Goal: Information Seeking & Learning: Find contact information

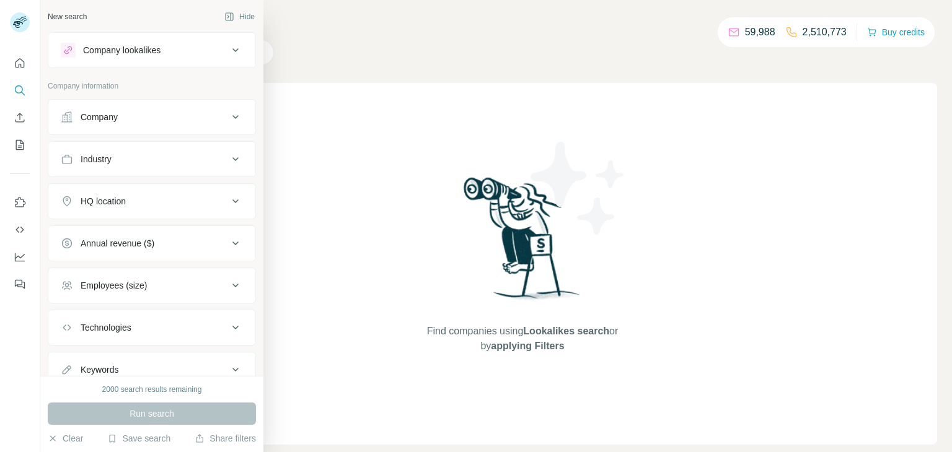
click at [233, 115] on icon at bounding box center [235, 117] width 15 height 15
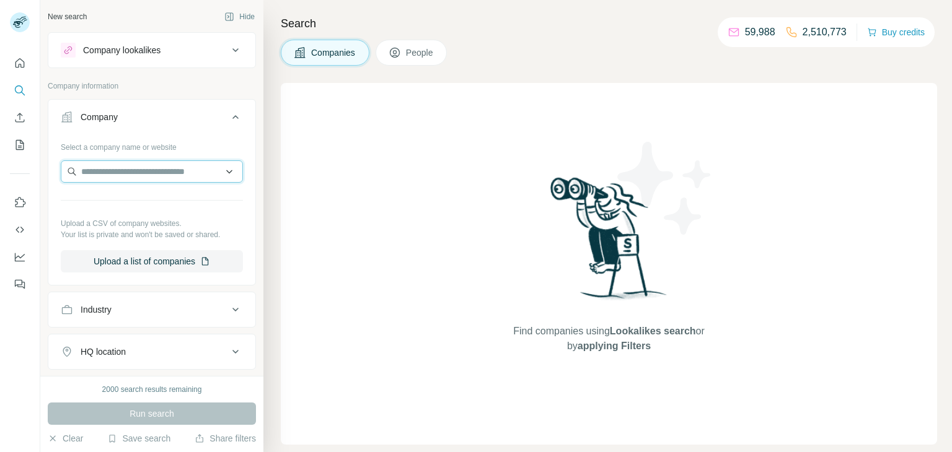
click at [148, 167] on input "text" at bounding box center [152, 171] width 182 height 22
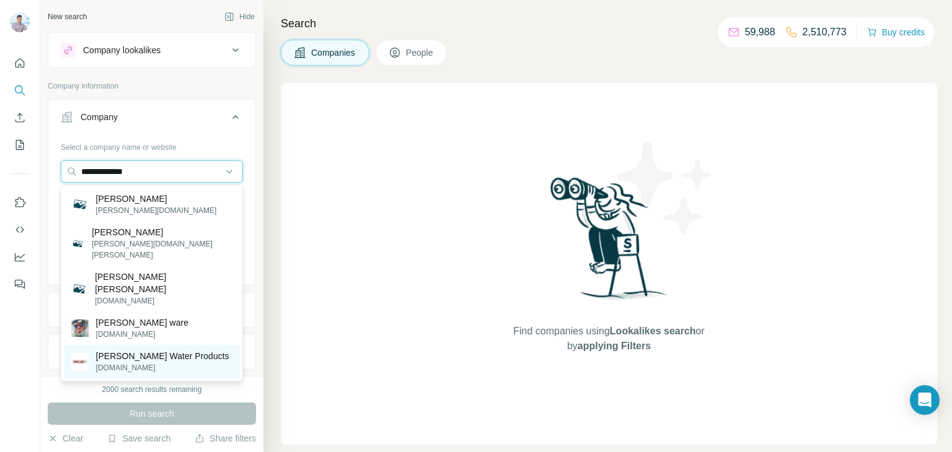
type input "**********"
click at [144, 350] on p "[PERSON_NAME] Water Products" at bounding box center [162, 356] width 133 height 12
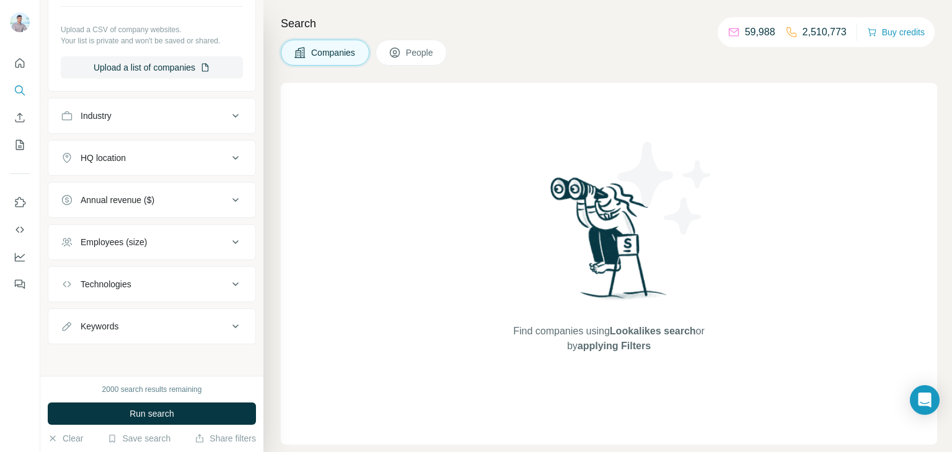
scroll to position [238, 0]
click at [164, 418] on span "Run search" at bounding box center [151, 414] width 45 height 12
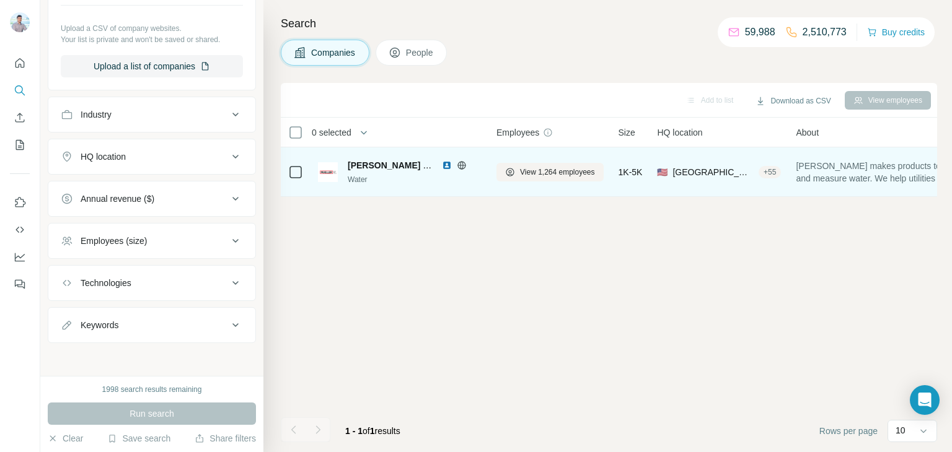
click at [385, 161] on span "[PERSON_NAME] Water Products" at bounding box center [417, 165] width 139 height 10
click at [547, 170] on span "View 1,264 employees" at bounding box center [557, 172] width 75 height 11
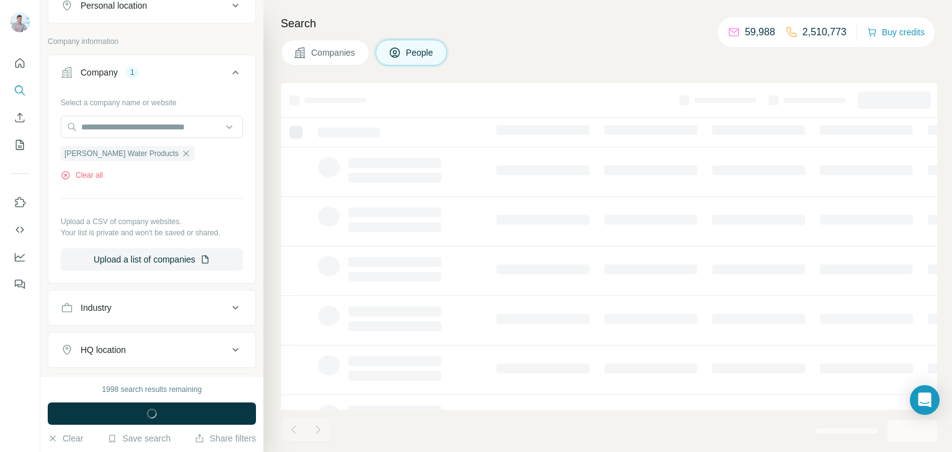
scroll to position [430, 0]
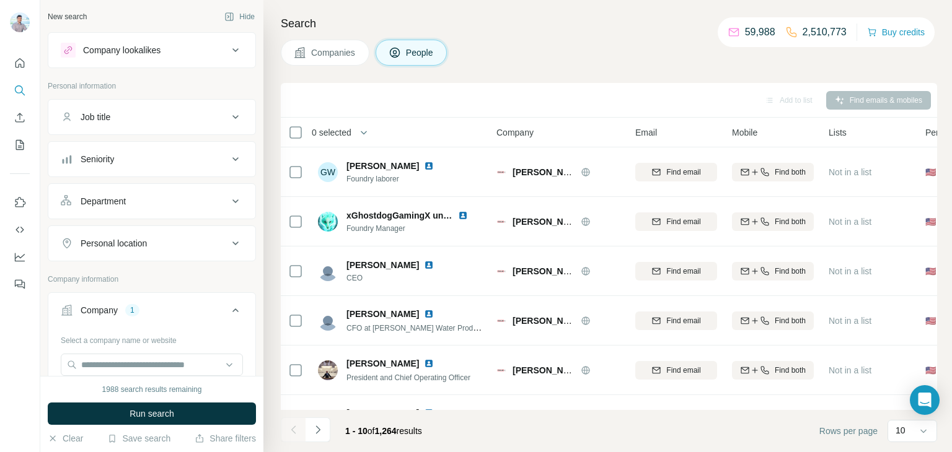
click at [232, 116] on icon at bounding box center [235, 117] width 15 height 15
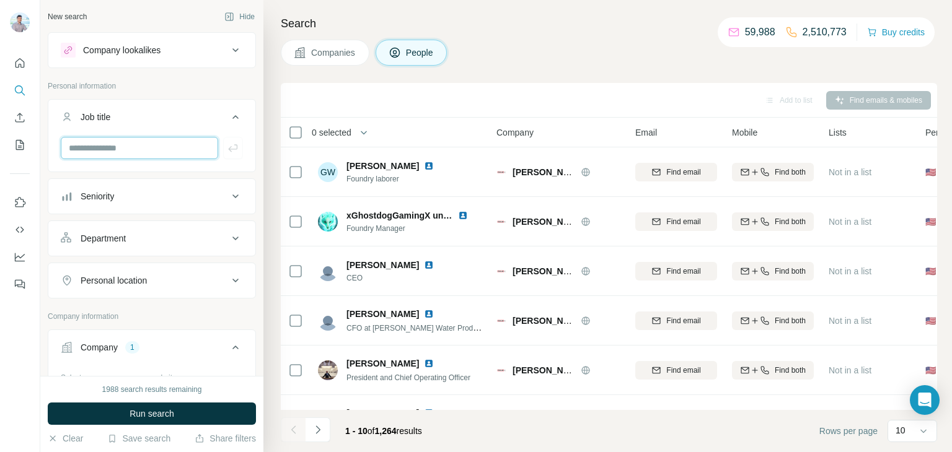
click at [128, 152] on input "text" at bounding box center [139, 148] width 157 height 22
type input "**********"
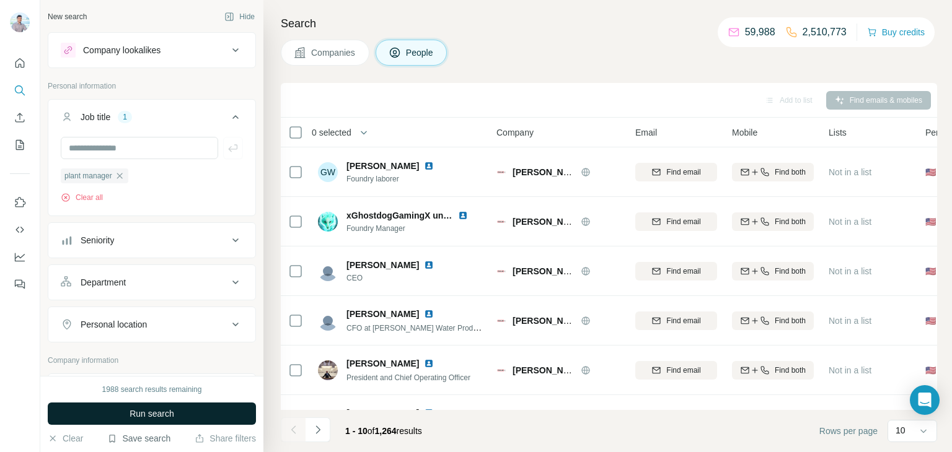
click at [161, 418] on span "Run search" at bounding box center [151, 414] width 45 height 12
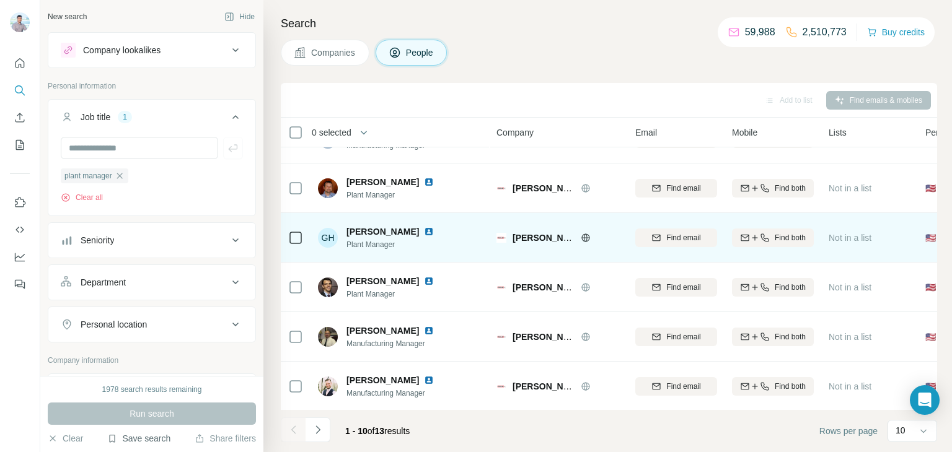
scroll to position [233, 0]
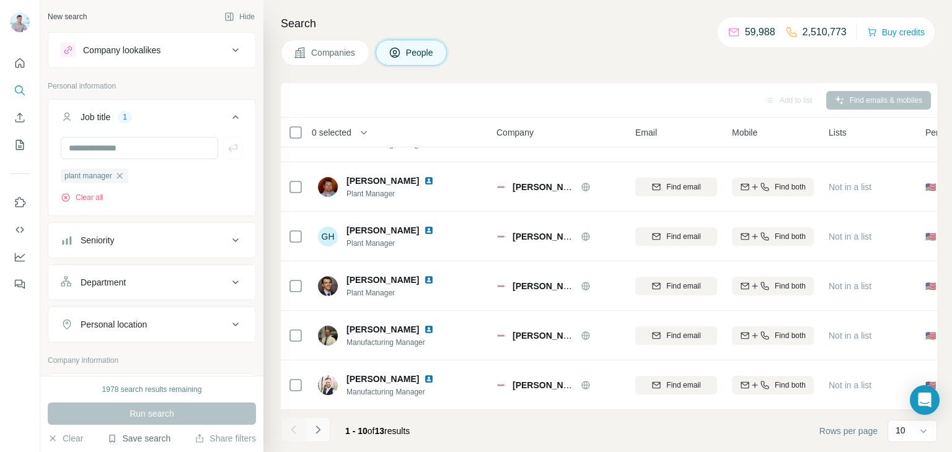
click at [321, 433] on icon "Navigate to next page" at bounding box center [318, 430] width 12 height 12
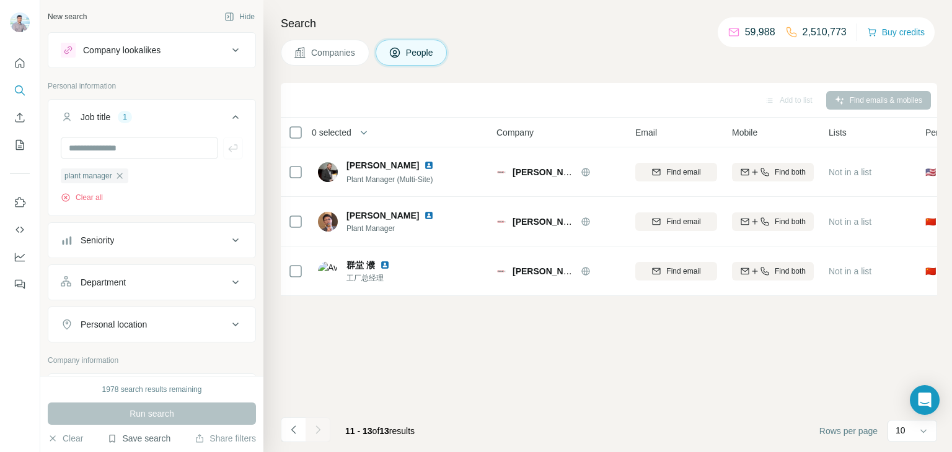
scroll to position [0, 0]
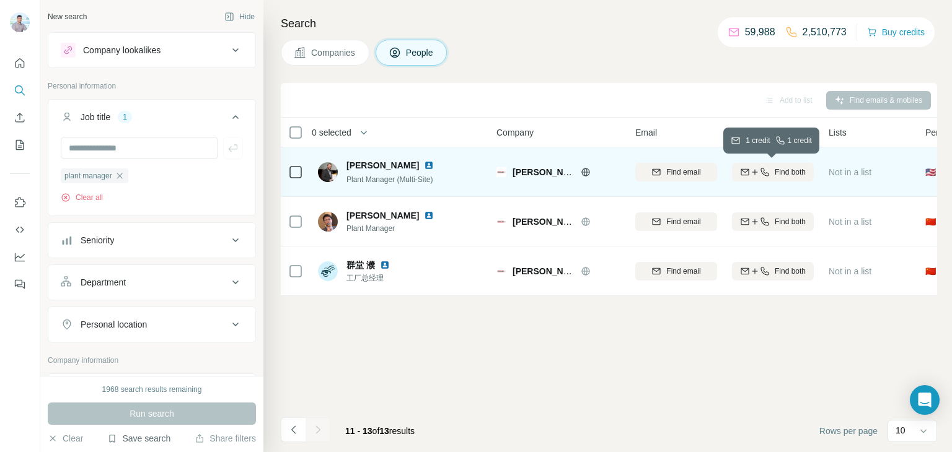
click at [781, 173] on span "Find both" at bounding box center [789, 172] width 31 height 11
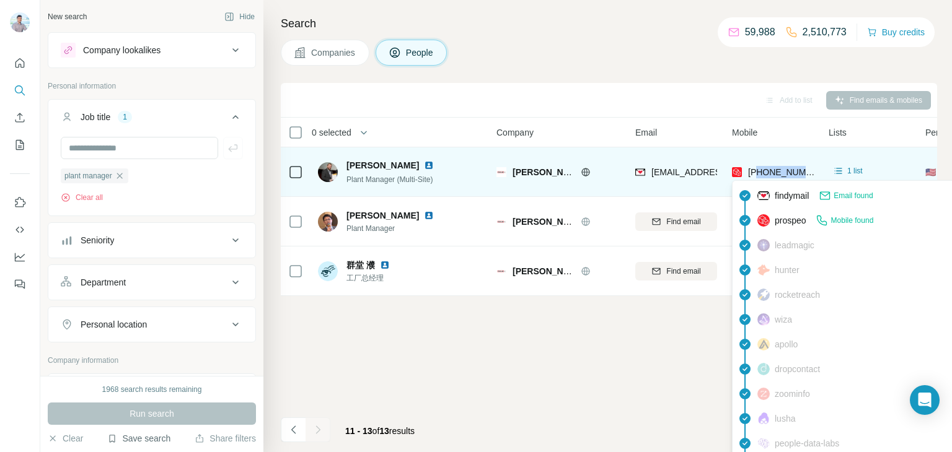
drag, startPoint x: 812, startPoint y: 170, endPoint x: 758, endPoint y: 177, distance: 53.6
click at [758, 177] on div "[PHONE_NUMBER]" at bounding box center [773, 172] width 82 height 34
copy span "2173189155"
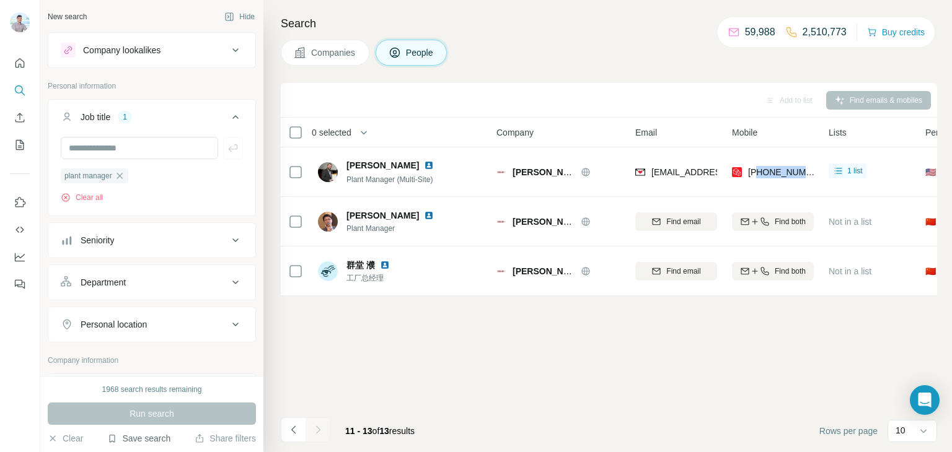
click at [429, 46] on span "People" at bounding box center [420, 52] width 28 height 12
click at [25, 141] on icon "My lists" at bounding box center [20, 145] width 12 height 12
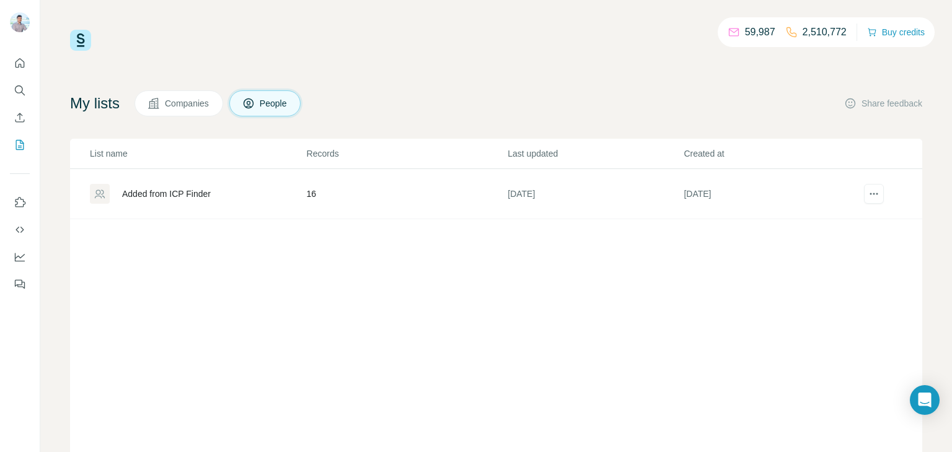
click at [175, 192] on div "Added from ICP Finder" at bounding box center [166, 194] width 89 height 12
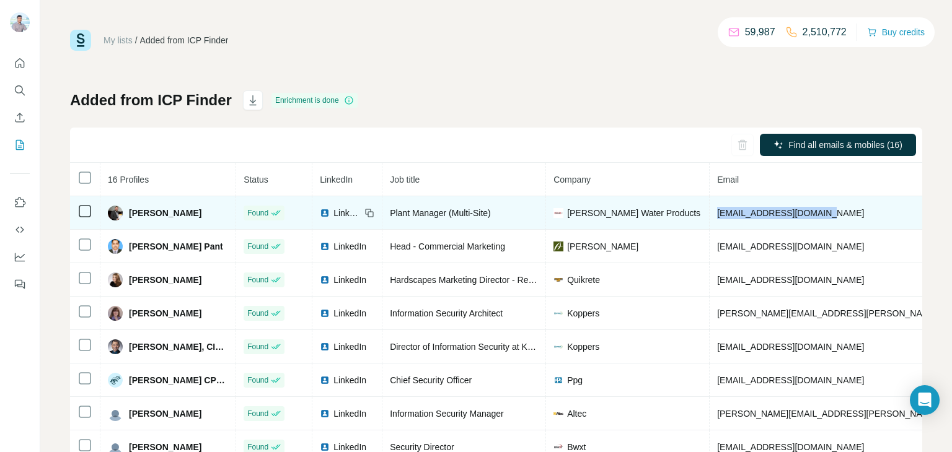
drag, startPoint x: 708, startPoint y: 214, endPoint x: 821, endPoint y: 217, distance: 112.8
click at [821, 217] on td "[EMAIL_ADDRESS][DOMAIN_NAME]" at bounding box center [861, 212] width 305 height 33
copy span "[EMAIL_ADDRESS][DOMAIN_NAME]"
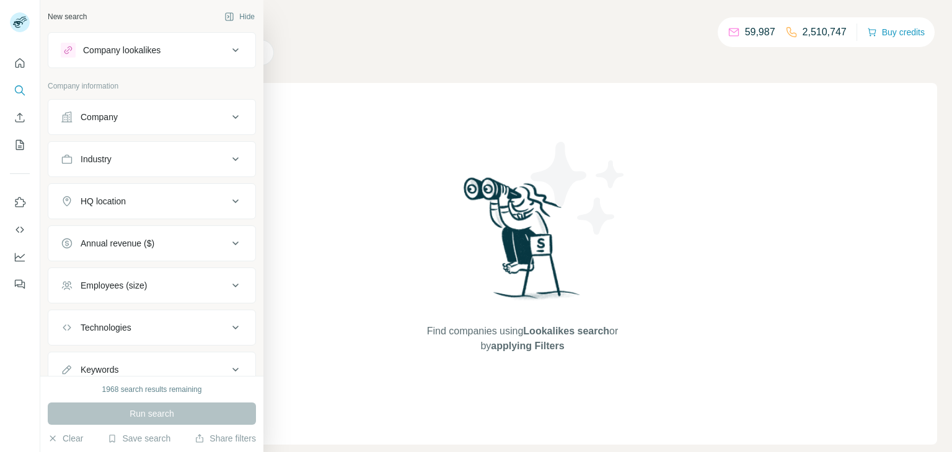
click at [109, 119] on div "Company" at bounding box center [99, 117] width 37 height 12
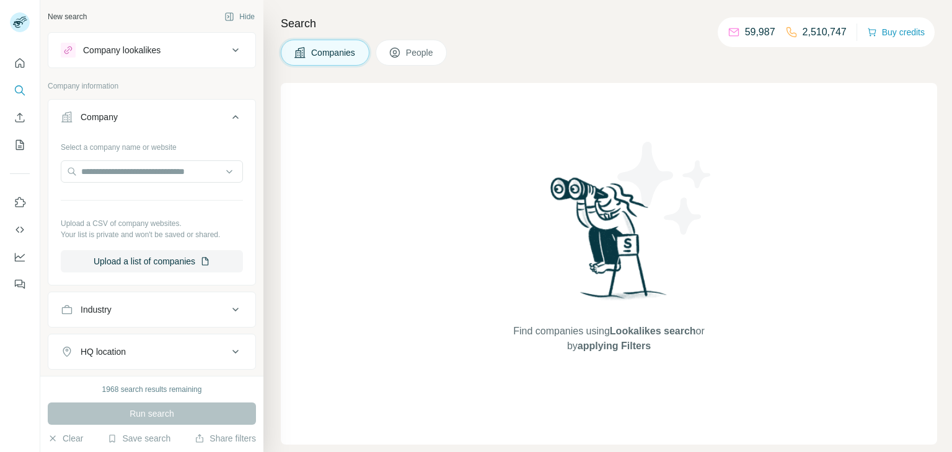
click at [115, 184] on div at bounding box center [152, 172] width 182 height 25
click at [121, 176] on input "text" at bounding box center [152, 171] width 182 height 22
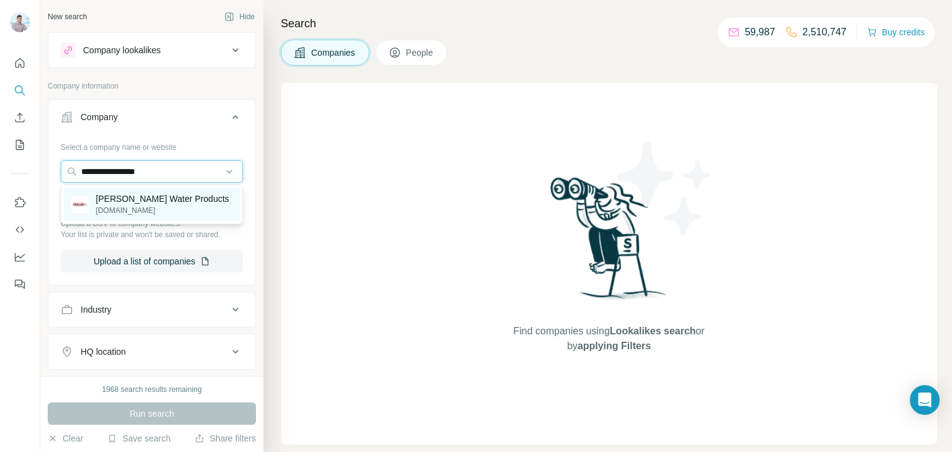
type input "**********"
click at [162, 208] on p "[DOMAIN_NAME]" at bounding box center [162, 210] width 133 height 11
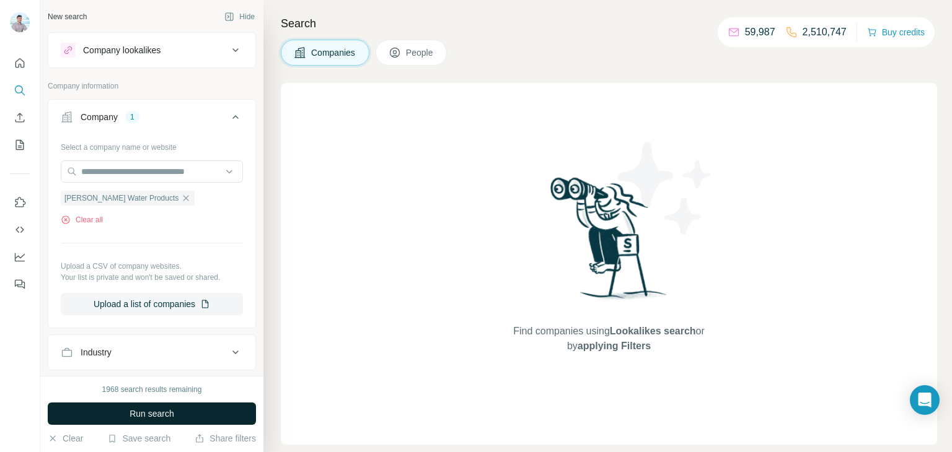
click at [154, 421] on button "Run search" at bounding box center [152, 414] width 208 height 22
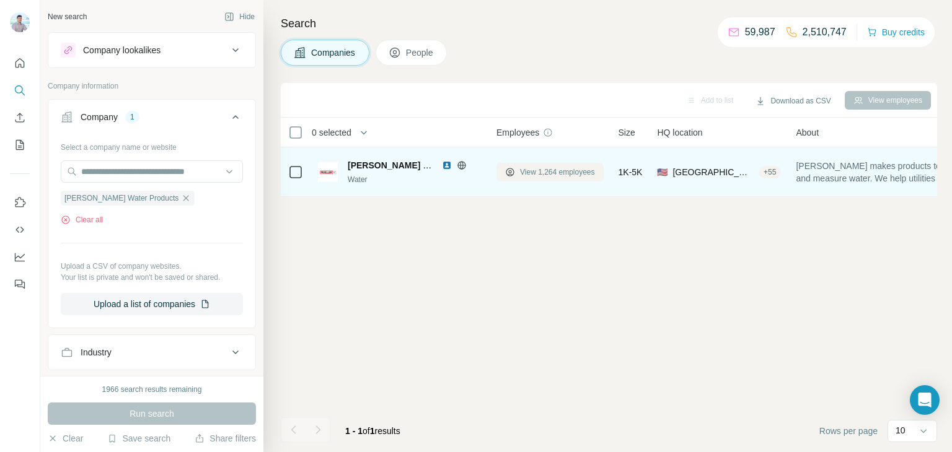
click at [553, 173] on span "View 1,264 employees" at bounding box center [557, 172] width 75 height 11
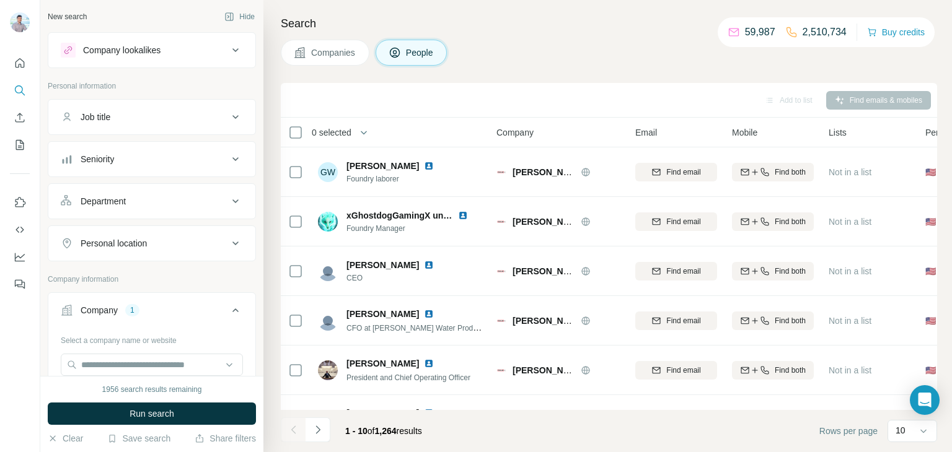
click at [135, 118] on div "Job title" at bounding box center [144, 117] width 167 height 12
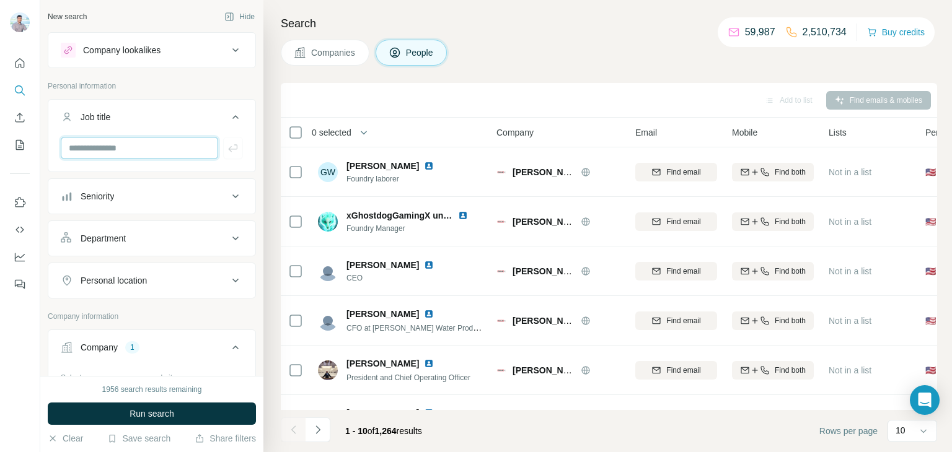
click at [115, 149] on input "text" at bounding box center [139, 148] width 157 height 22
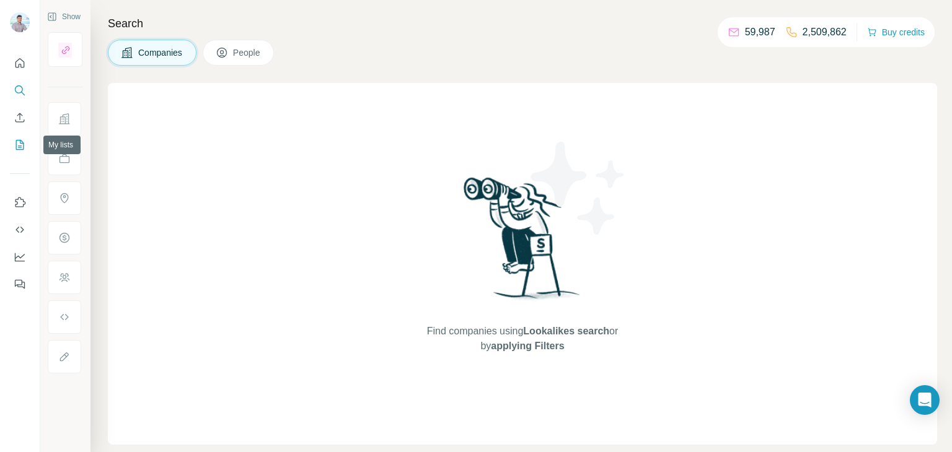
click at [12, 143] on button "My lists" at bounding box center [20, 145] width 20 height 22
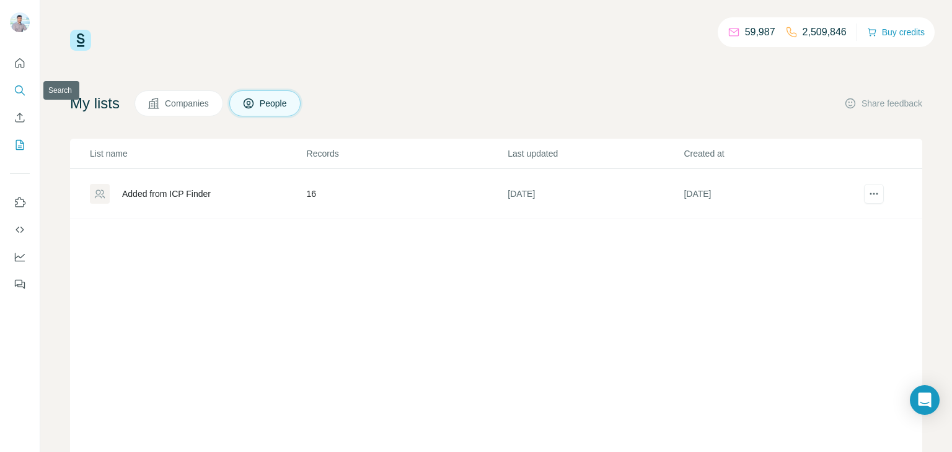
click at [15, 93] on icon "Search" at bounding box center [20, 90] width 12 height 12
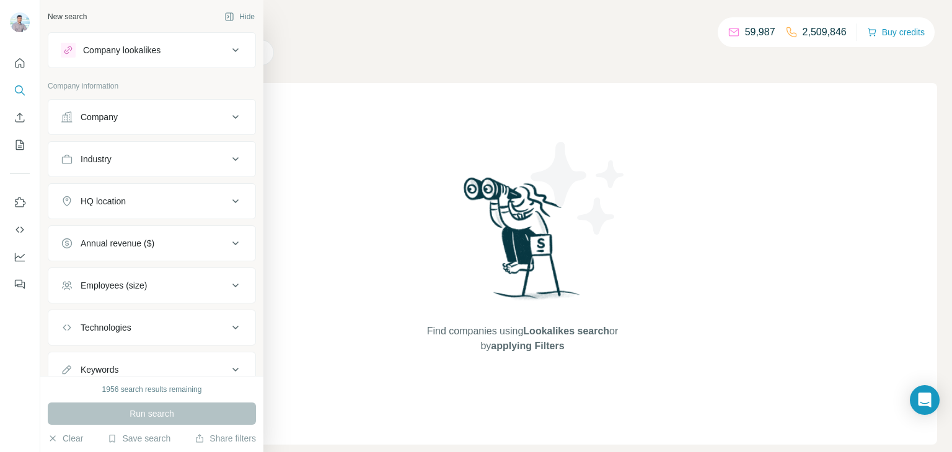
click at [116, 116] on div "Company" at bounding box center [99, 117] width 37 height 12
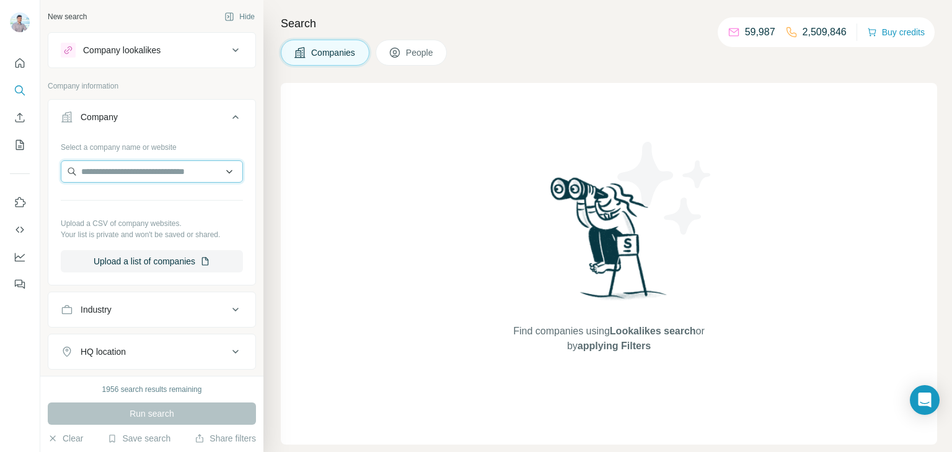
click at [121, 176] on input "text" at bounding box center [152, 171] width 182 height 22
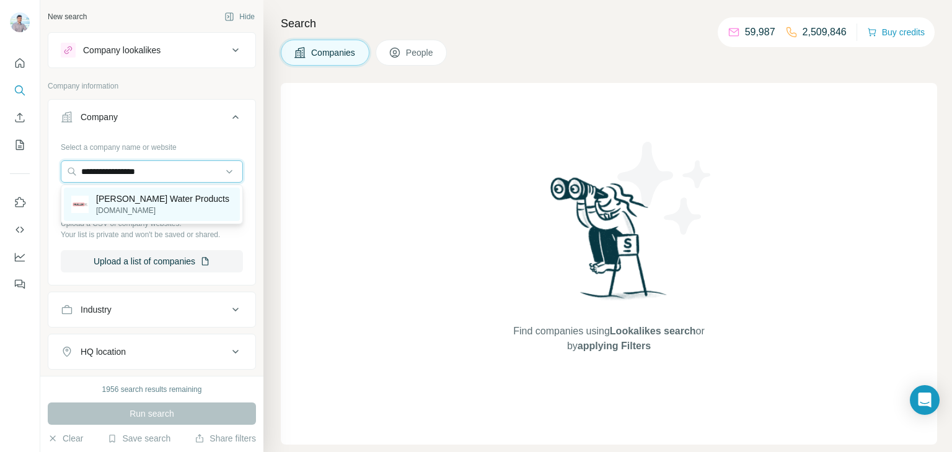
type input "**********"
click at [142, 211] on p "[DOMAIN_NAME]" at bounding box center [162, 210] width 133 height 11
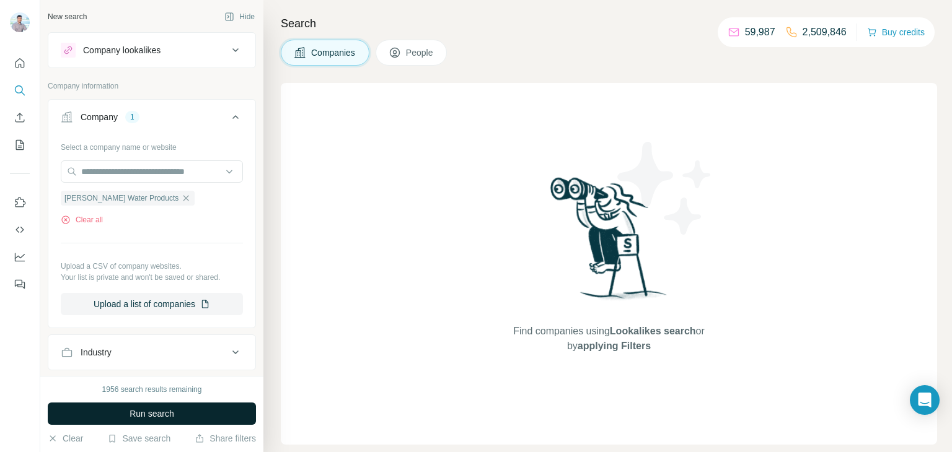
click at [149, 411] on span "Run search" at bounding box center [151, 414] width 45 height 12
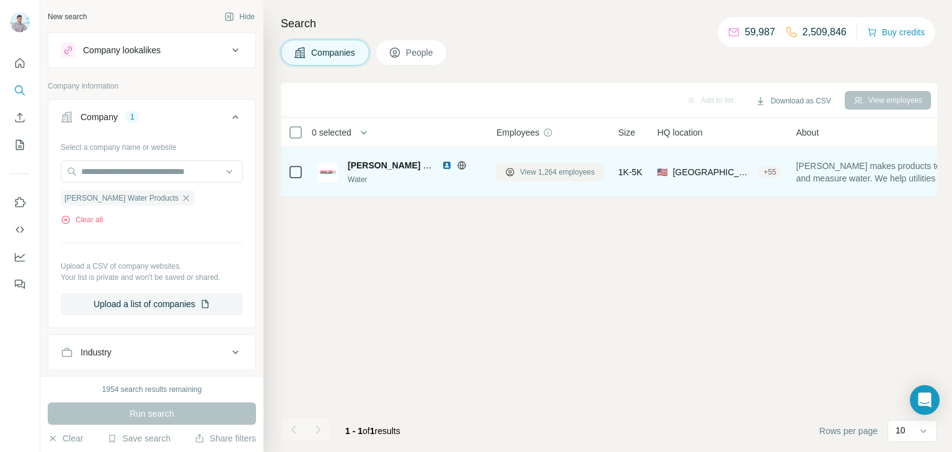
click at [541, 172] on span "View 1,264 employees" at bounding box center [557, 172] width 75 height 11
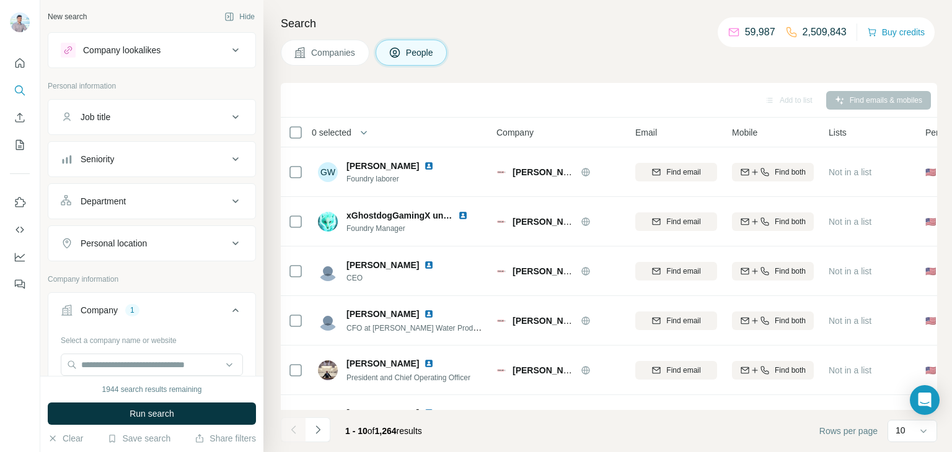
click at [234, 116] on icon at bounding box center [235, 117] width 6 height 4
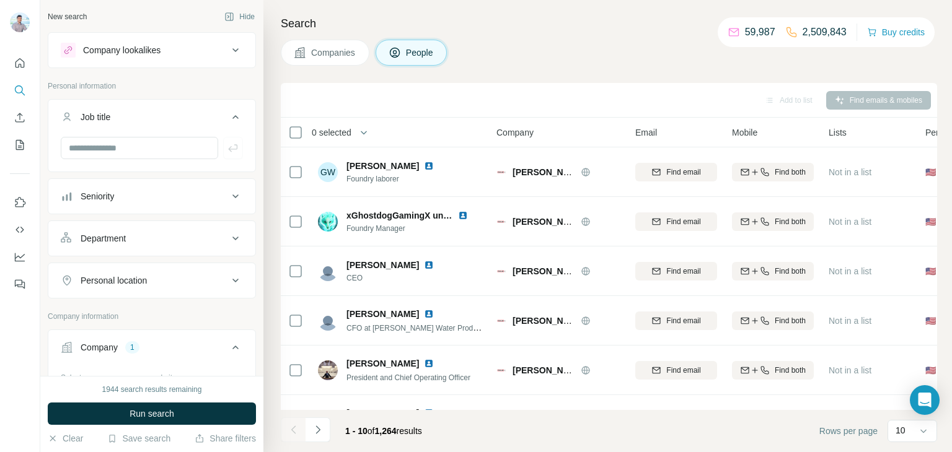
drag, startPoint x: 206, startPoint y: 199, endPoint x: 233, endPoint y: 202, distance: 27.4
click at [207, 199] on div "Seniority" at bounding box center [144, 196] width 167 height 12
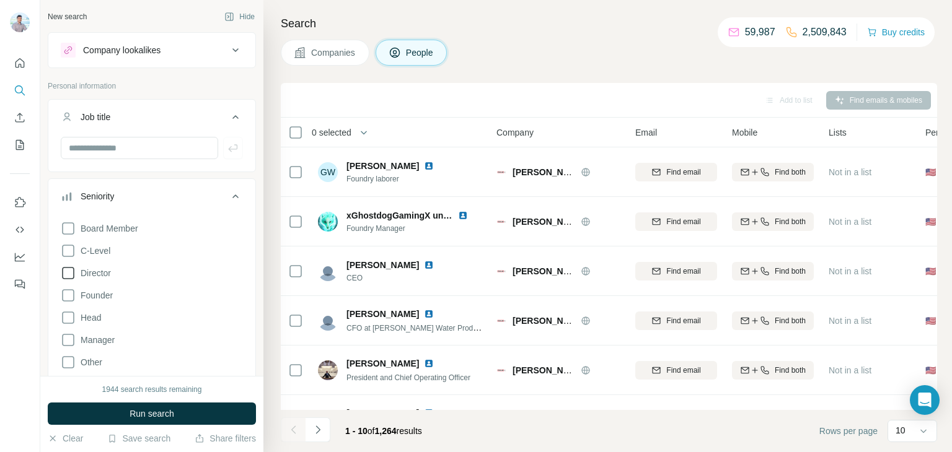
click at [74, 273] on icon at bounding box center [68, 273] width 12 height 12
click at [145, 411] on span "Run search" at bounding box center [151, 414] width 45 height 12
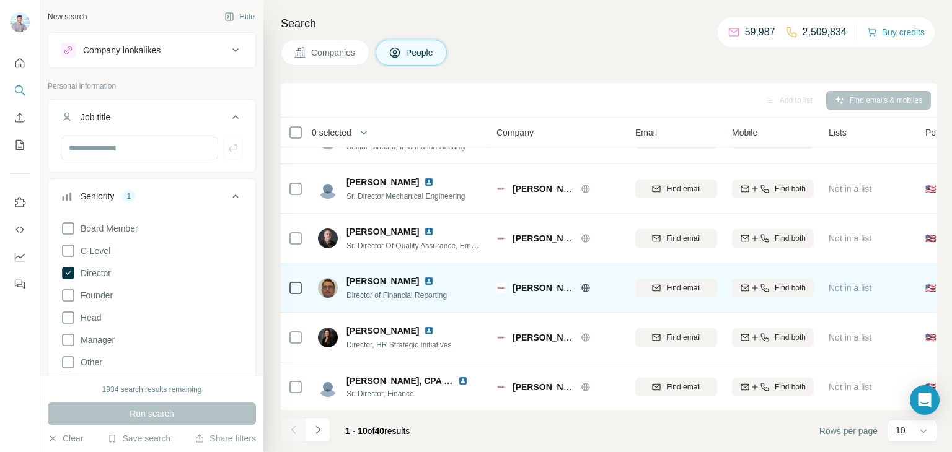
scroll to position [233, 0]
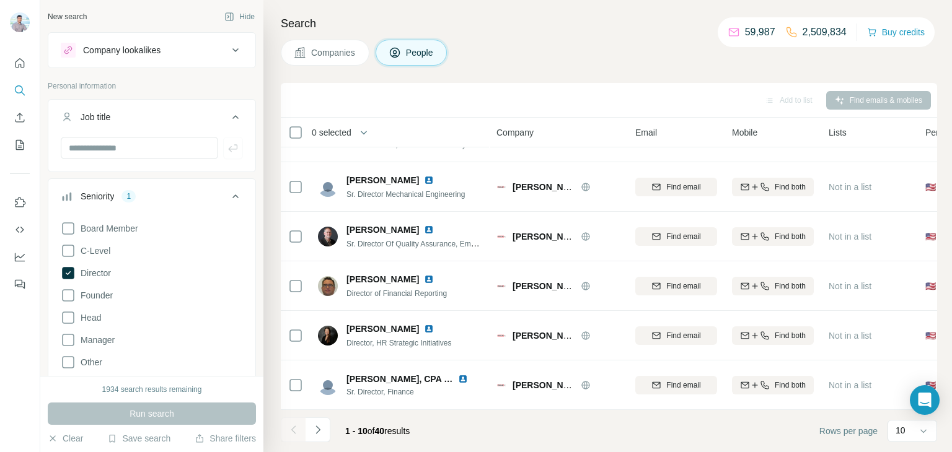
click at [312, 435] on icon "Navigate to next page" at bounding box center [318, 430] width 12 height 12
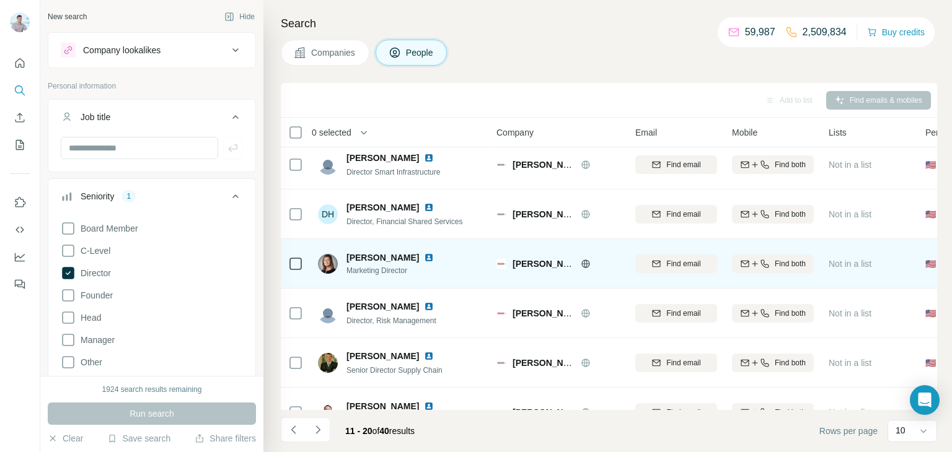
scroll to position [0, 0]
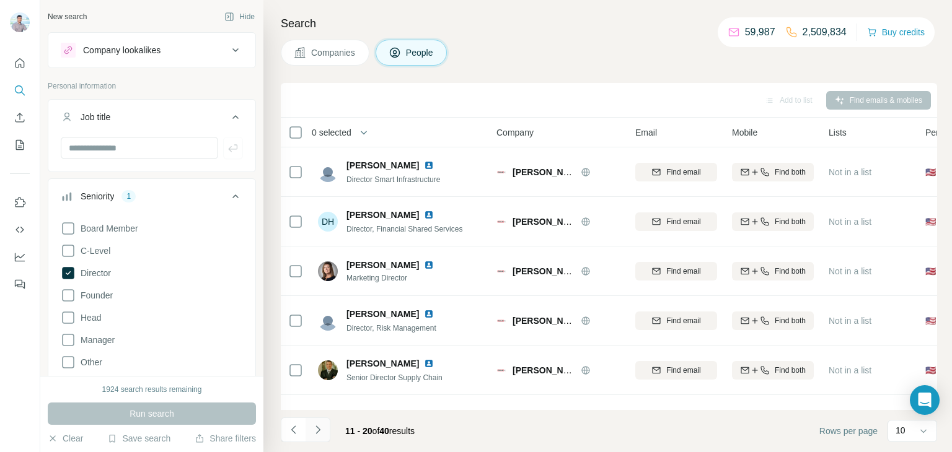
click at [315, 432] on icon "Navigate to next page" at bounding box center [318, 430] width 12 height 12
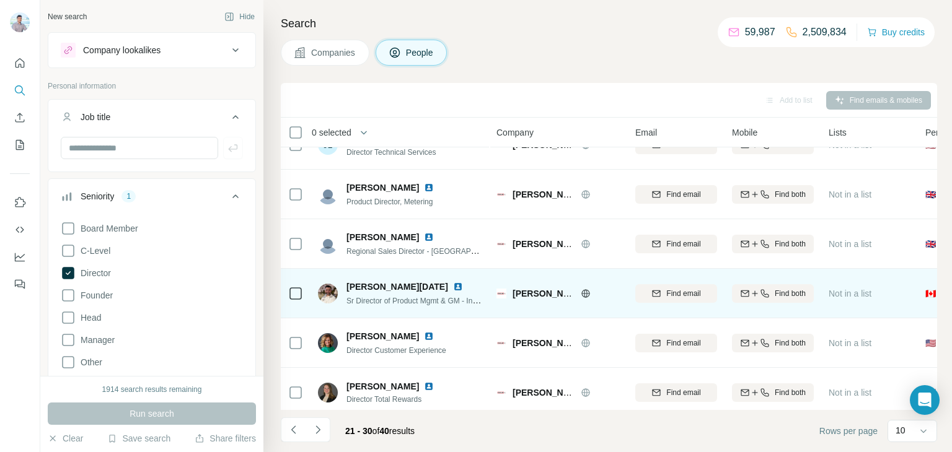
scroll to position [94, 0]
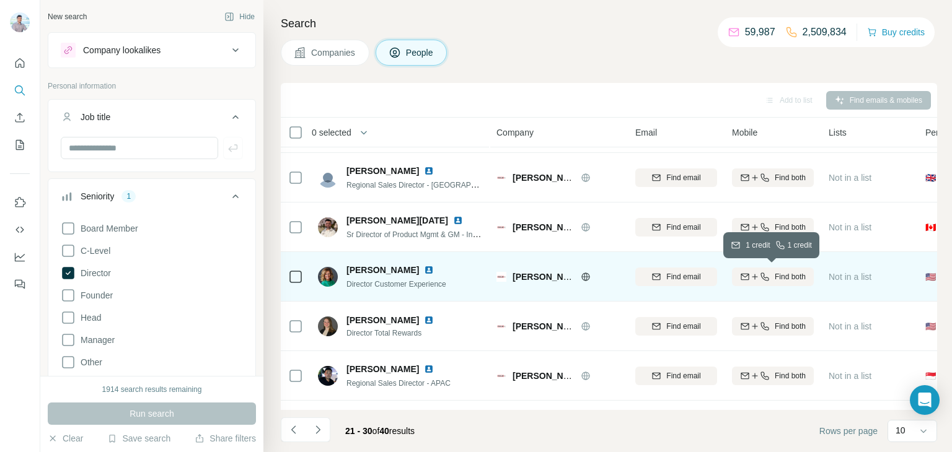
click at [775, 275] on span "Find both" at bounding box center [789, 276] width 31 height 11
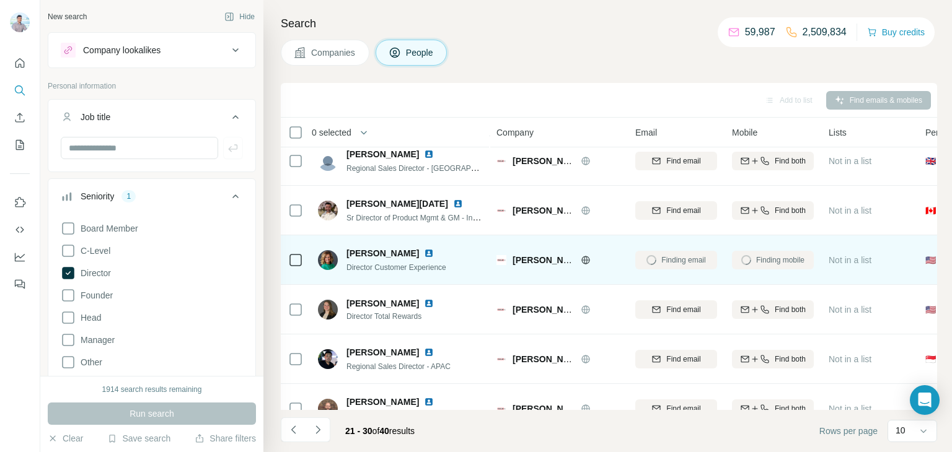
scroll to position [113, 0]
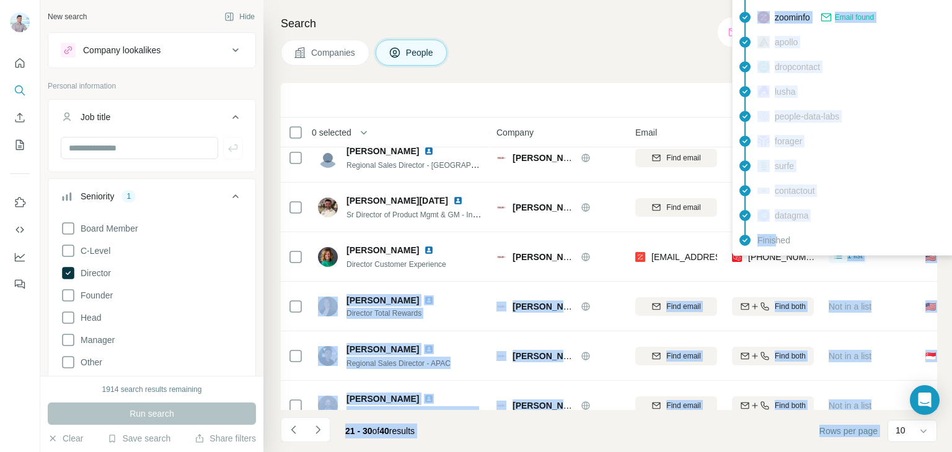
drag, startPoint x: 815, startPoint y: 254, endPoint x: 785, endPoint y: 258, distance: 30.1
click at [785, 258] on td "[PHONE_NUMBER]" at bounding box center [772, 257] width 97 height 50
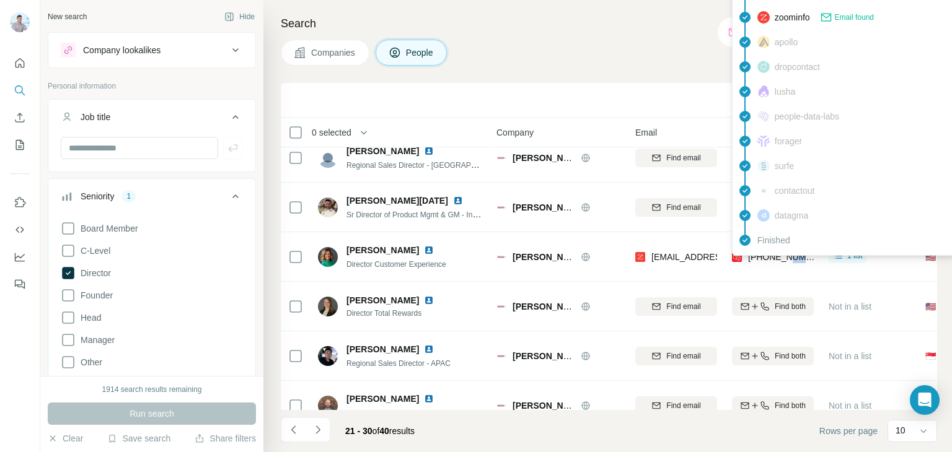
click at [787, 261] on span "[PHONE_NUMBER]" at bounding box center [787, 257] width 78 height 10
click at [812, 261] on div "[PHONE_NUMBER]" at bounding box center [773, 257] width 82 height 34
drag, startPoint x: 810, startPoint y: 254, endPoint x: 760, endPoint y: 263, distance: 50.4
click at [760, 263] on div "[PHONE_NUMBER]" at bounding box center [773, 257] width 82 height 34
copy span "2173585536"
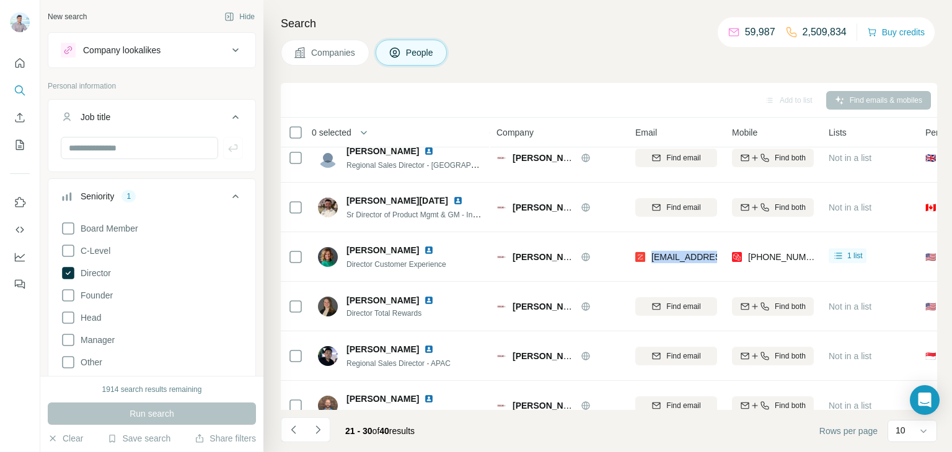
drag, startPoint x: 651, startPoint y: 257, endPoint x: 721, endPoint y: 259, distance: 69.4
click at [721, 259] on td "[EMAIL_ADDRESS][DOMAIN_NAME]" at bounding box center [676, 257] width 97 height 50
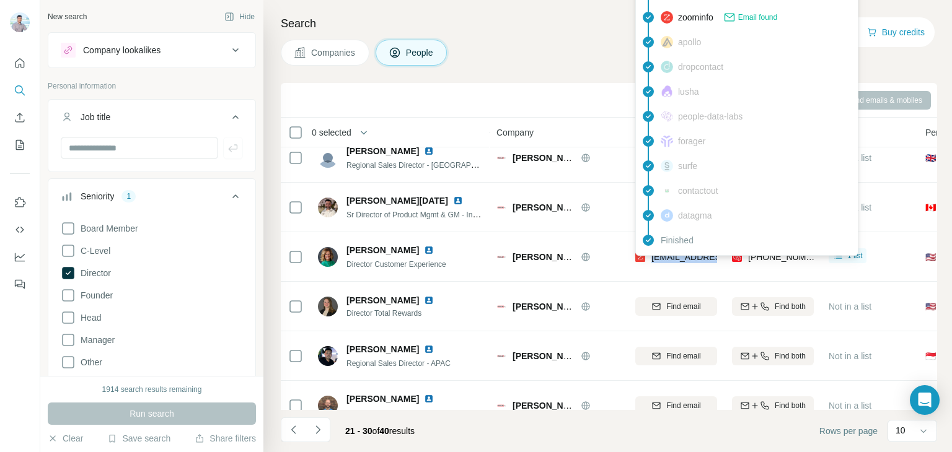
copy span "klillpop@muellerc"
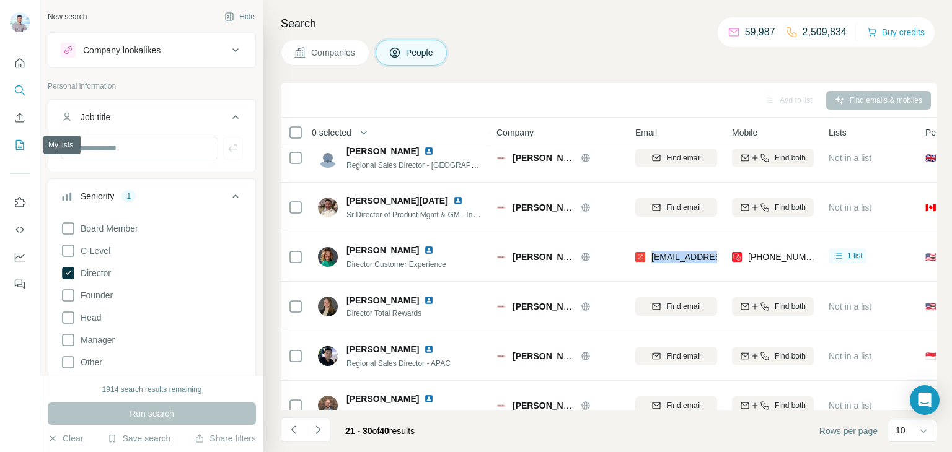
click at [24, 151] on button "My lists" at bounding box center [20, 145] width 20 height 22
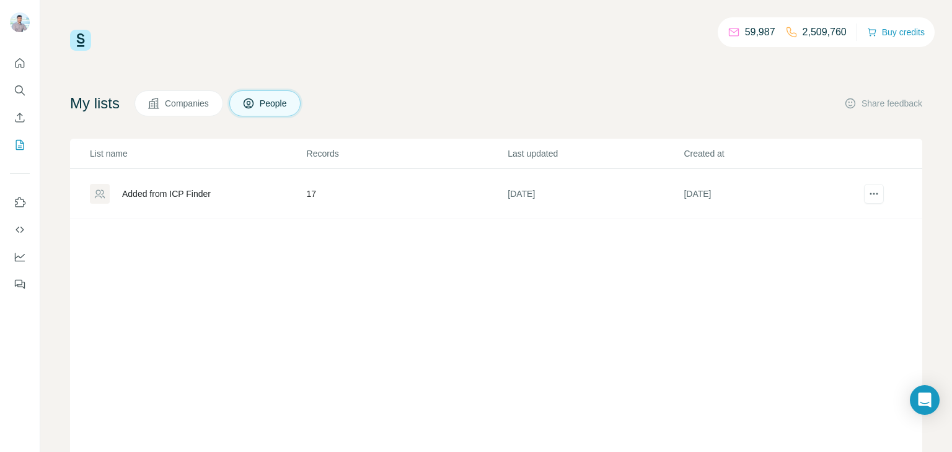
click at [181, 188] on div "Added from ICP Finder" at bounding box center [166, 194] width 89 height 12
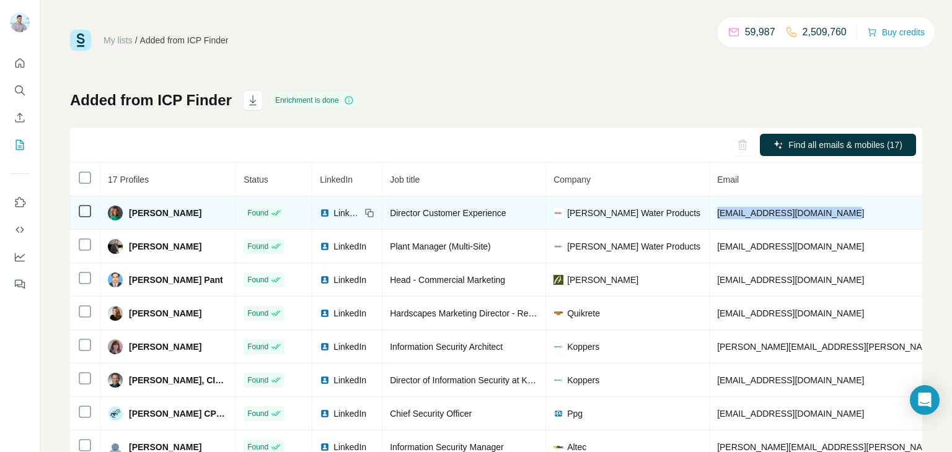
drag, startPoint x: 705, startPoint y: 211, endPoint x: 814, endPoint y: 207, distance: 109.1
click at [839, 201] on td "[EMAIL_ADDRESS][DOMAIN_NAME]" at bounding box center [861, 212] width 305 height 33
copy span "[EMAIL_ADDRESS][DOMAIN_NAME]"
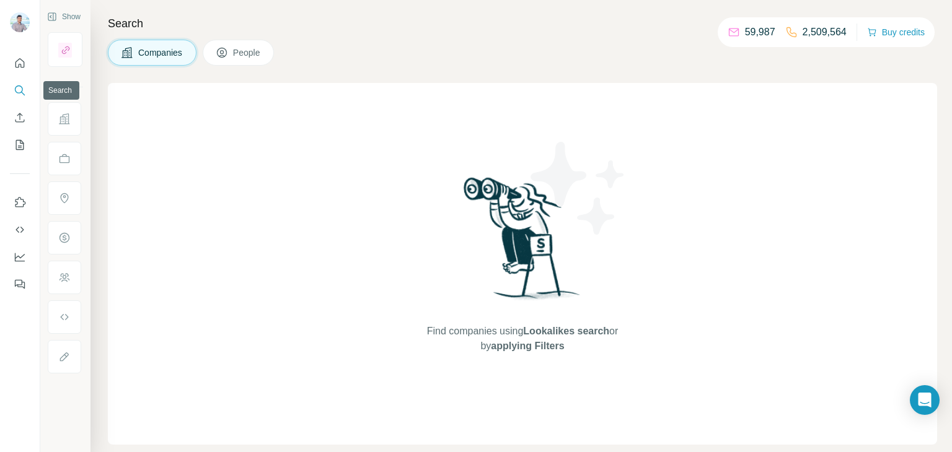
click at [23, 89] on icon "Search" at bounding box center [20, 90] width 12 height 12
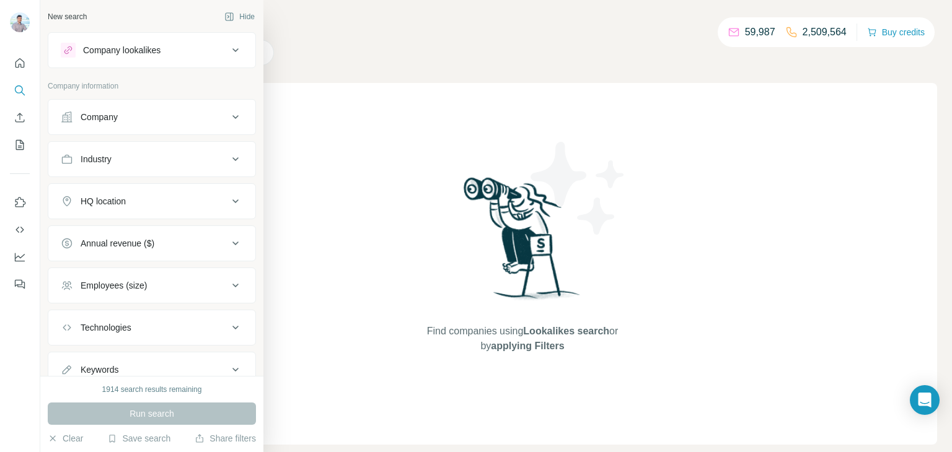
click at [118, 114] on div "Company" at bounding box center [99, 117] width 37 height 12
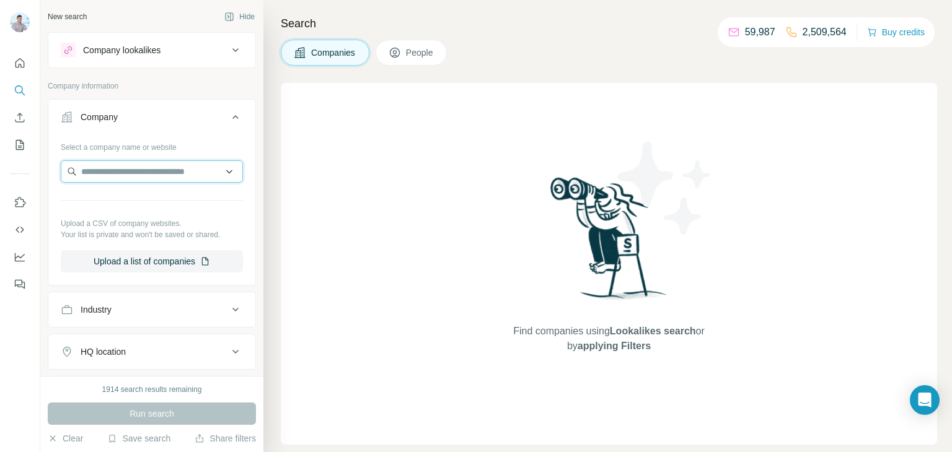
click at [110, 168] on input "text" at bounding box center [152, 171] width 182 height 22
click at [138, 171] on input "text" at bounding box center [152, 171] width 182 height 22
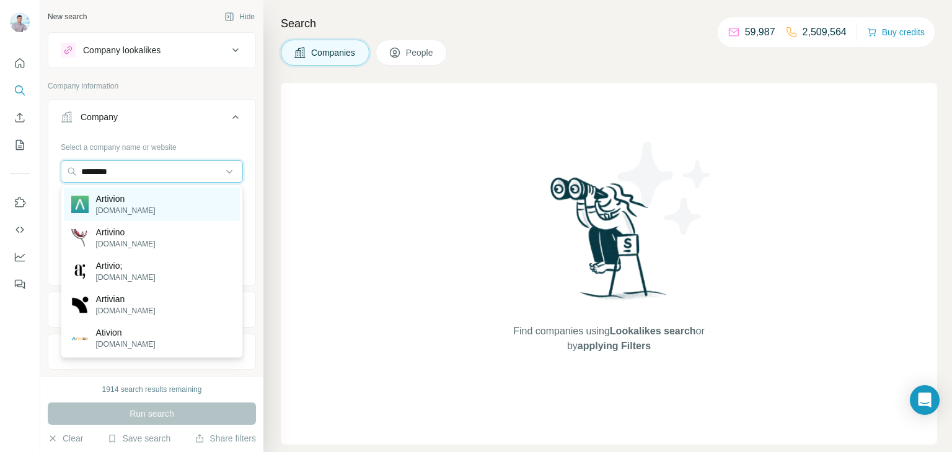
type input "********"
click at [134, 208] on p "[DOMAIN_NAME]" at bounding box center [125, 210] width 59 height 11
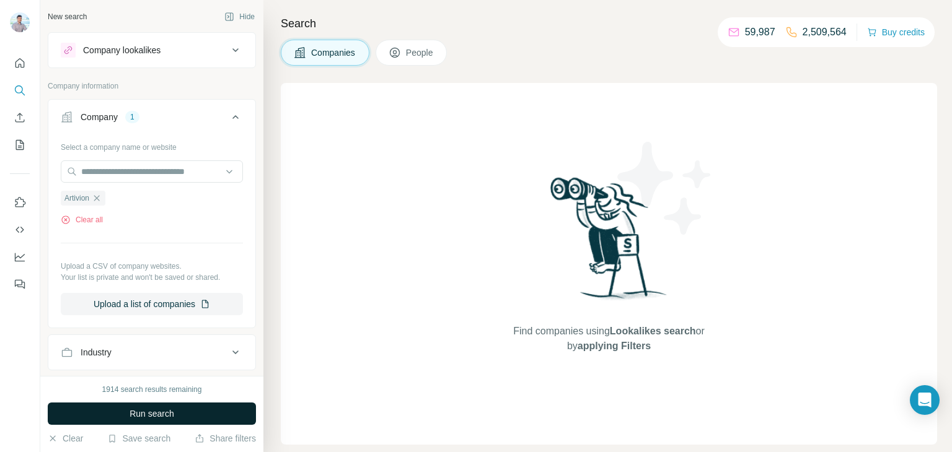
click at [178, 413] on button "Run search" at bounding box center [152, 414] width 208 height 22
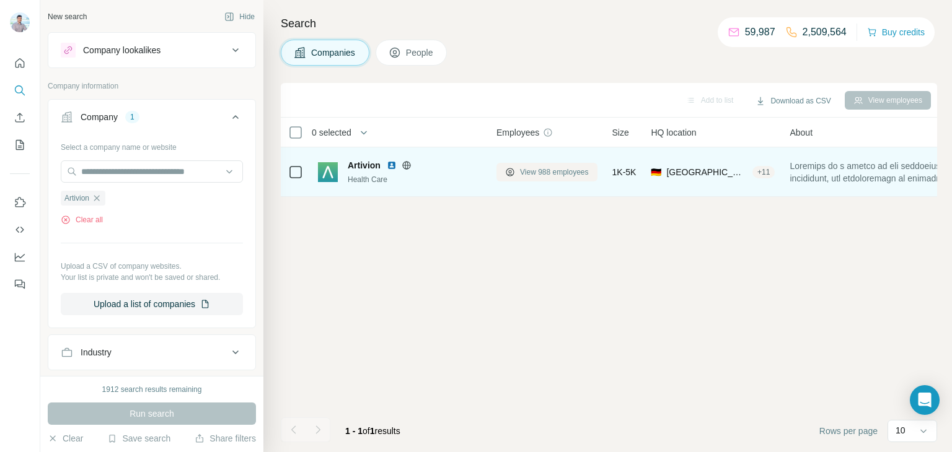
click at [533, 170] on span "View 988 employees" at bounding box center [554, 172] width 69 height 11
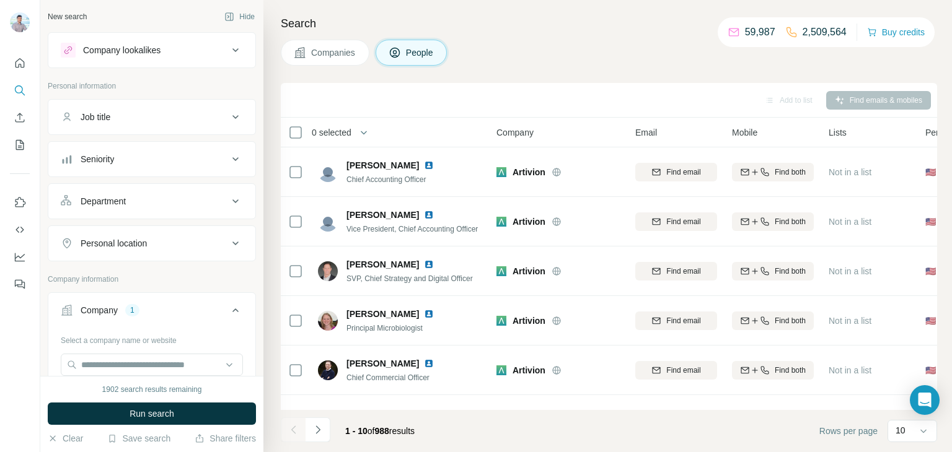
click at [235, 116] on icon at bounding box center [235, 117] width 15 height 15
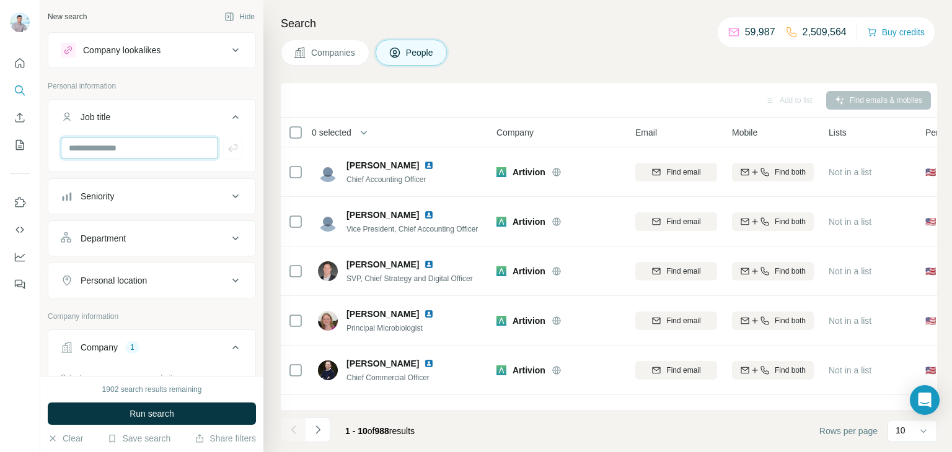
click at [117, 147] on input "text" at bounding box center [139, 148] width 157 height 22
type input "*****"
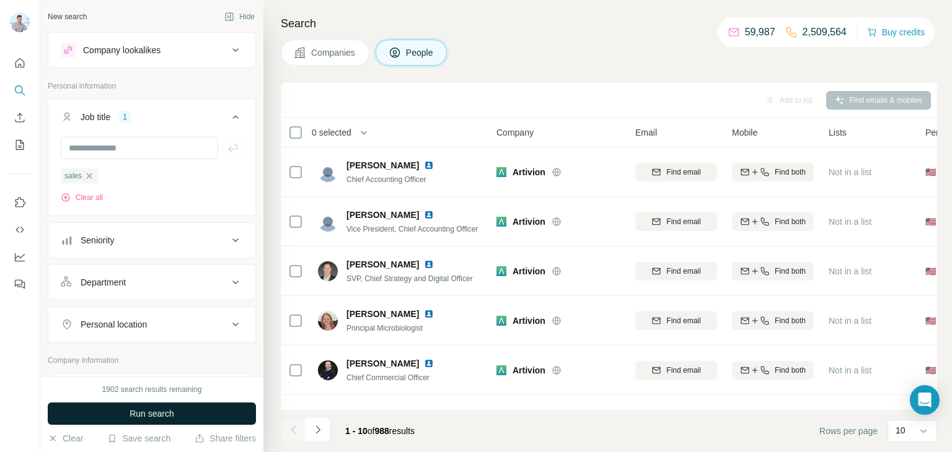
click at [206, 412] on button "Run search" at bounding box center [152, 414] width 208 height 22
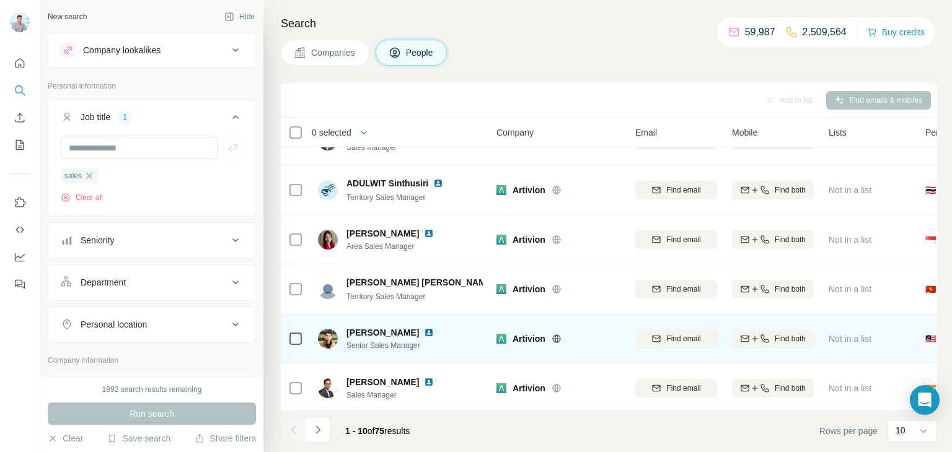
scroll to position [233, 0]
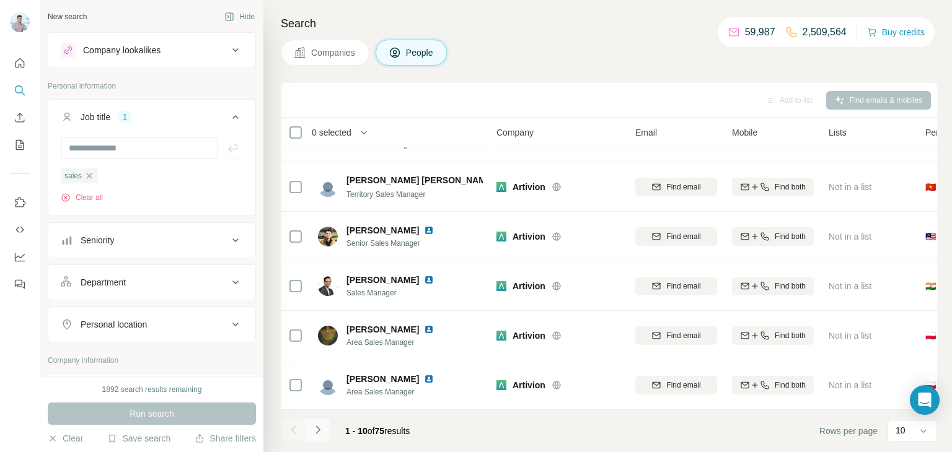
click at [320, 430] on icon "Navigate to next page" at bounding box center [318, 430] width 12 height 12
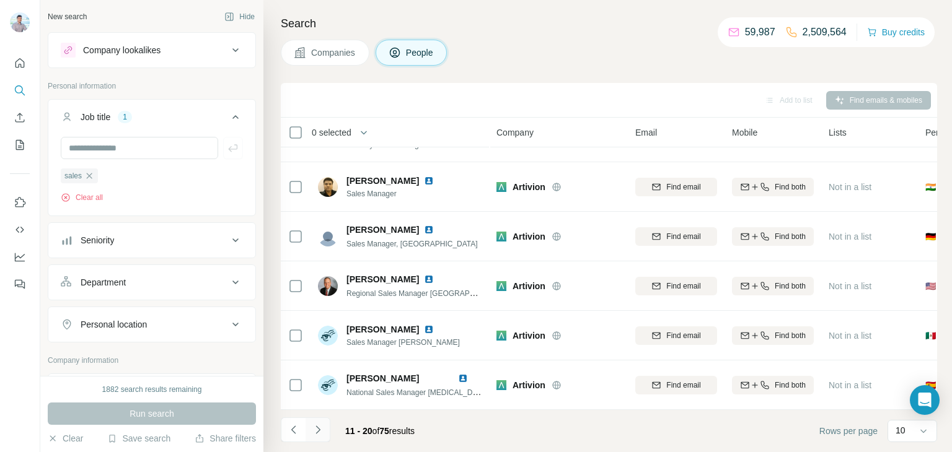
click at [315, 427] on icon "Navigate to next page" at bounding box center [318, 430] width 12 height 12
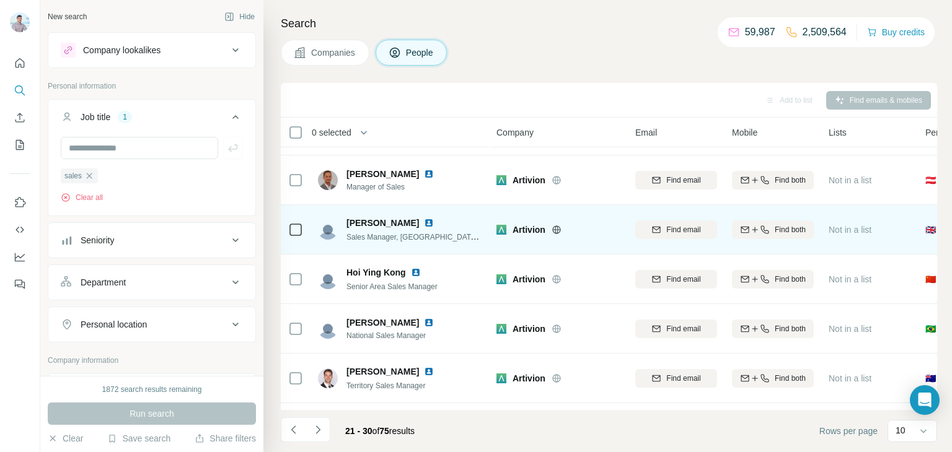
scroll to position [0, 0]
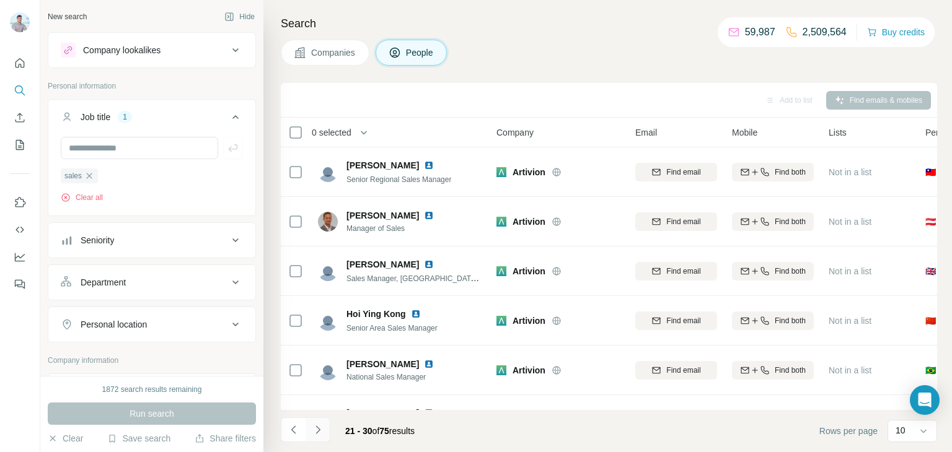
click at [328, 431] on button "Navigate to next page" at bounding box center [317, 430] width 25 height 25
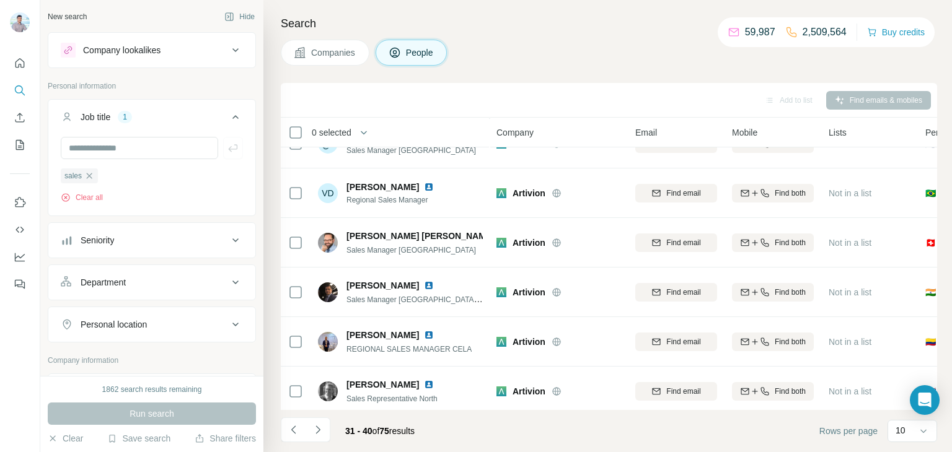
scroll to position [233, 0]
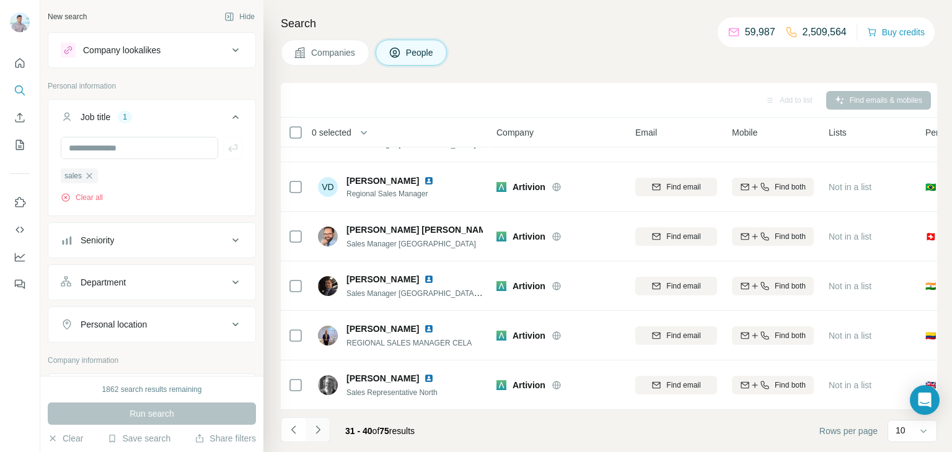
click at [323, 438] on button "Navigate to next page" at bounding box center [317, 430] width 25 height 25
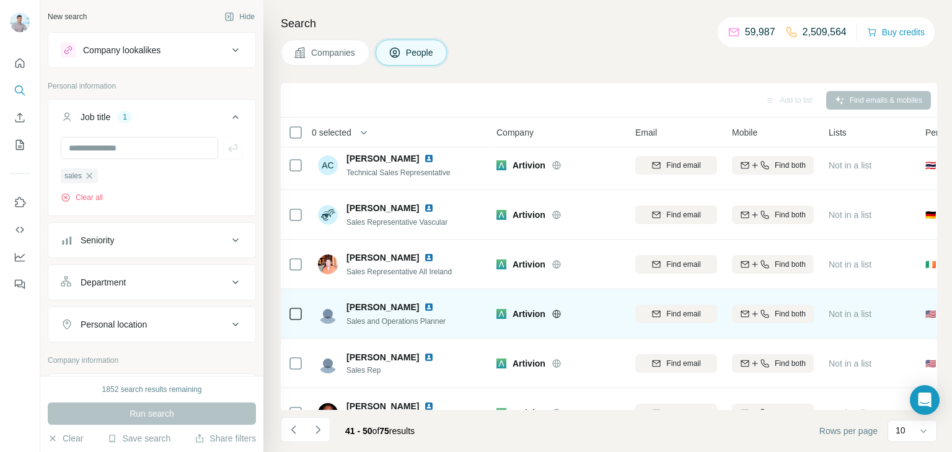
scroll to position [0, 0]
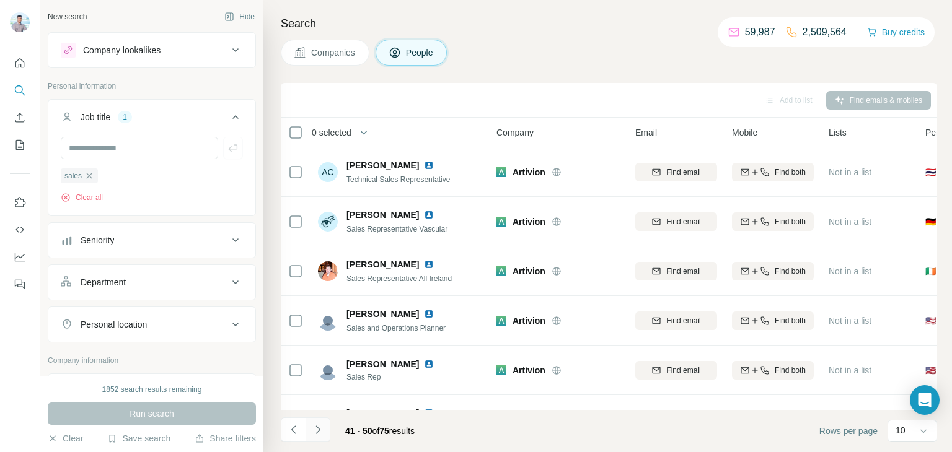
click at [317, 425] on icon "Navigate to next page" at bounding box center [318, 430] width 12 height 12
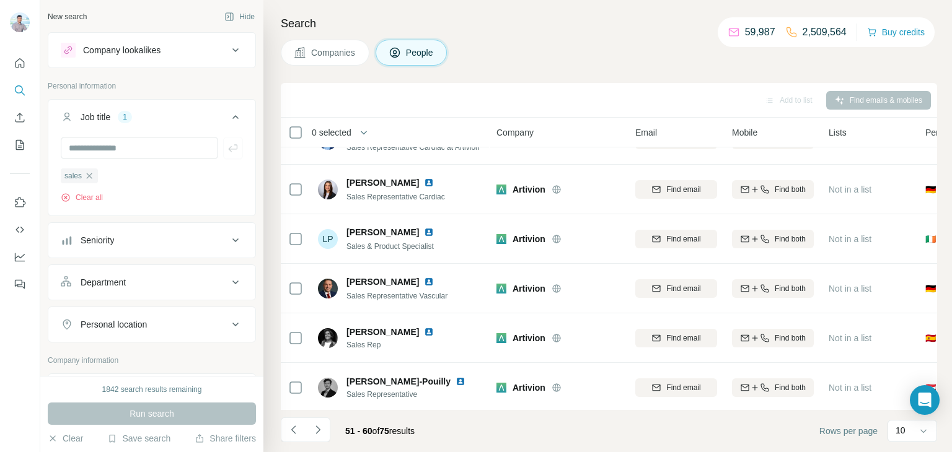
scroll to position [233, 0]
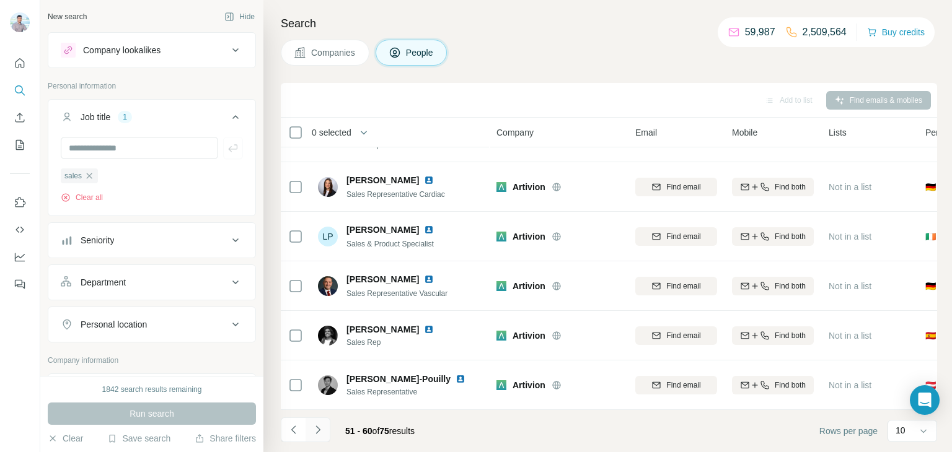
click at [323, 426] on icon "Navigate to next page" at bounding box center [318, 430] width 12 height 12
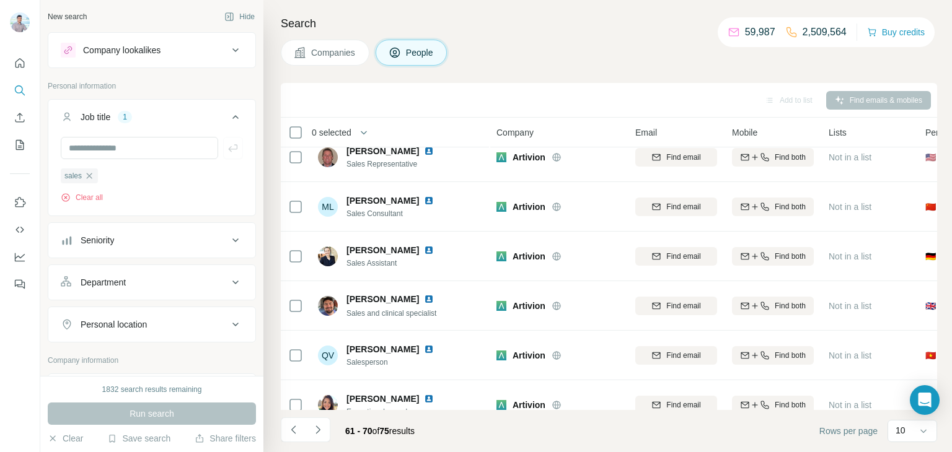
scroll to position [0, 0]
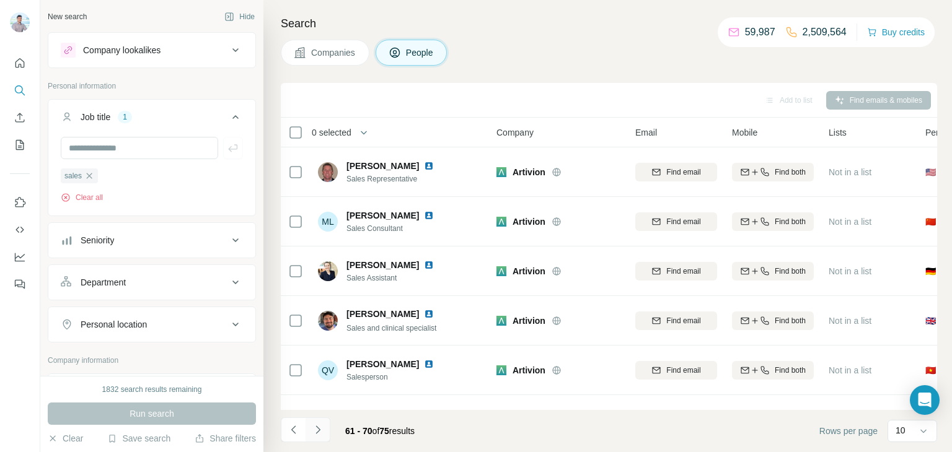
click at [318, 435] on icon "Navigate to next page" at bounding box center [318, 430] width 12 height 12
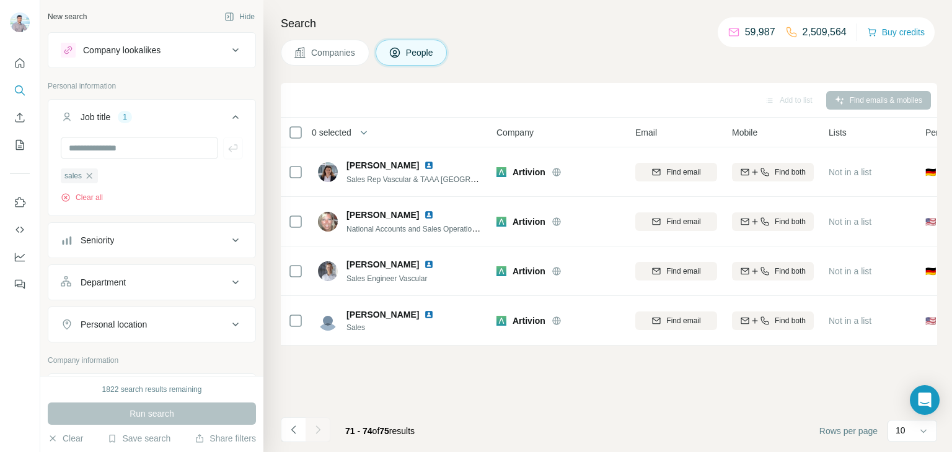
click at [339, 48] on span "Companies" at bounding box center [333, 52] width 45 height 12
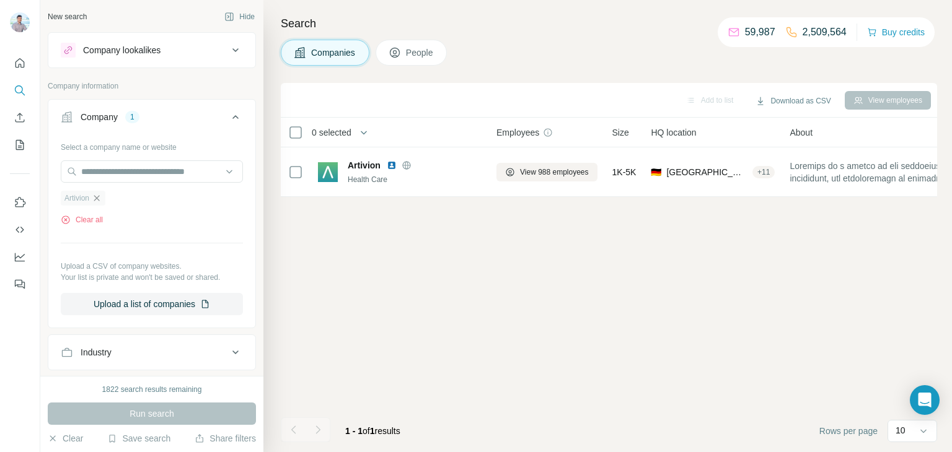
click at [99, 199] on icon "button" at bounding box center [97, 198] width 10 height 10
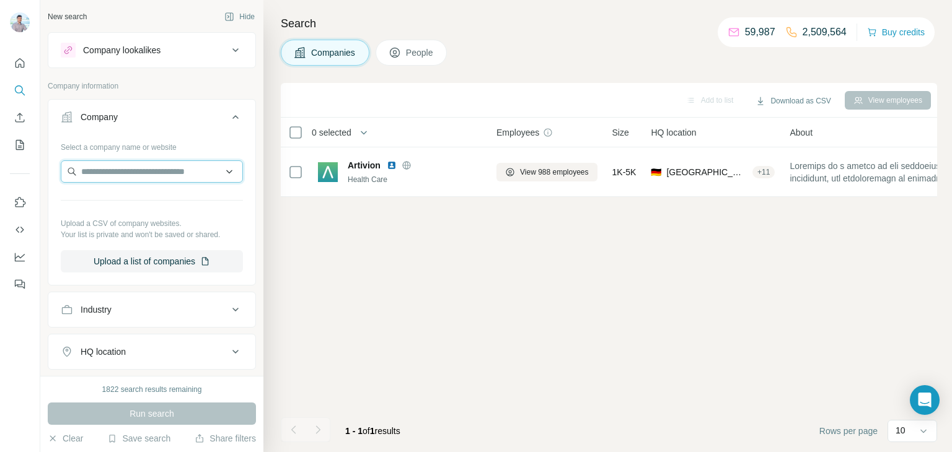
click at [135, 164] on input "text" at bounding box center [152, 171] width 182 height 22
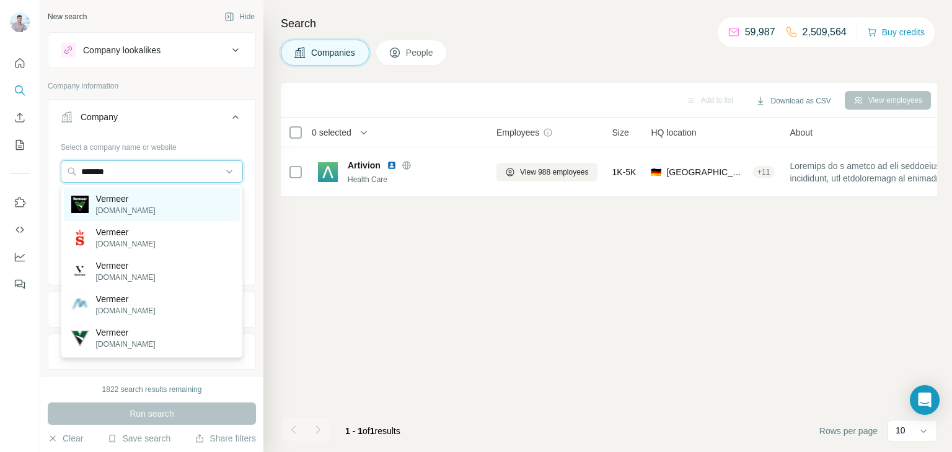
type input "*******"
click at [134, 205] on p "[DOMAIN_NAME]" at bounding box center [125, 210] width 59 height 11
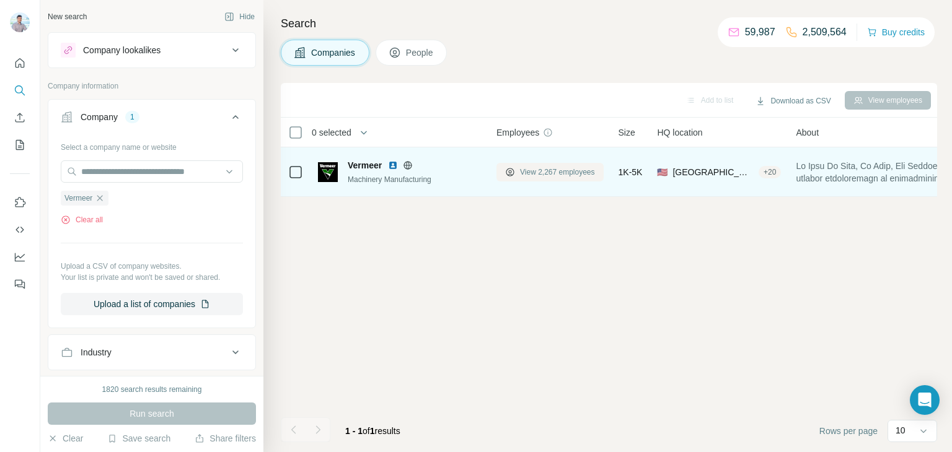
click at [537, 178] on button "View 2,267 employees" at bounding box center [549, 172] width 107 height 19
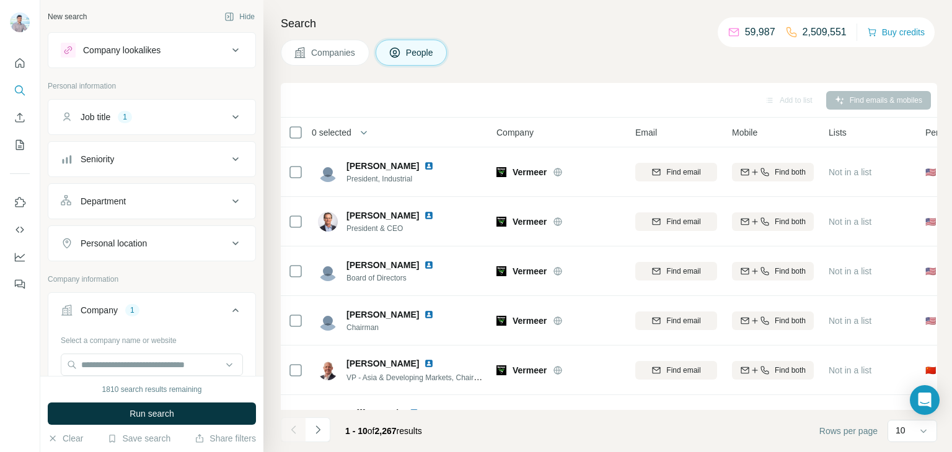
click at [237, 118] on icon at bounding box center [235, 117] width 15 height 15
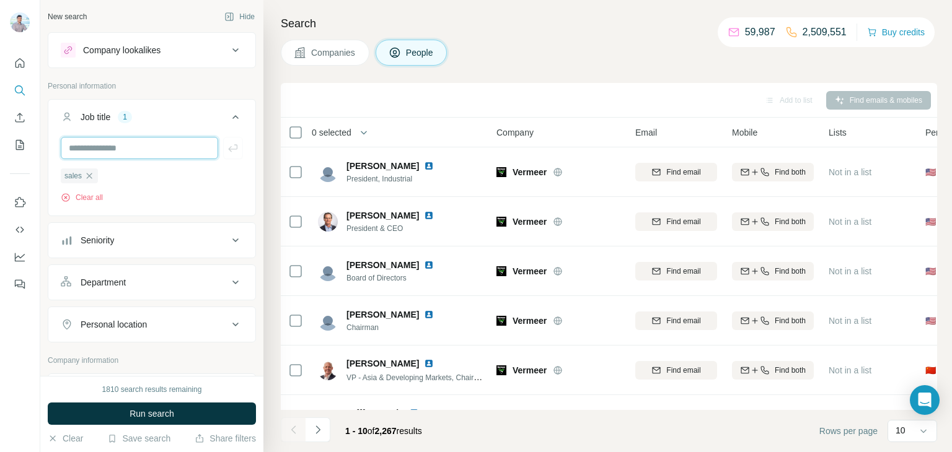
click at [92, 154] on input "text" at bounding box center [139, 148] width 157 height 22
type input "**********"
click at [91, 179] on icon "button" at bounding box center [89, 176] width 10 height 10
click at [152, 415] on span "Run search" at bounding box center [151, 414] width 45 height 12
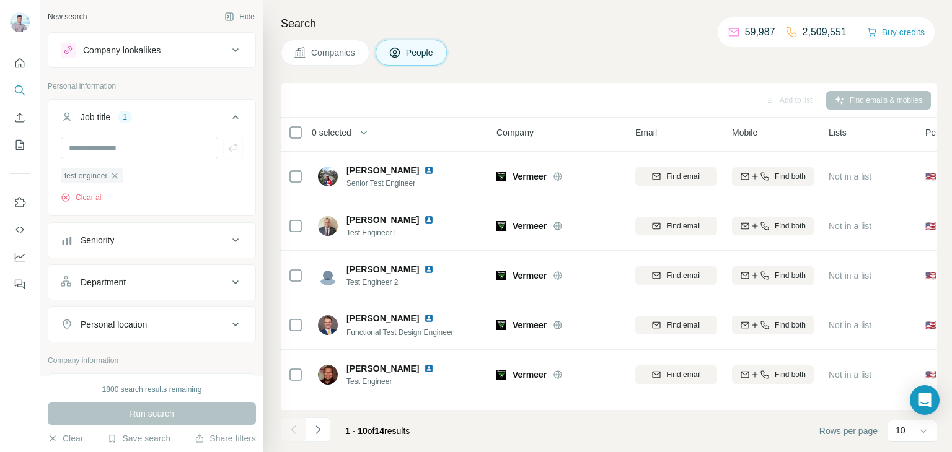
scroll to position [233, 0]
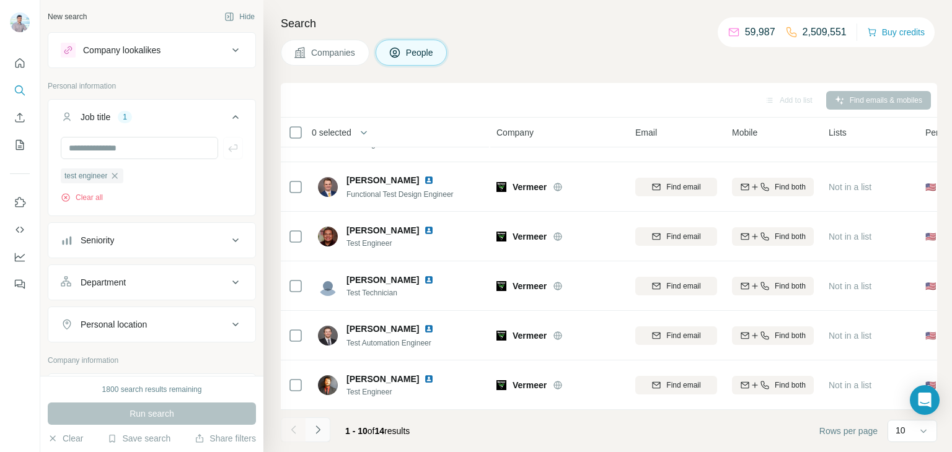
click at [324, 439] on button "Navigate to next page" at bounding box center [317, 430] width 25 height 25
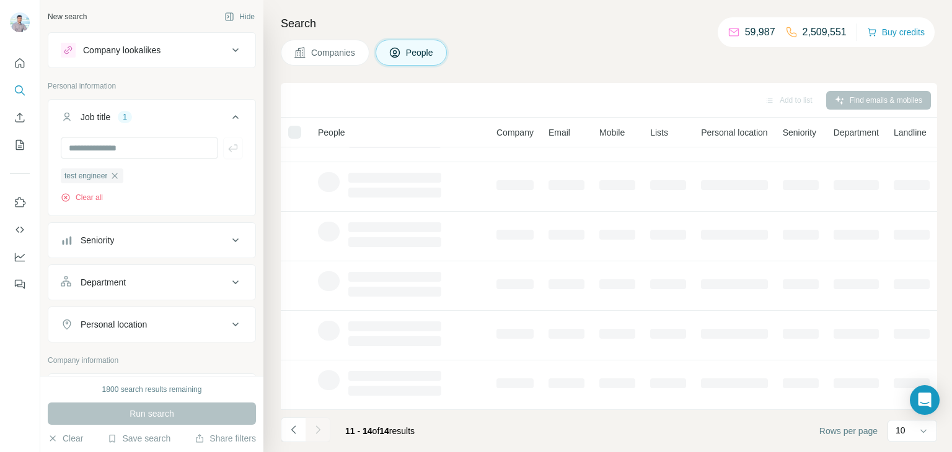
scroll to position [0, 0]
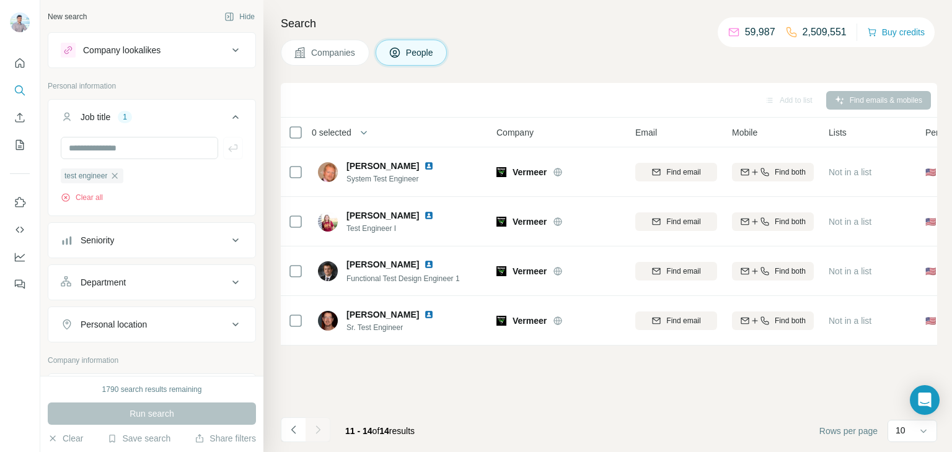
click at [299, 431] on button "Navigate to previous page" at bounding box center [293, 430] width 25 height 25
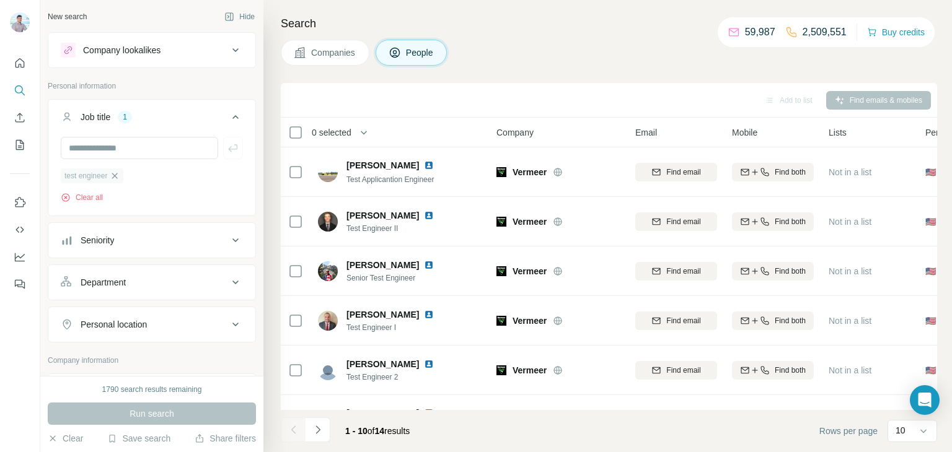
click at [116, 177] on icon "button" at bounding box center [115, 176] width 6 height 6
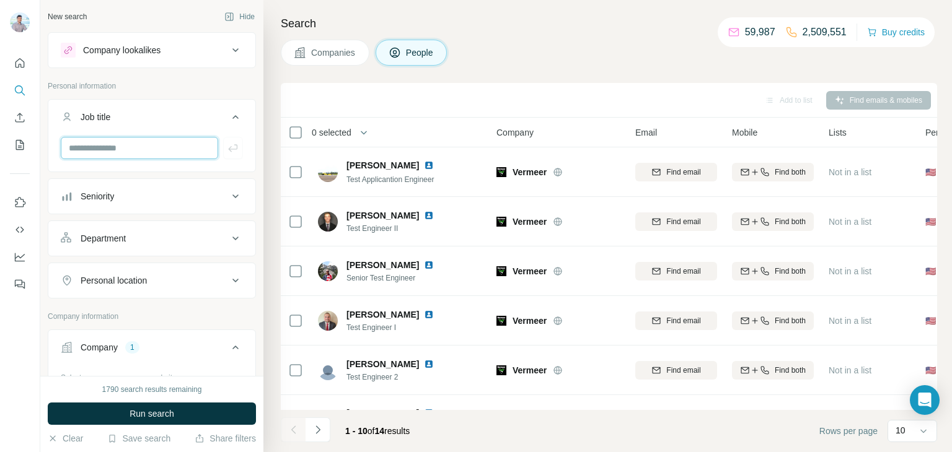
click at [119, 152] on input "text" at bounding box center [139, 148] width 157 height 22
type input "********"
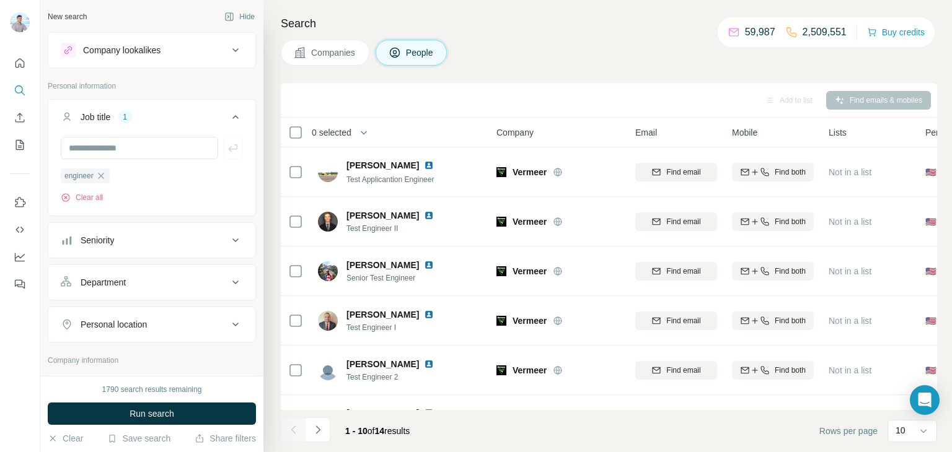
click at [173, 419] on span "Run search" at bounding box center [151, 414] width 45 height 12
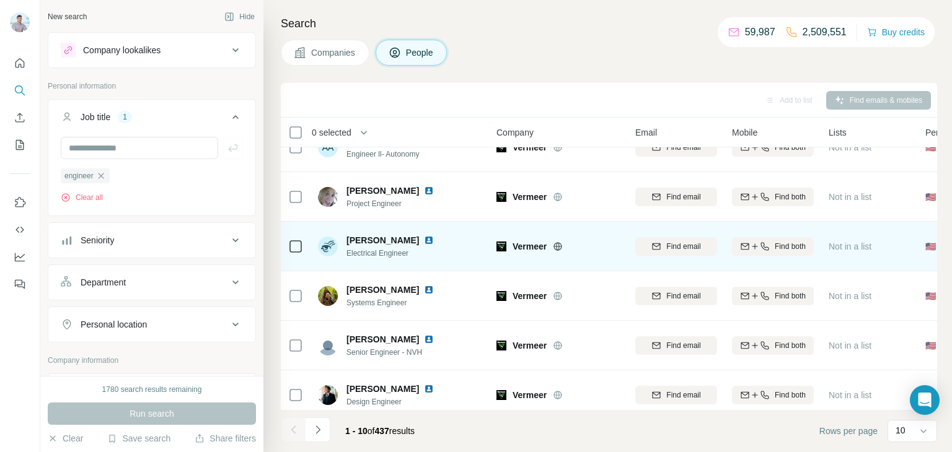
scroll to position [233, 0]
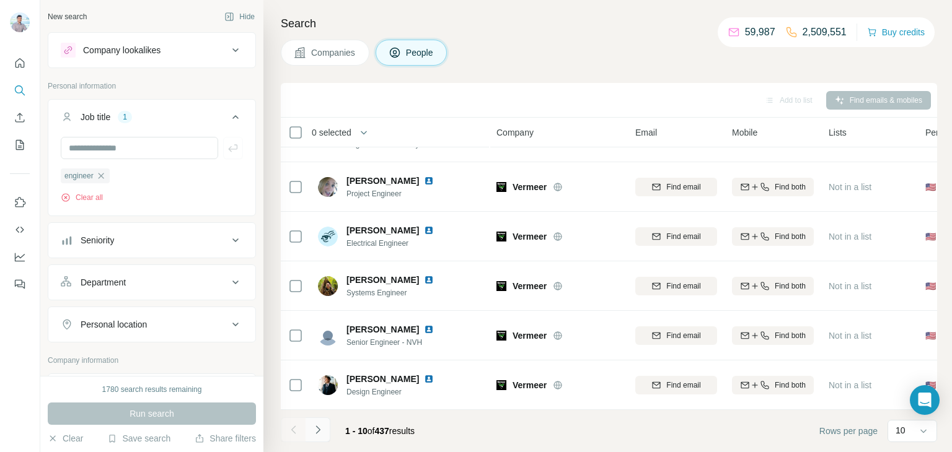
click at [328, 431] on button "Navigate to next page" at bounding box center [317, 430] width 25 height 25
click at [323, 438] on button "Navigate to next page" at bounding box center [317, 430] width 25 height 25
click at [312, 434] on icon "Navigate to next page" at bounding box center [318, 430] width 12 height 12
click at [313, 431] on icon "Navigate to next page" at bounding box center [318, 430] width 12 height 12
click at [144, 148] on input "text" at bounding box center [139, 148] width 157 height 22
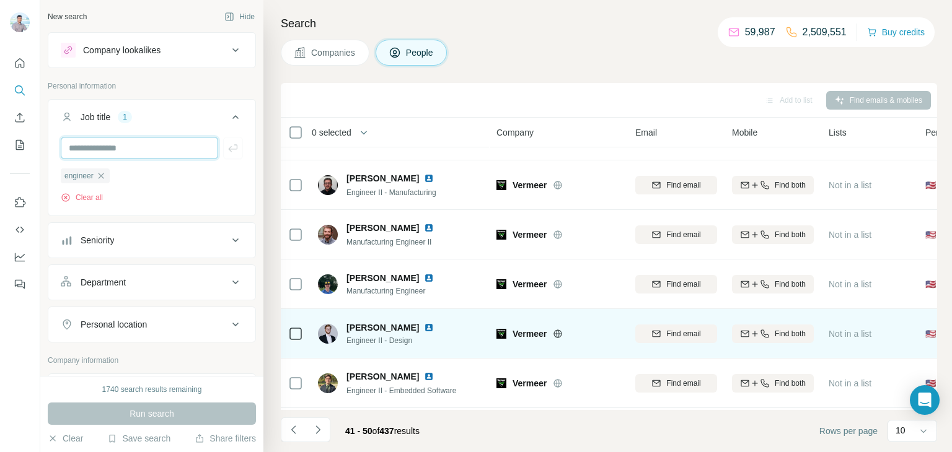
scroll to position [126, 0]
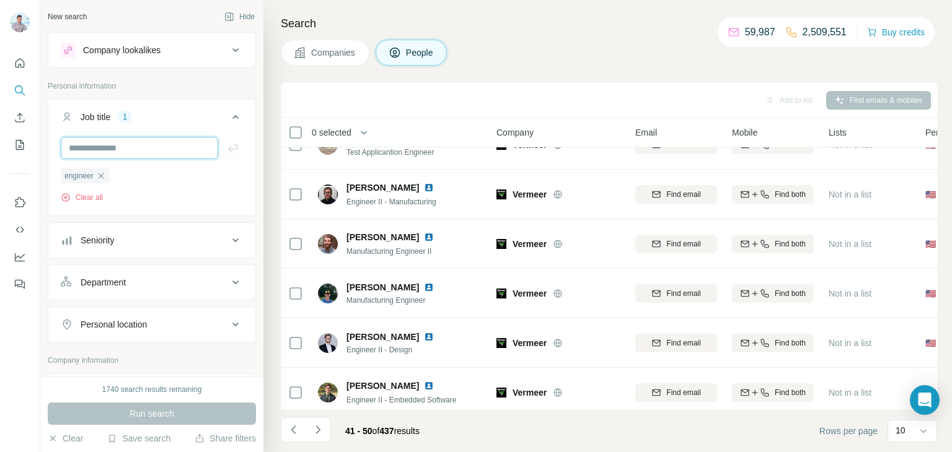
click at [146, 146] on input "text" at bounding box center [139, 148] width 157 height 22
click at [130, 140] on input "text" at bounding box center [139, 148] width 157 height 22
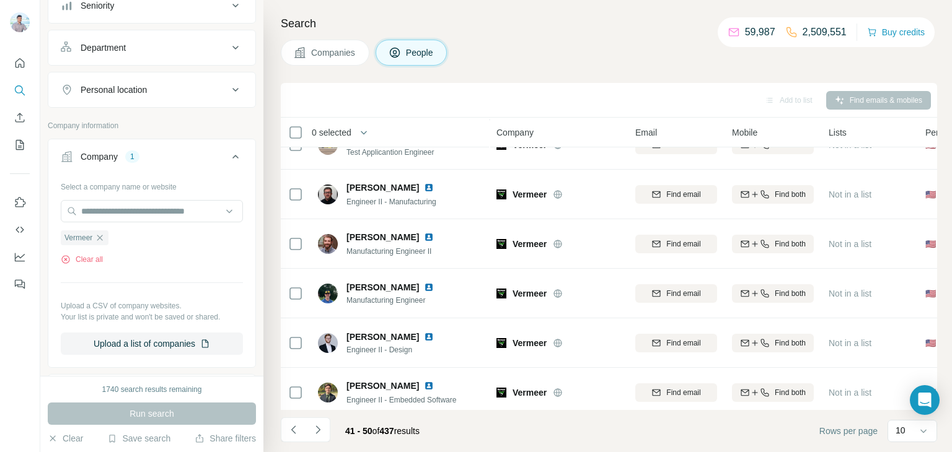
scroll to position [275, 0]
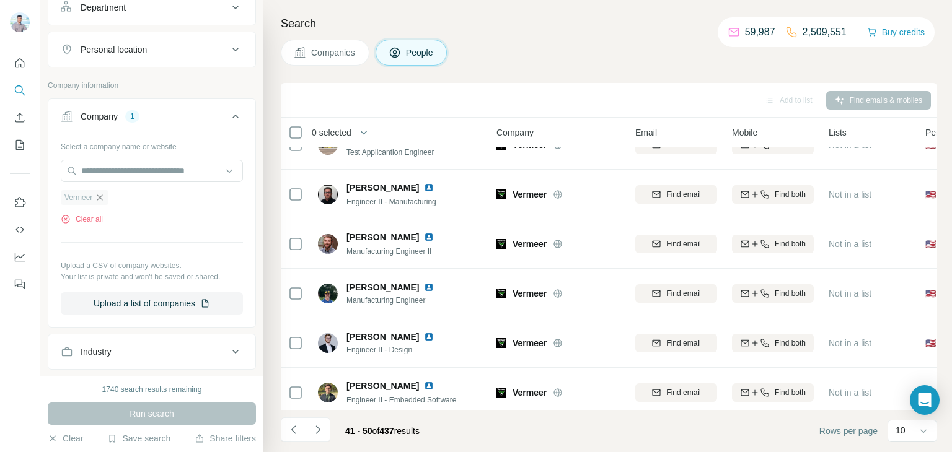
click at [99, 197] on icon "button" at bounding box center [100, 198] width 10 height 10
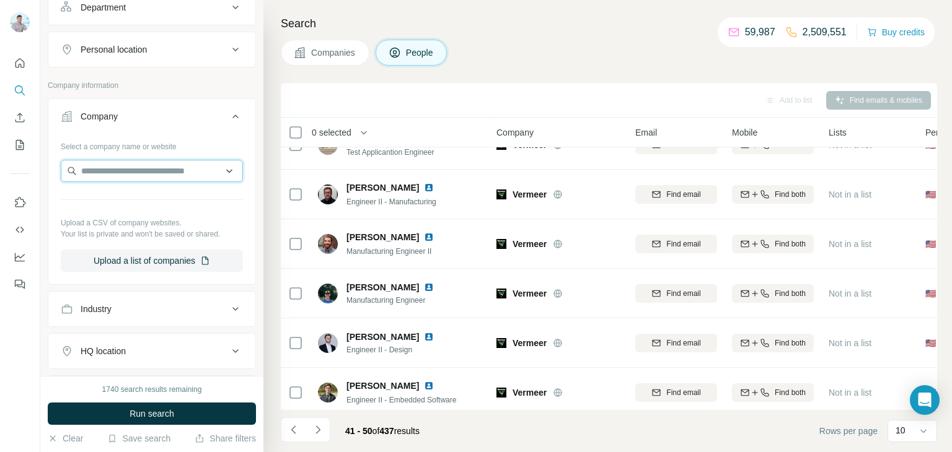
click at [121, 170] on input "text" at bounding box center [152, 171] width 182 height 22
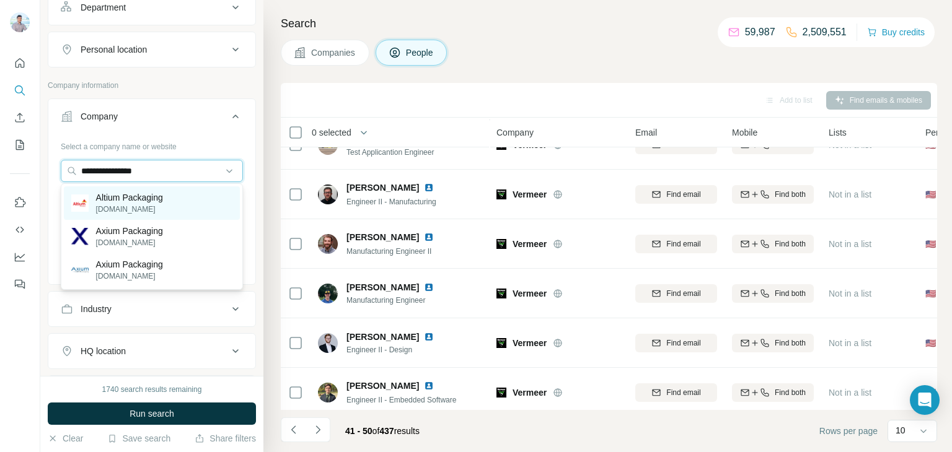
type input "**********"
click at [147, 199] on p "Altium Packaging" at bounding box center [129, 197] width 67 height 12
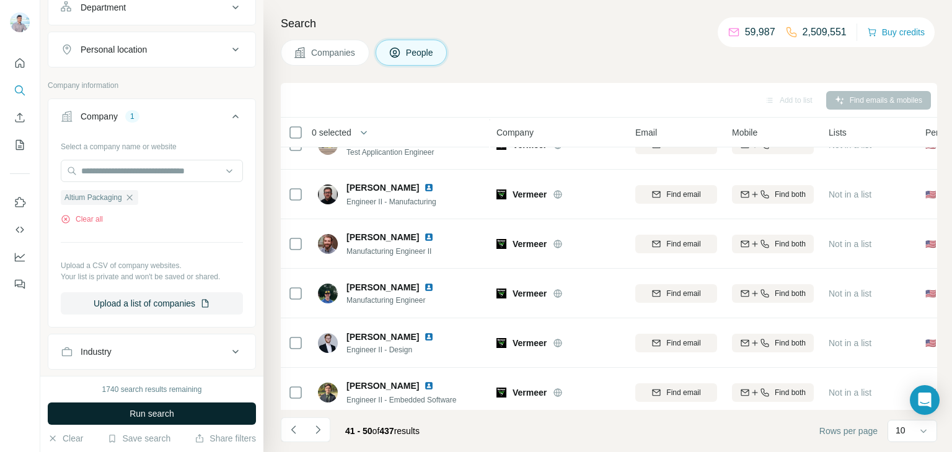
click at [157, 405] on button "Run search" at bounding box center [152, 414] width 208 height 22
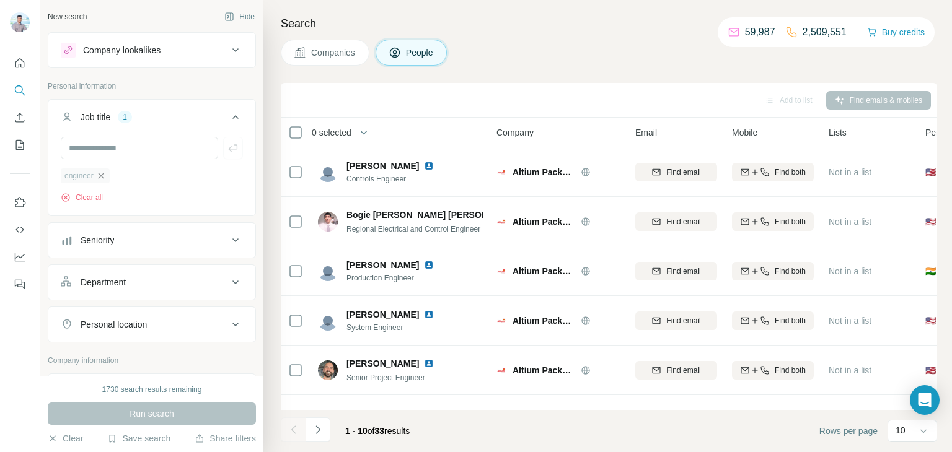
click at [101, 177] on icon "button" at bounding box center [101, 176] width 6 height 6
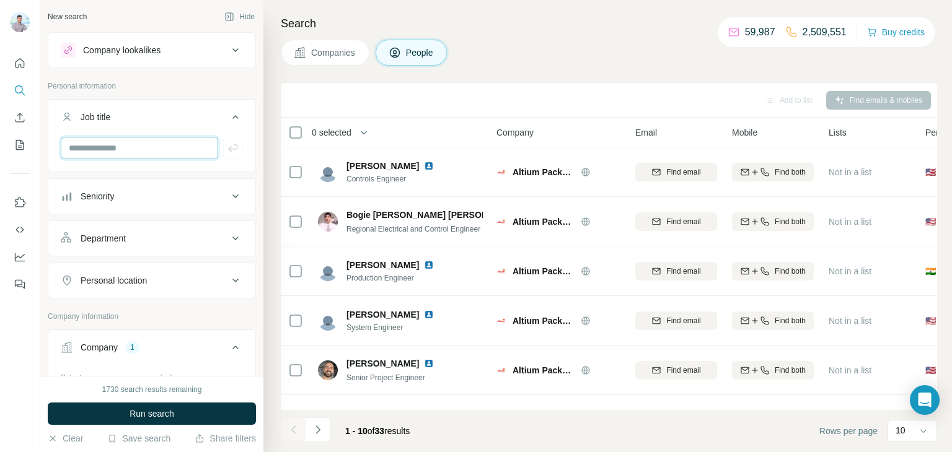
click at [115, 151] on input "text" at bounding box center [139, 148] width 157 height 22
type input "**********"
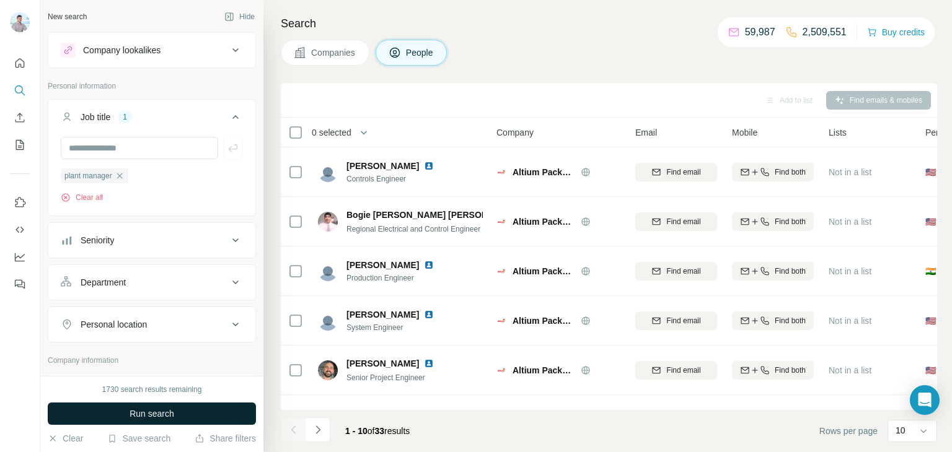
click at [148, 418] on span "Run search" at bounding box center [151, 414] width 45 height 12
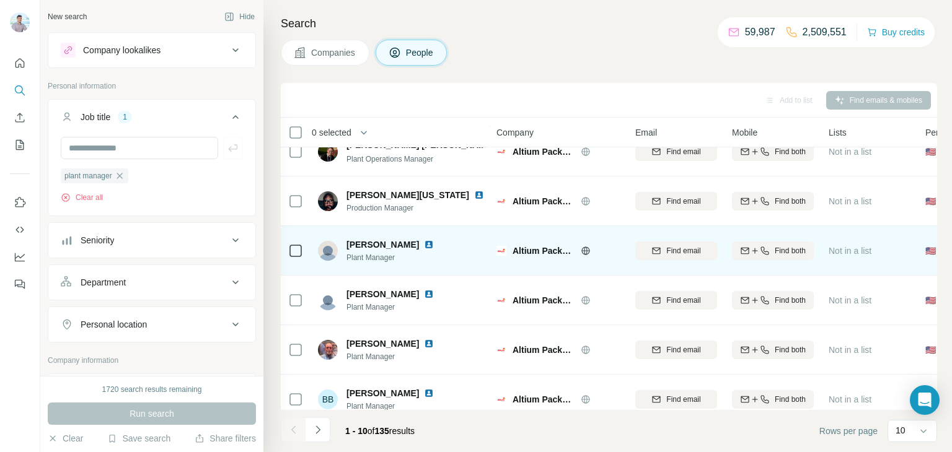
scroll to position [233, 0]
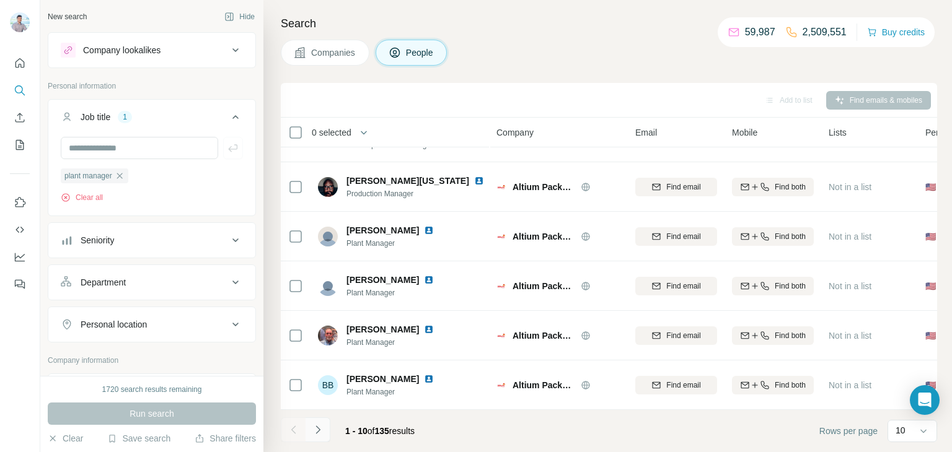
click at [320, 437] on button "Navigate to next page" at bounding box center [317, 430] width 25 height 25
click at [322, 427] on button "Navigate to next page" at bounding box center [317, 430] width 25 height 25
click at [316, 429] on icon "Navigate to next page" at bounding box center [318, 430] width 12 height 12
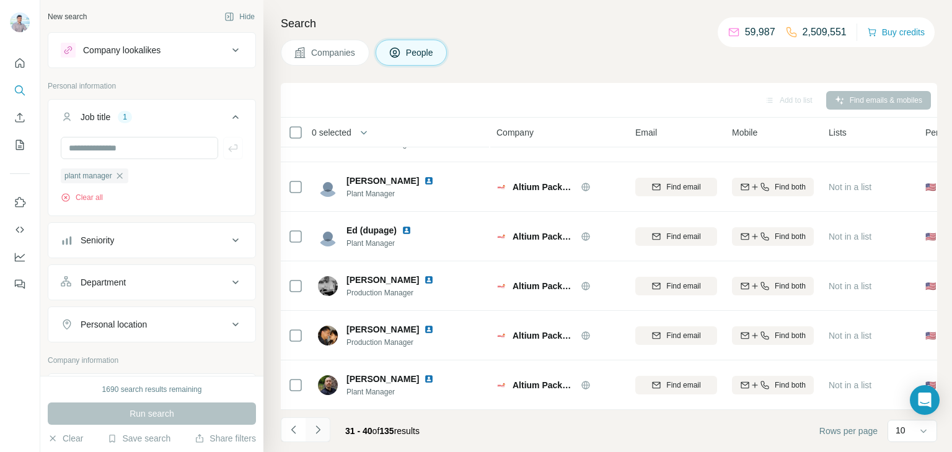
click at [318, 426] on icon "Navigate to next page" at bounding box center [318, 430] width 12 height 12
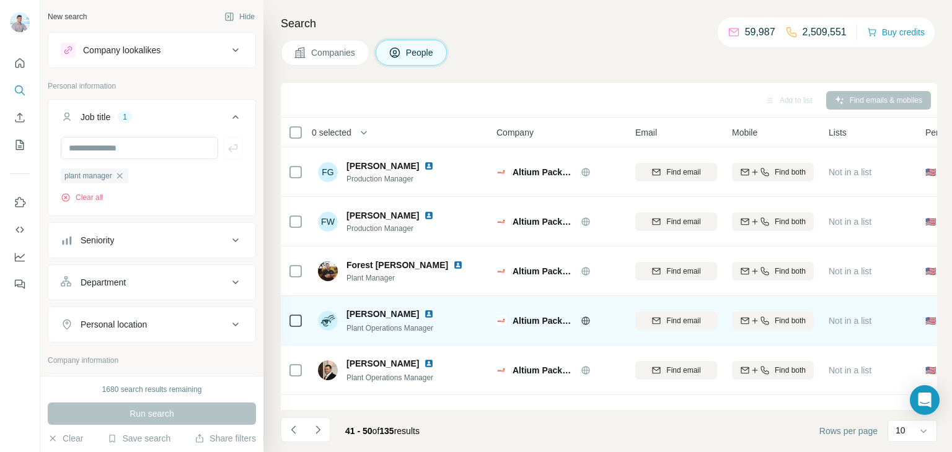
scroll to position [0, 0]
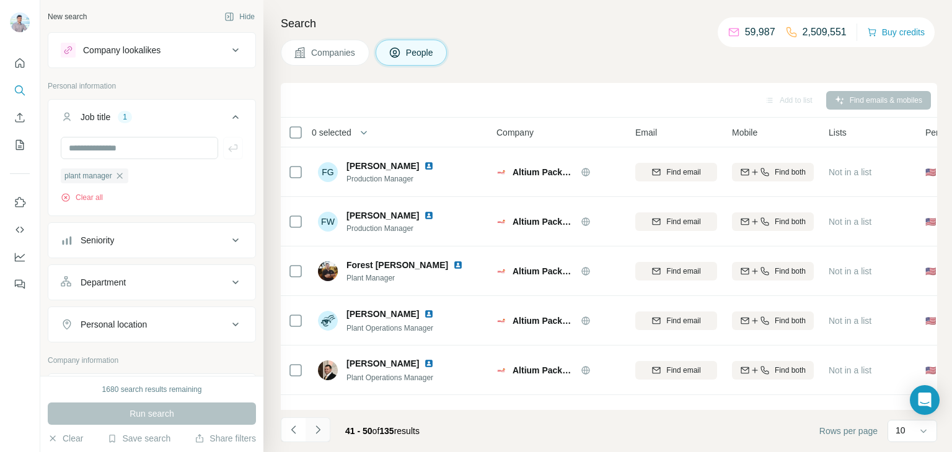
click at [323, 426] on button "Navigate to next page" at bounding box center [317, 430] width 25 height 25
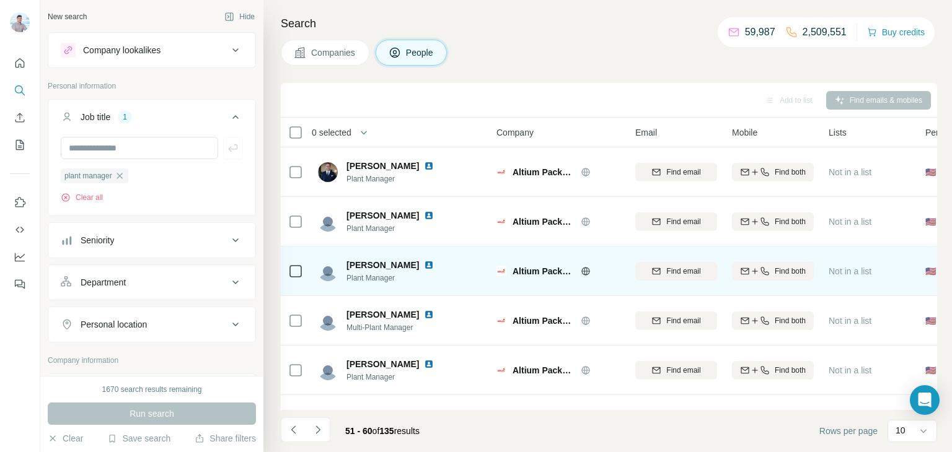
scroll to position [233, 0]
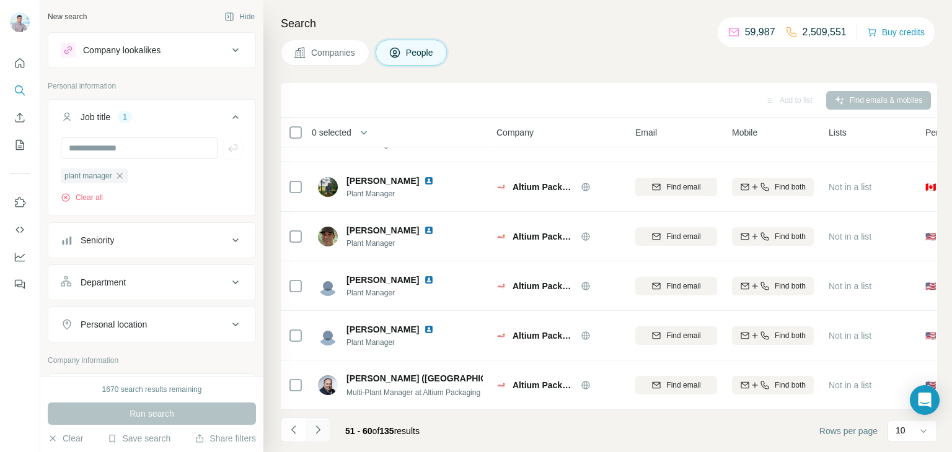
click at [324, 437] on button "Navigate to next page" at bounding box center [317, 430] width 25 height 25
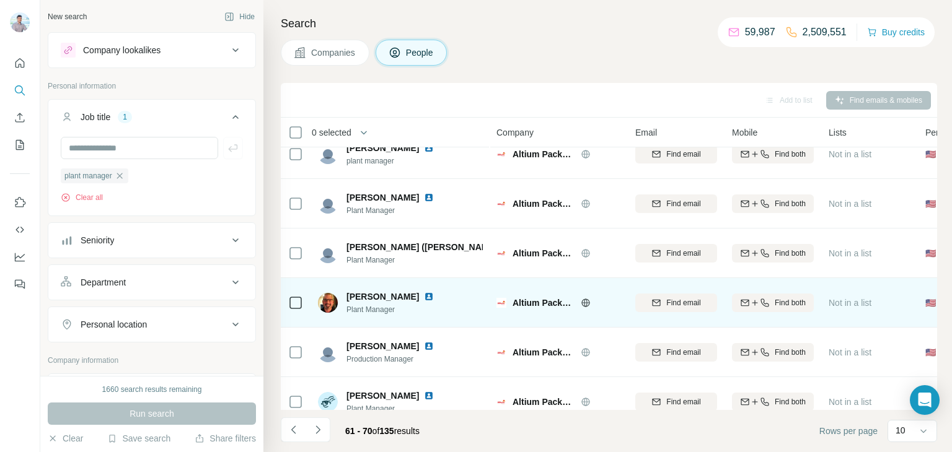
scroll to position [0, 0]
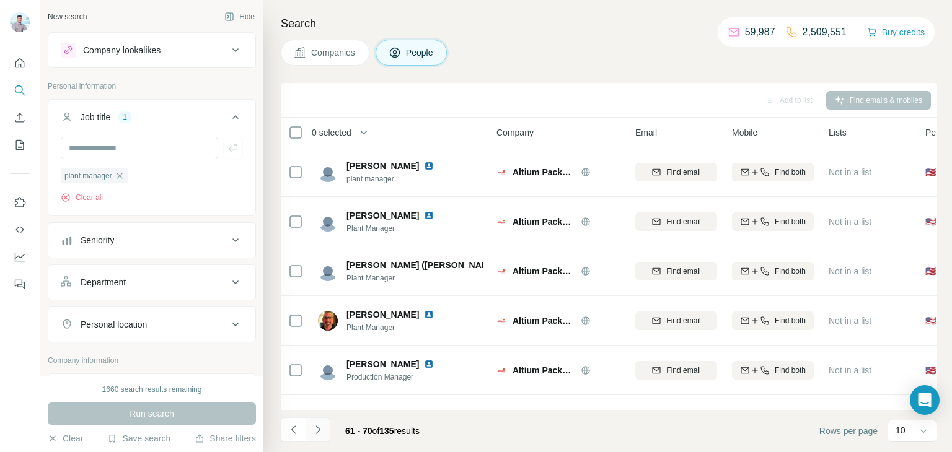
click at [325, 427] on button "Navigate to next page" at bounding box center [317, 430] width 25 height 25
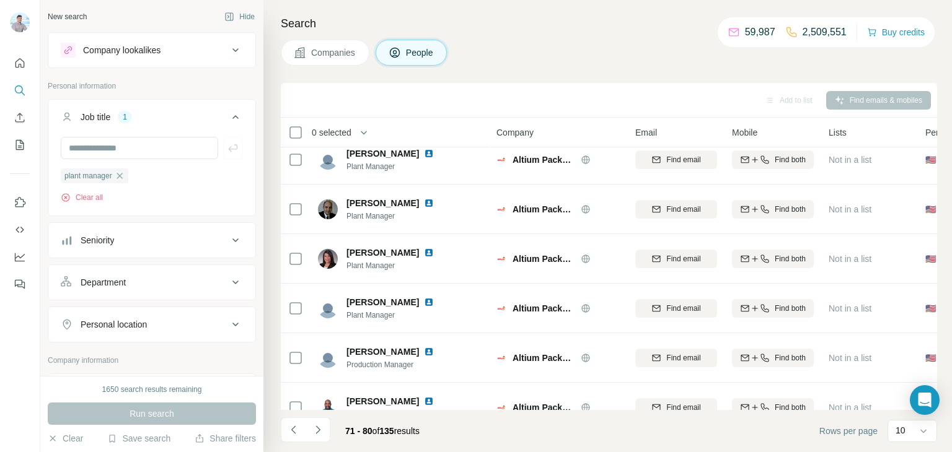
scroll to position [233, 0]
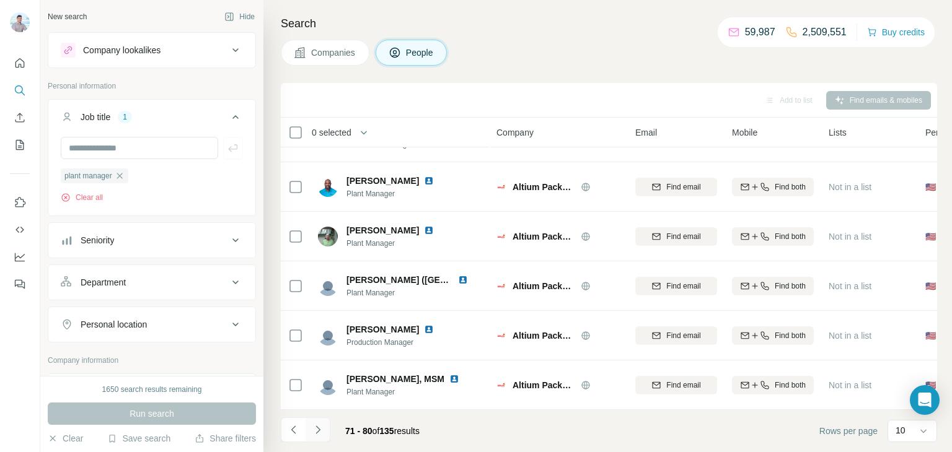
click at [323, 440] on button "Navigate to next page" at bounding box center [317, 430] width 25 height 25
click at [323, 426] on icon "Navigate to next page" at bounding box center [318, 430] width 12 height 12
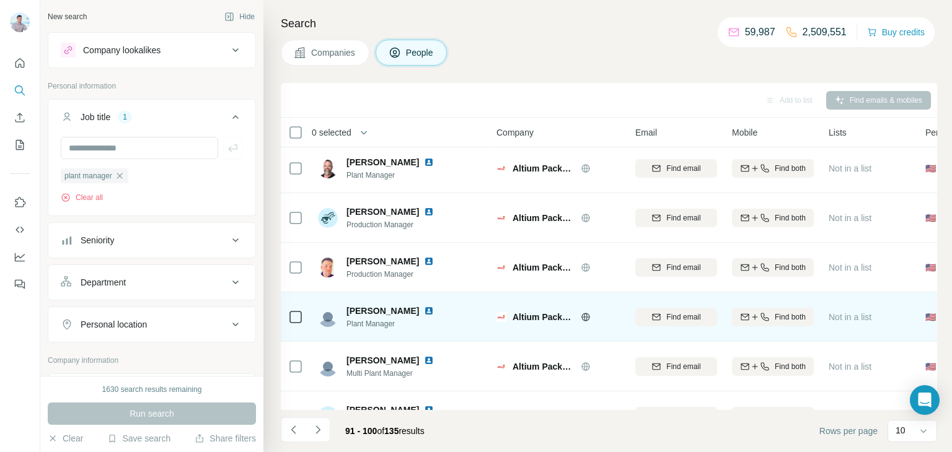
scroll to position [0, 0]
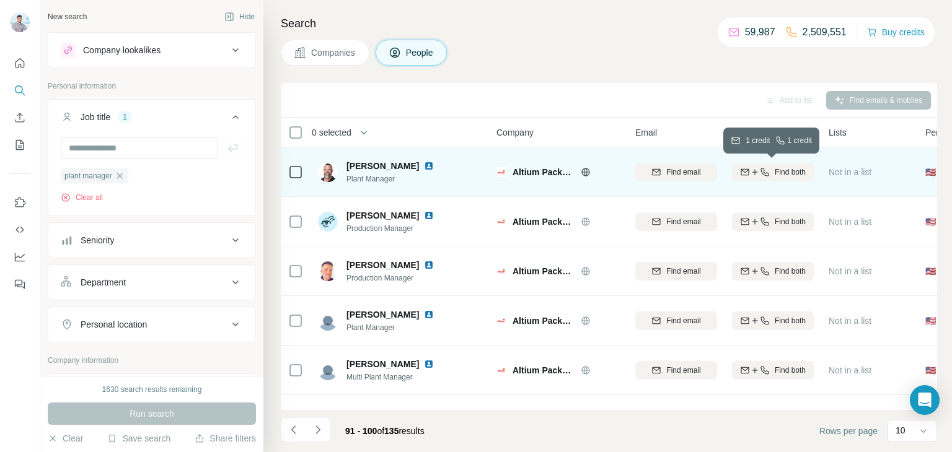
click at [771, 174] on div "Find both" at bounding box center [773, 172] width 82 height 11
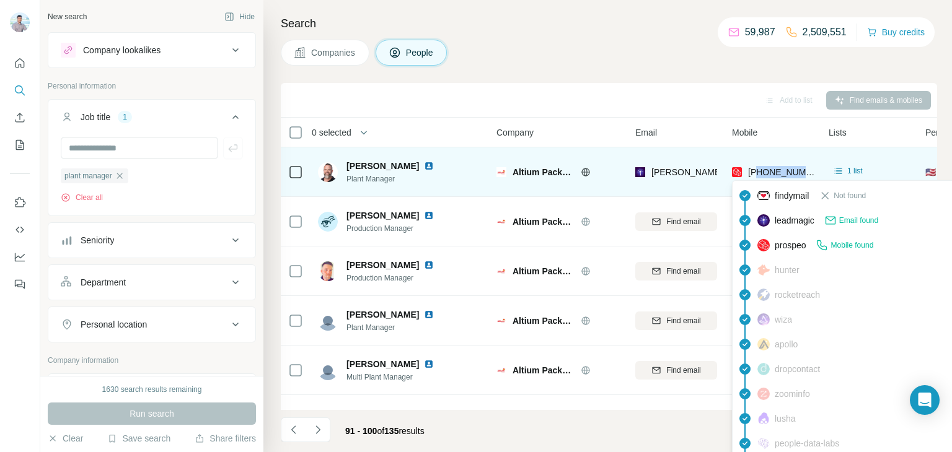
drag, startPoint x: 808, startPoint y: 170, endPoint x: 757, endPoint y: 175, distance: 51.6
click at [757, 175] on div "[PHONE_NUMBER]" at bounding box center [773, 172] width 82 height 34
copy span "6083121246"
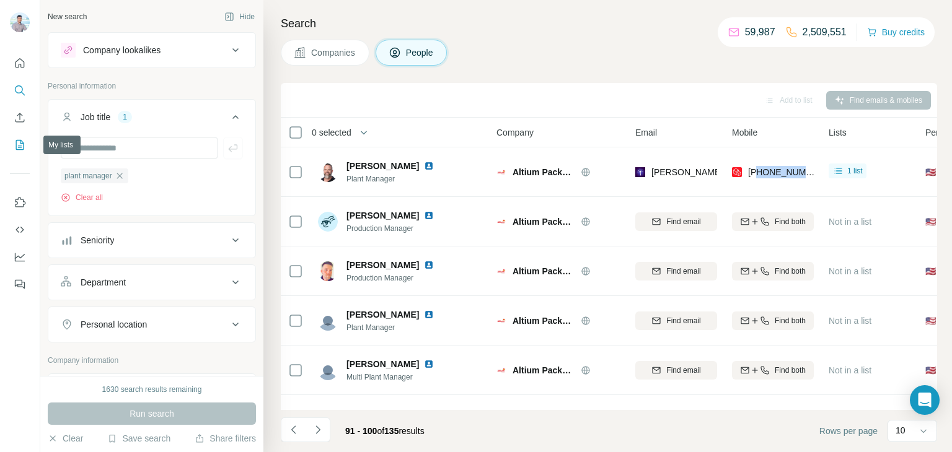
click at [12, 146] on button "My lists" at bounding box center [20, 145] width 20 height 22
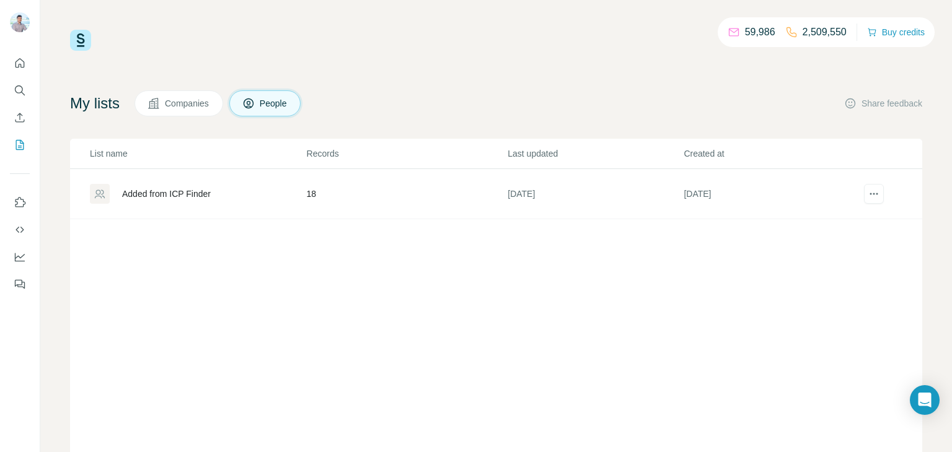
click at [171, 190] on div "Added from ICP Finder" at bounding box center [166, 194] width 89 height 12
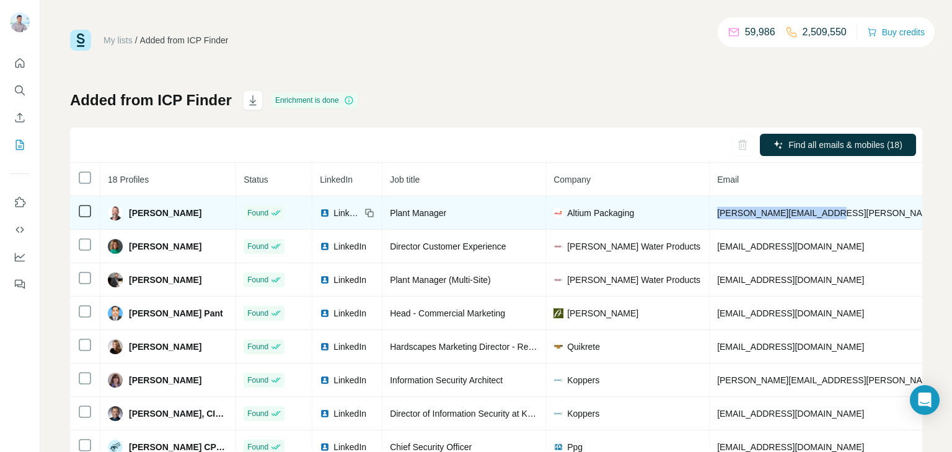
drag, startPoint x: 823, startPoint y: 211, endPoint x: 694, endPoint y: 215, distance: 128.9
click at [694, 215] on tr "[PERSON_NAME] Found LinkedIn Plant Manager Altium Packaging [PERSON_NAME][EMAIL…" at bounding box center [751, 212] width 1363 height 33
copy tr "[PERSON_NAME][EMAIL_ADDRESS][PERSON_NAME][DOMAIN_NAME]"
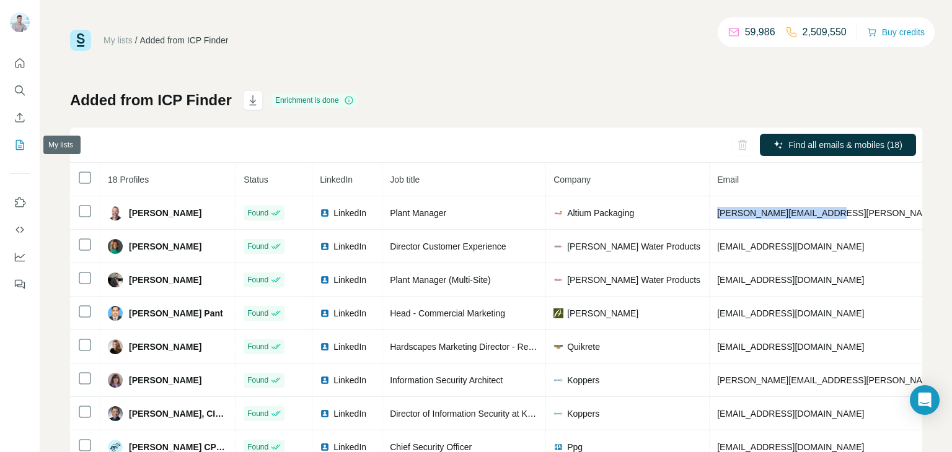
click at [18, 137] on button "My lists" at bounding box center [20, 145] width 20 height 22
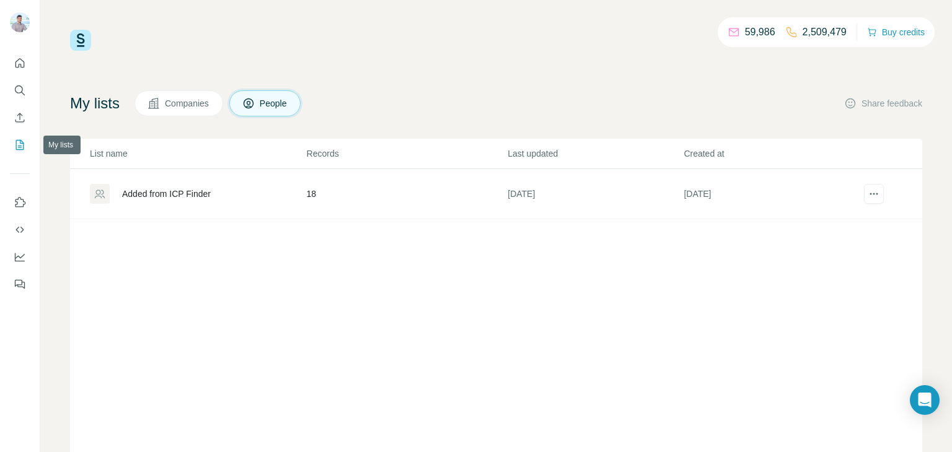
click at [17, 142] on icon "My lists" at bounding box center [20, 145] width 12 height 12
click at [12, 85] on button "Search" at bounding box center [20, 90] width 20 height 22
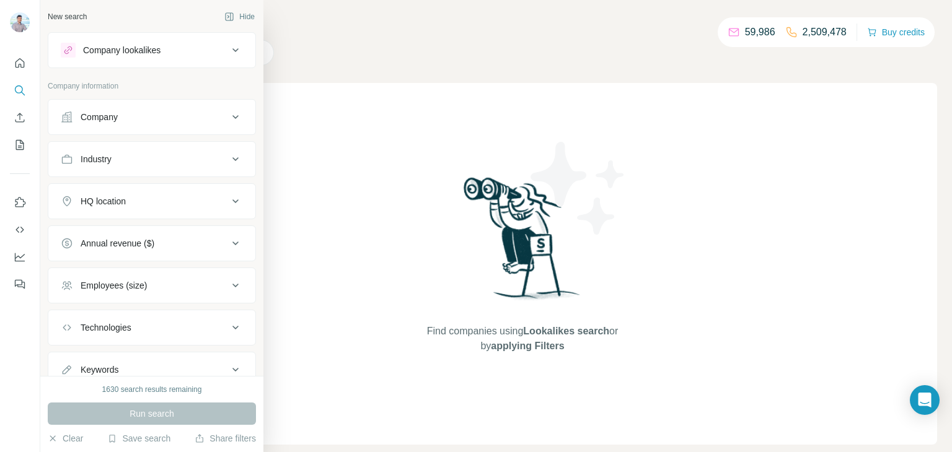
click at [136, 112] on div "Company" at bounding box center [144, 117] width 167 height 12
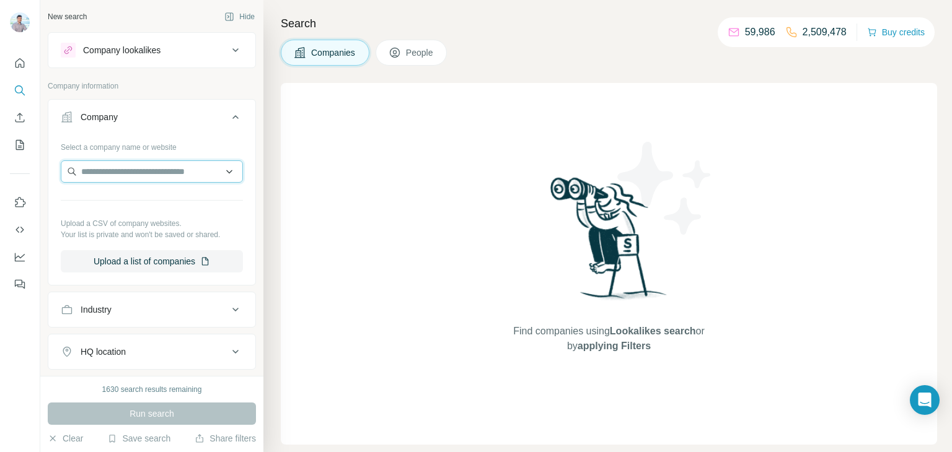
click at [129, 172] on input "text" at bounding box center [152, 171] width 182 height 22
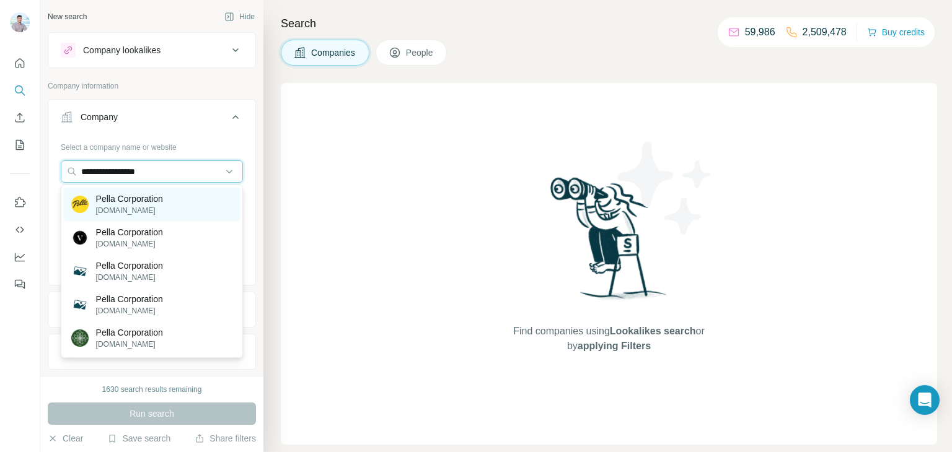
type input "**********"
click at [128, 208] on p "[DOMAIN_NAME]" at bounding box center [129, 210] width 67 height 11
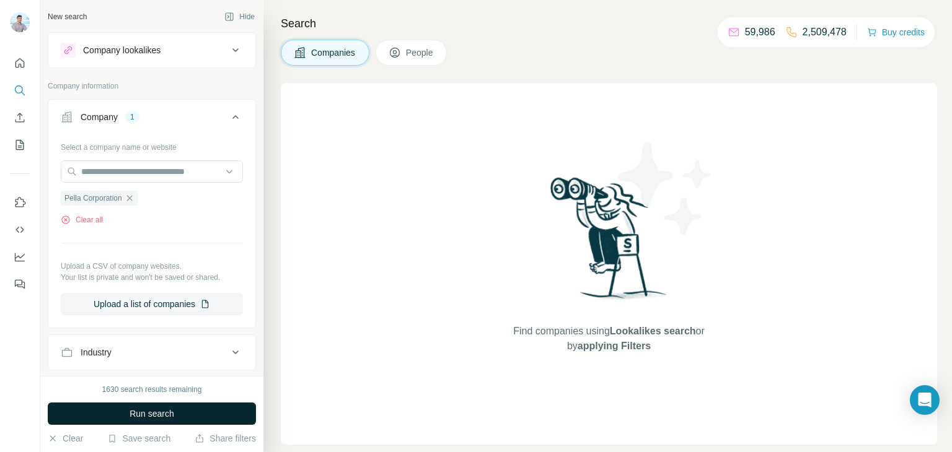
click at [174, 422] on button "Run search" at bounding box center [152, 414] width 208 height 22
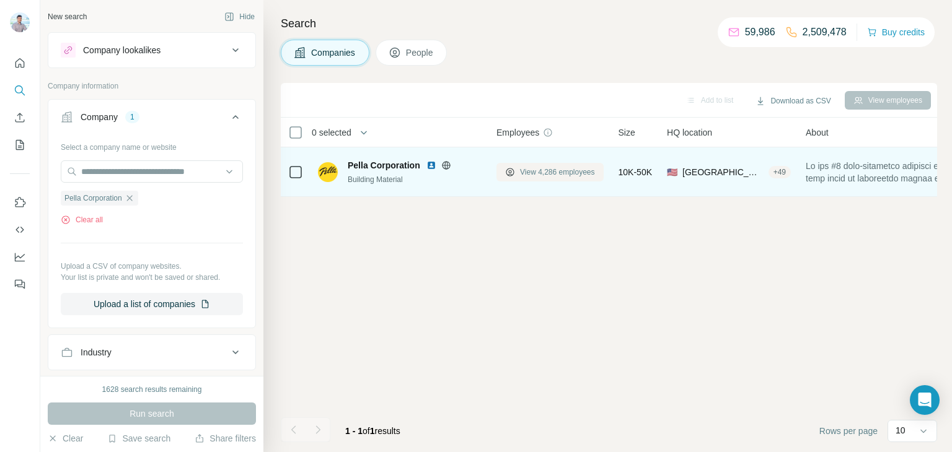
click at [543, 175] on span "View 4,286 employees" at bounding box center [557, 172] width 75 height 11
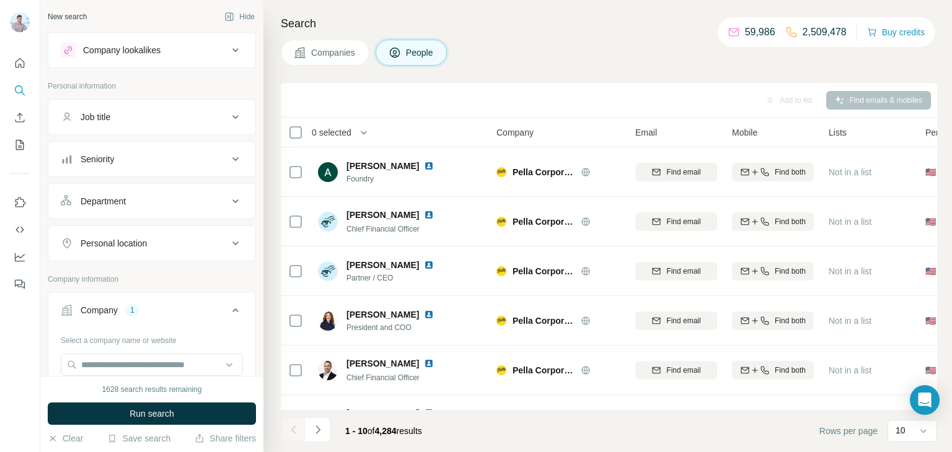
click at [240, 115] on icon at bounding box center [235, 117] width 15 height 15
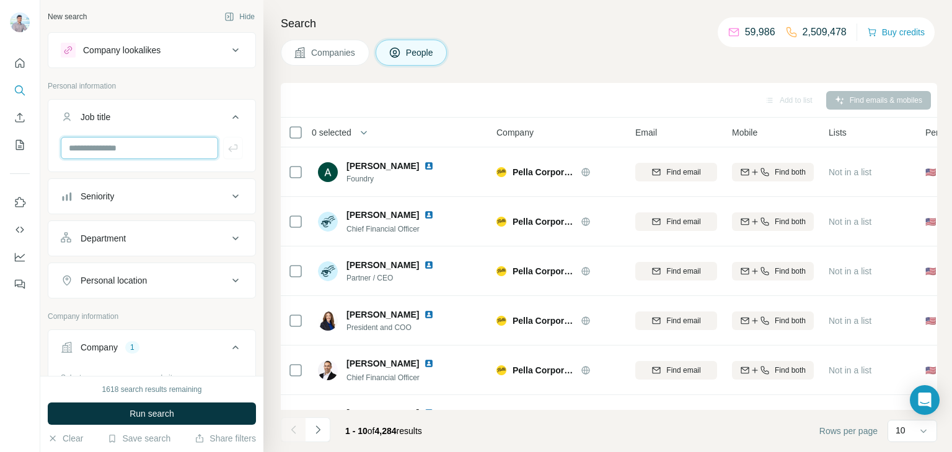
click at [104, 153] on input "text" at bounding box center [139, 148] width 157 height 22
paste input "**********"
type input "**********"
click at [168, 411] on span "Run search" at bounding box center [151, 414] width 45 height 12
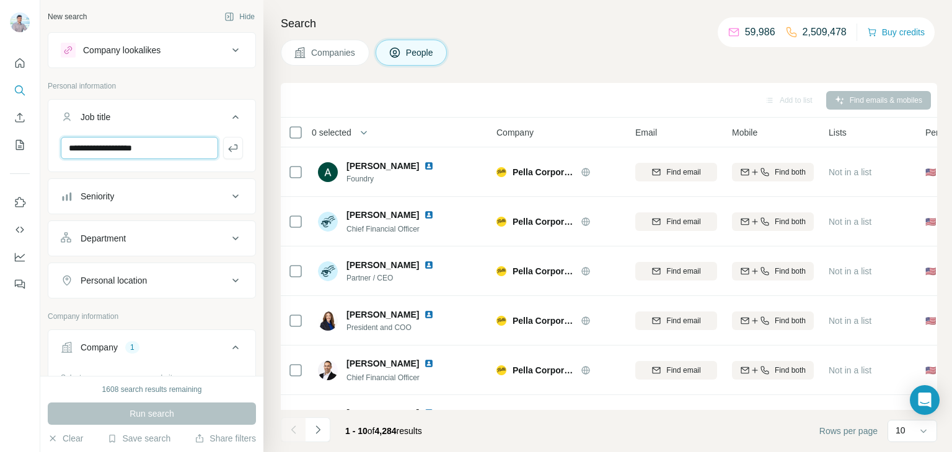
click at [167, 152] on input "**********" at bounding box center [139, 148] width 157 height 22
click at [234, 145] on icon "button" at bounding box center [233, 148] width 12 height 12
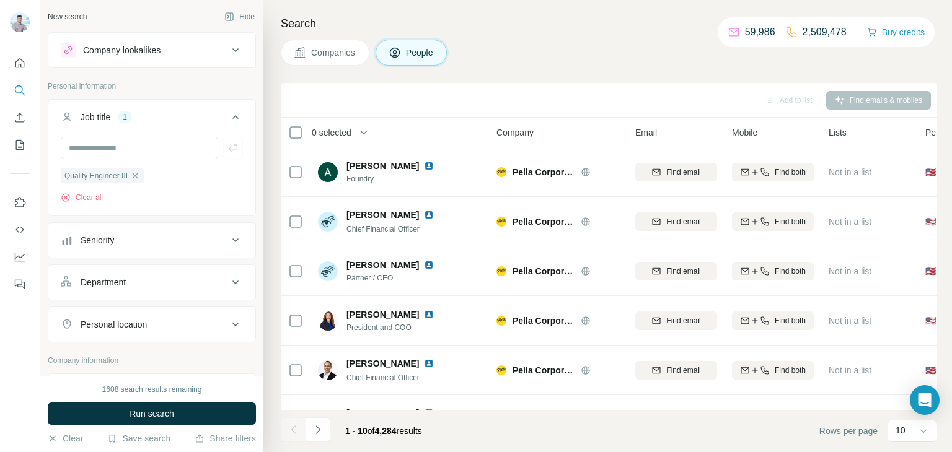
click at [173, 419] on span "Run search" at bounding box center [151, 414] width 45 height 12
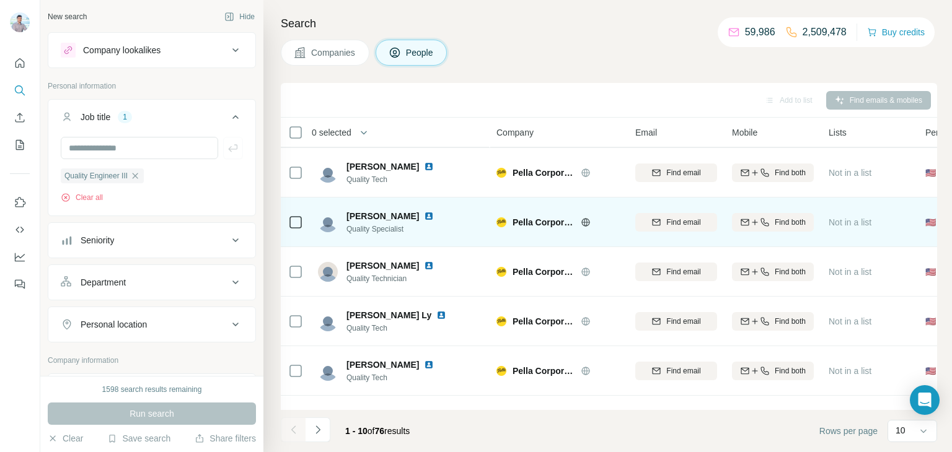
scroll to position [233, 0]
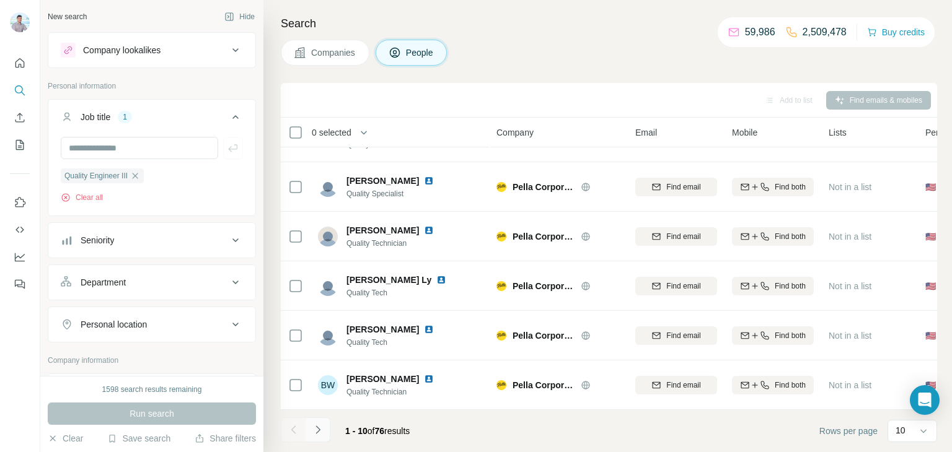
click at [322, 426] on icon "Navigate to next page" at bounding box center [318, 430] width 12 height 12
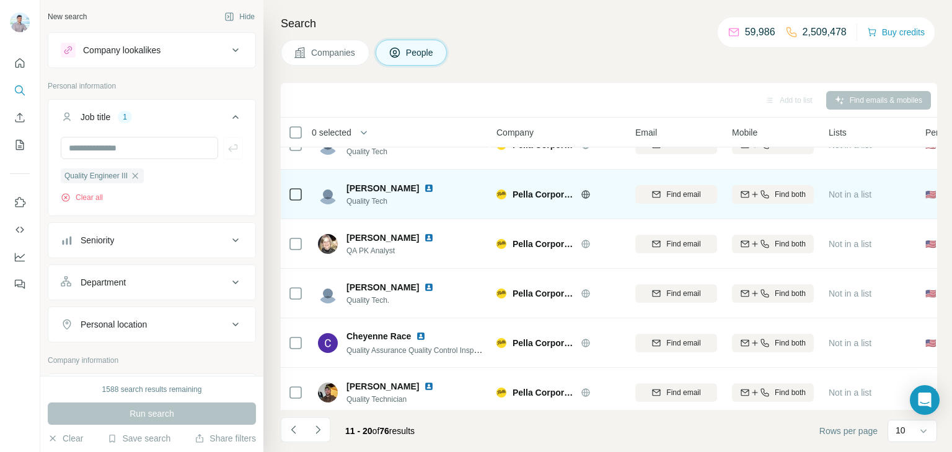
scroll to position [0, 0]
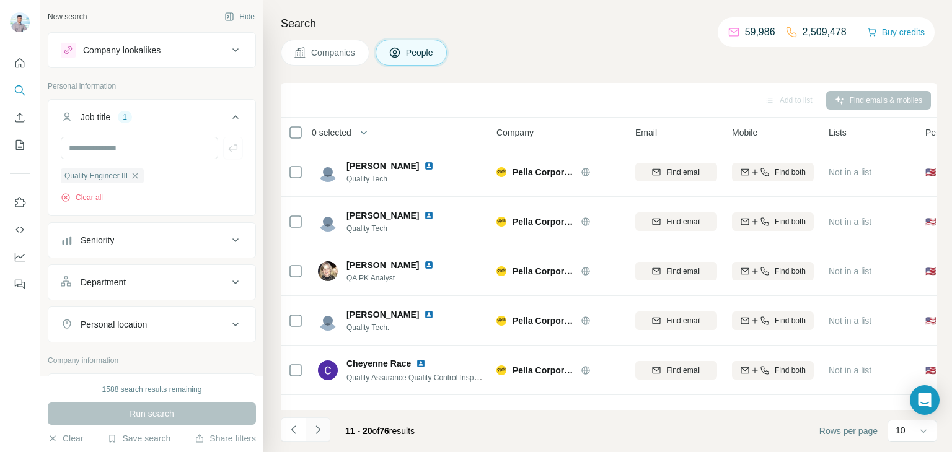
click at [322, 424] on icon "Navigate to next page" at bounding box center [318, 430] width 12 height 12
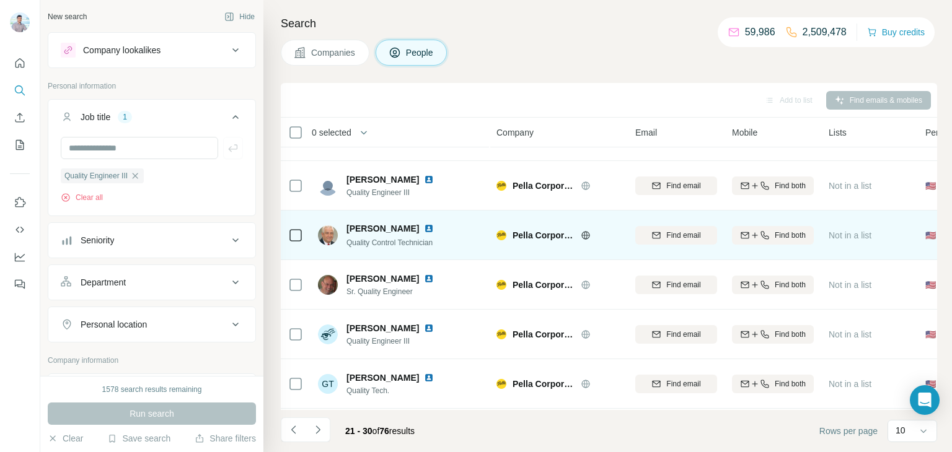
scroll to position [148, 0]
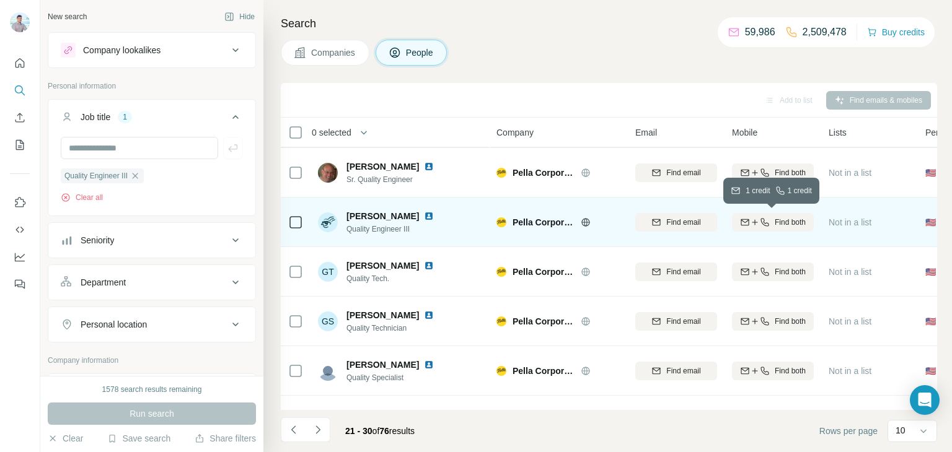
click at [771, 221] on div "Find both" at bounding box center [773, 222] width 82 height 11
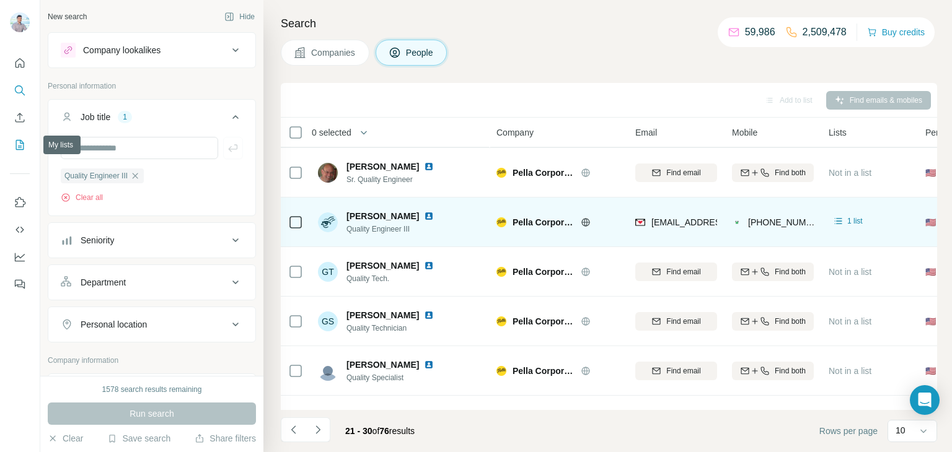
click at [22, 142] on icon "My lists" at bounding box center [20, 145] width 8 height 10
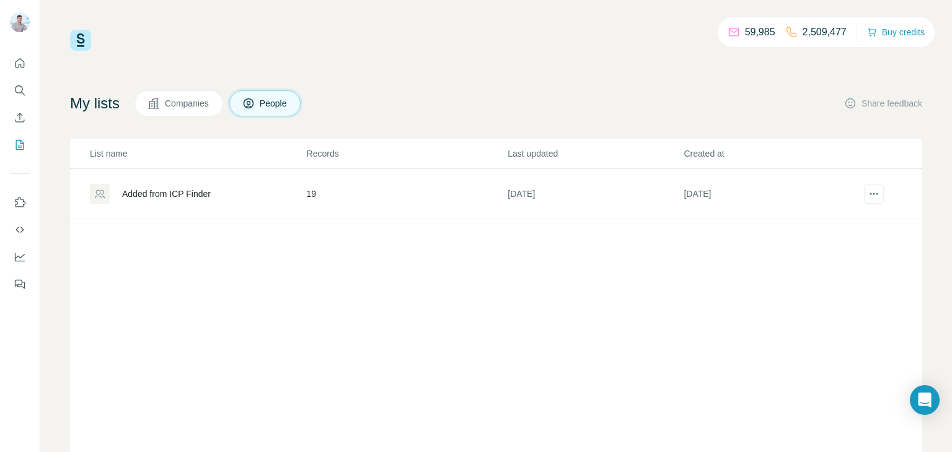
click at [154, 188] on div "Added from ICP Finder" at bounding box center [166, 194] width 89 height 12
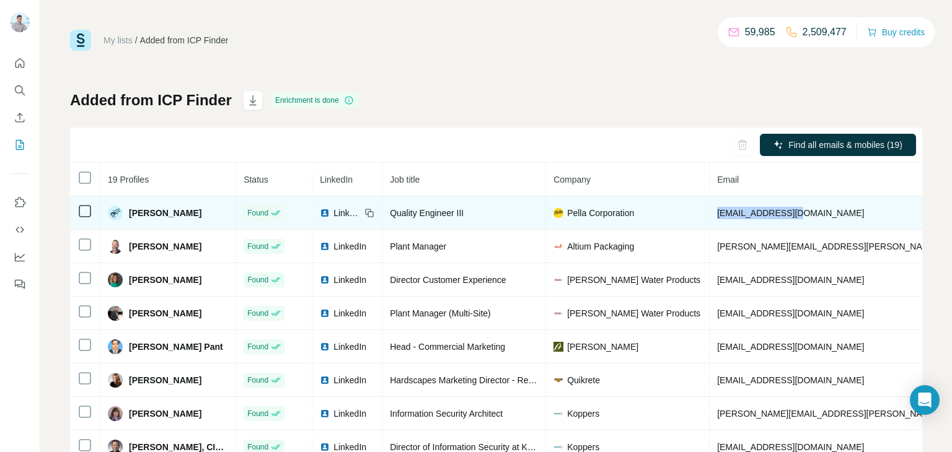
drag, startPoint x: 706, startPoint y: 212, endPoint x: 792, endPoint y: 219, distance: 86.4
click at [792, 219] on td "[EMAIL_ADDRESS][DOMAIN_NAME]" at bounding box center [861, 212] width 305 height 33
copy span "[EMAIL_ADDRESS][DOMAIN_NAME]"
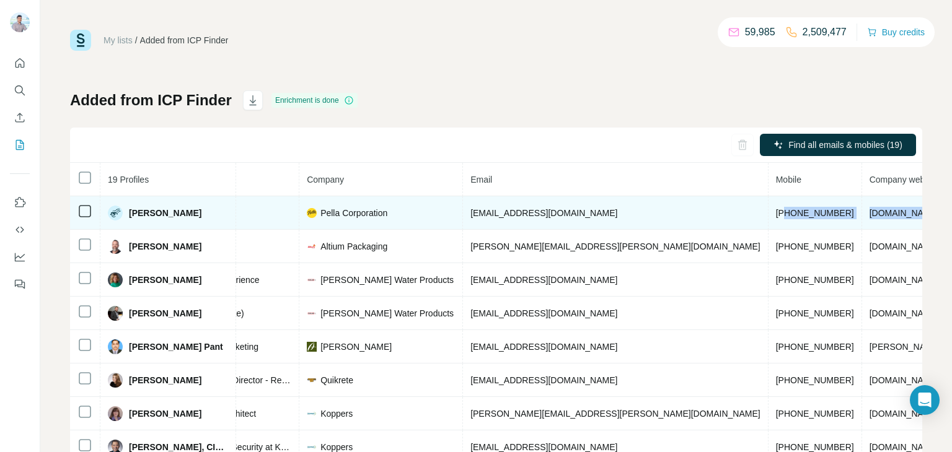
scroll to position [0, 258]
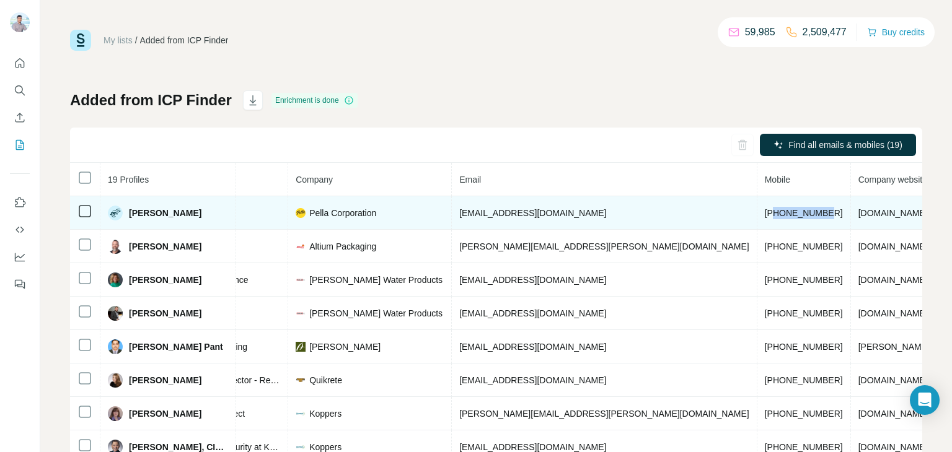
drag, startPoint x: 857, startPoint y: 214, endPoint x: 653, endPoint y: 212, distance: 203.8
click at [757, 212] on td "[PHONE_NUMBER]" at bounding box center [804, 212] width 94 height 33
copy span "3097458604"
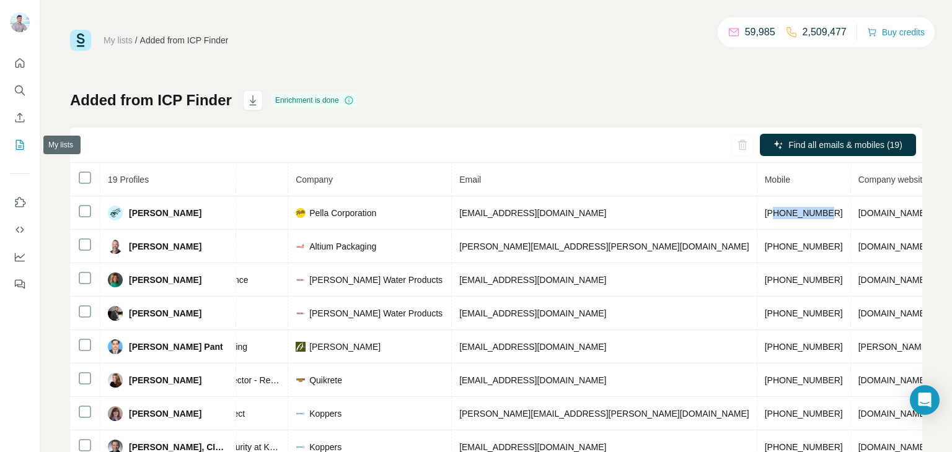
click at [14, 142] on icon "My lists" at bounding box center [20, 145] width 12 height 12
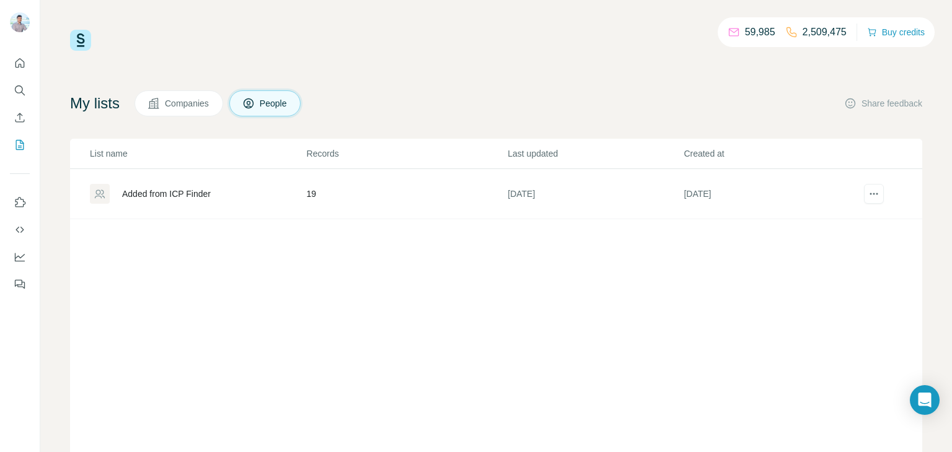
click at [177, 96] on button "Companies" at bounding box center [178, 103] width 89 height 26
click at [14, 144] on icon "My lists" at bounding box center [20, 145] width 12 height 12
click at [22, 88] on icon "Search" at bounding box center [20, 90] width 12 height 12
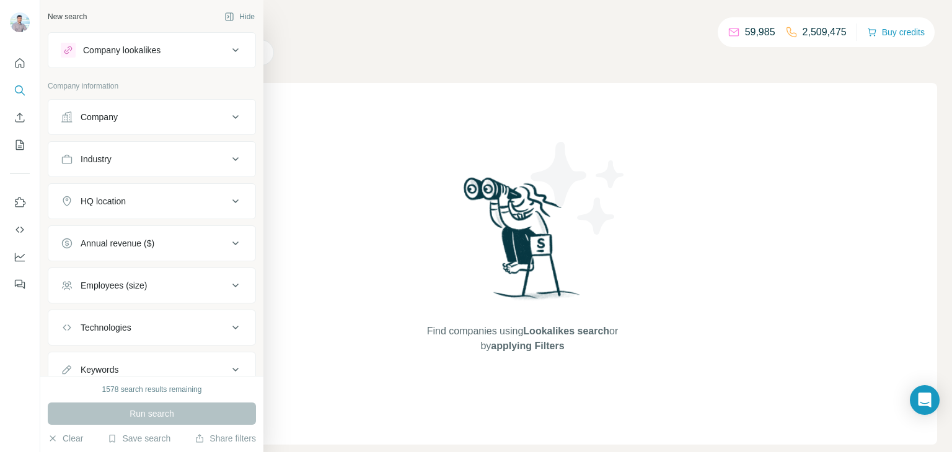
click at [169, 118] on div "Company" at bounding box center [144, 117] width 167 height 12
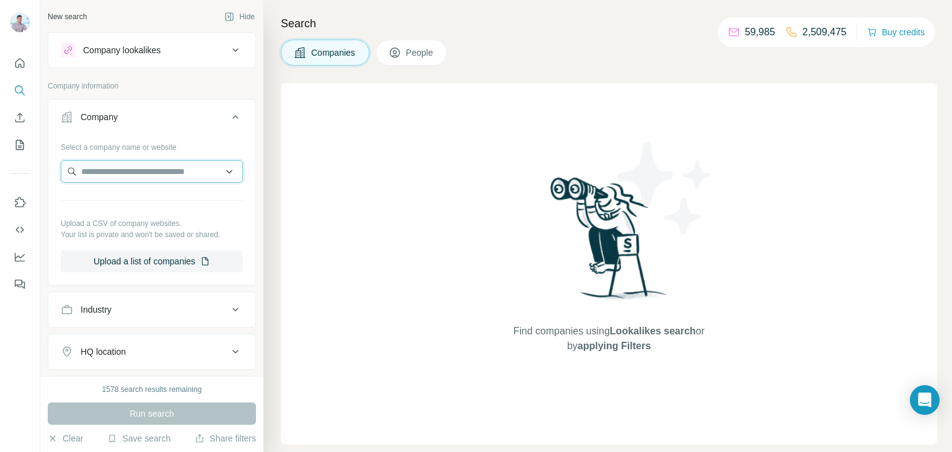
click at [157, 167] on input "text" at bounding box center [152, 171] width 182 height 22
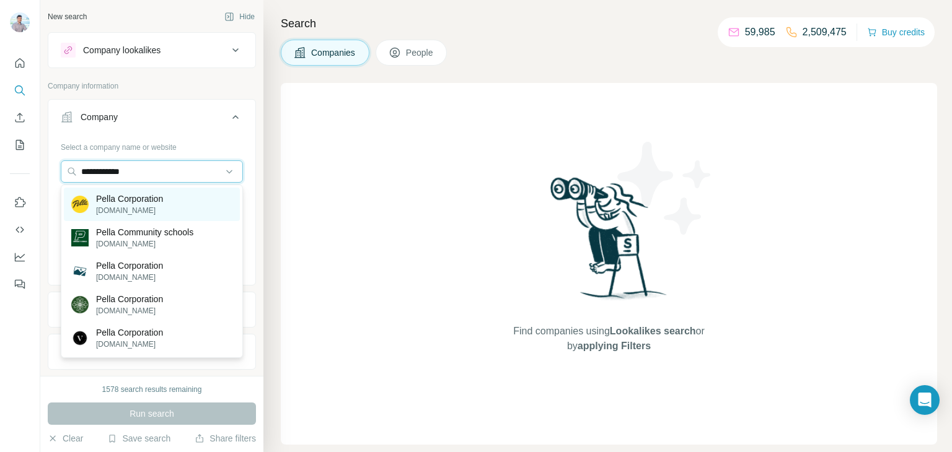
type input "**********"
click at [154, 195] on p "Pella Corporation" at bounding box center [129, 199] width 67 height 12
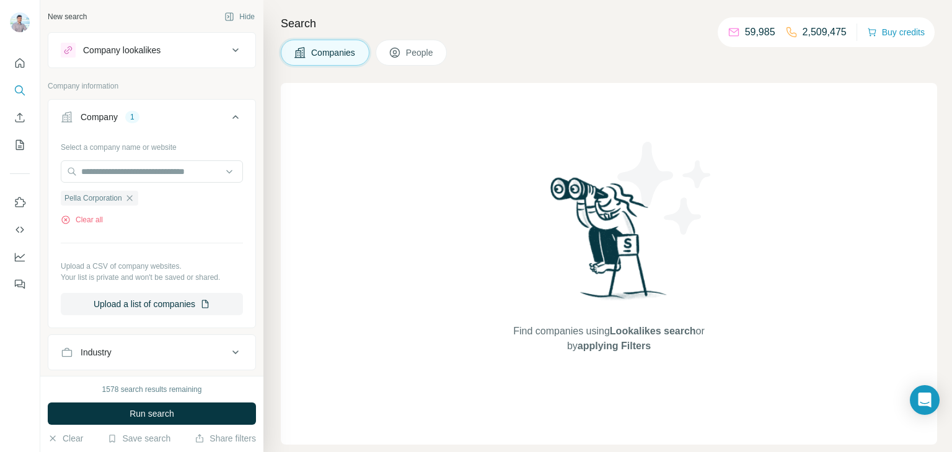
click at [180, 406] on button "Run search" at bounding box center [152, 414] width 208 height 22
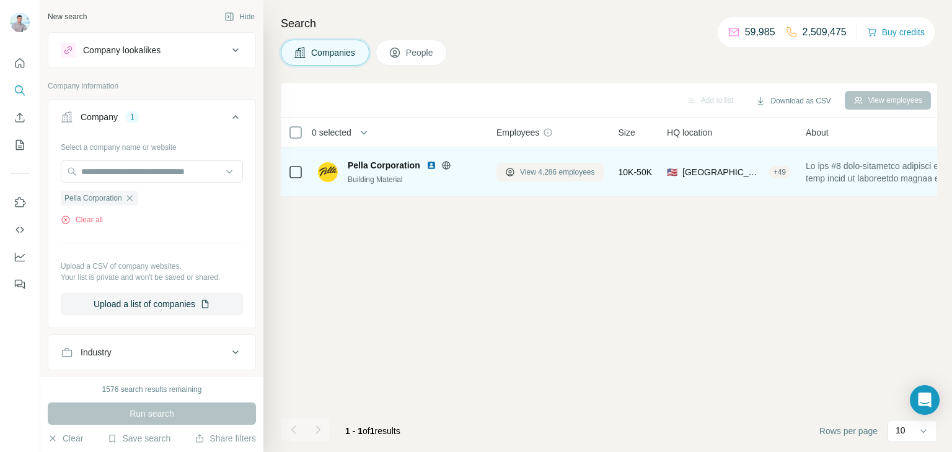
click at [558, 168] on span "View 4,286 employees" at bounding box center [557, 172] width 75 height 11
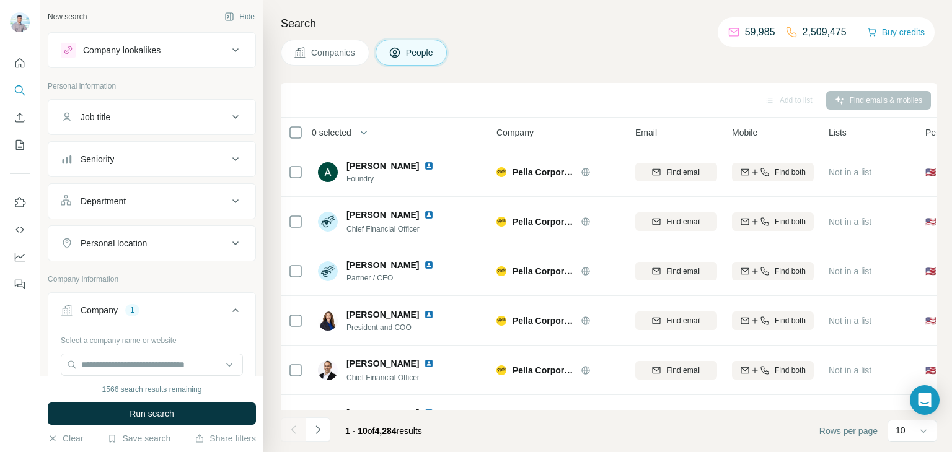
click at [233, 120] on icon at bounding box center [235, 117] width 15 height 15
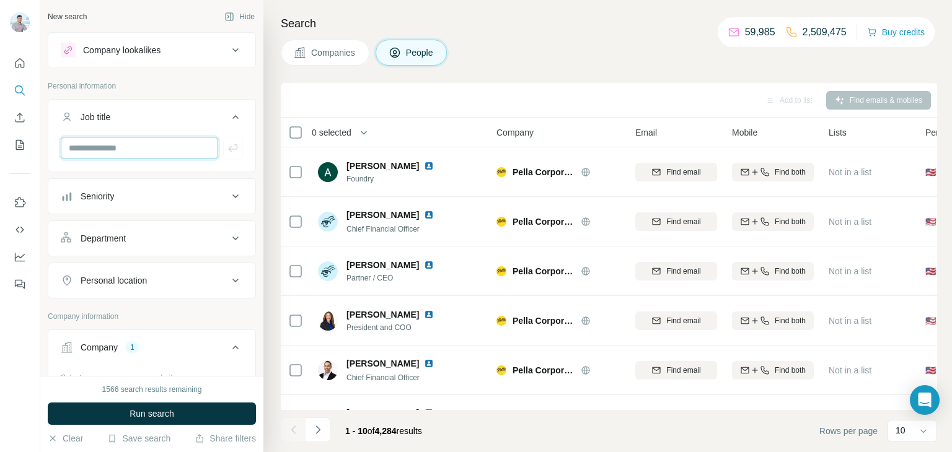
click at [119, 151] on input "text" at bounding box center [139, 148] width 157 height 22
paste input "**********"
type input "**********"
click at [240, 141] on button "button" at bounding box center [233, 148] width 20 height 22
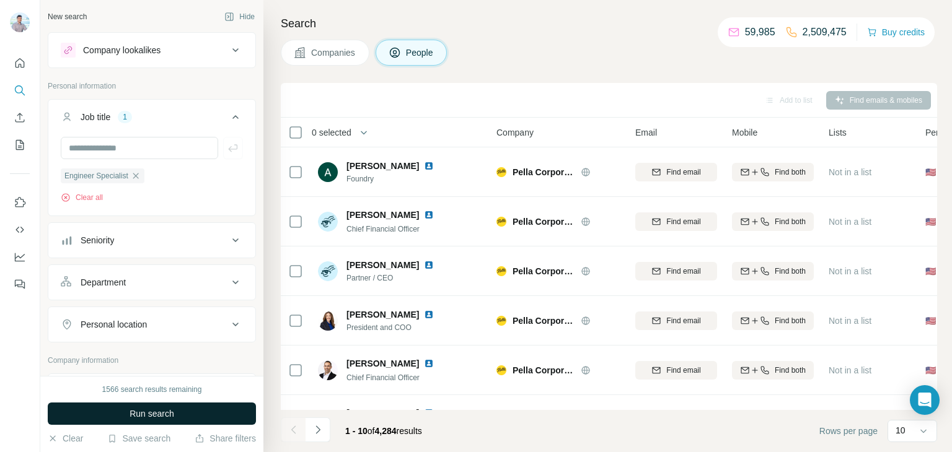
click at [170, 416] on span "Run search" at bounding box center [151, 414] width 45 height 12
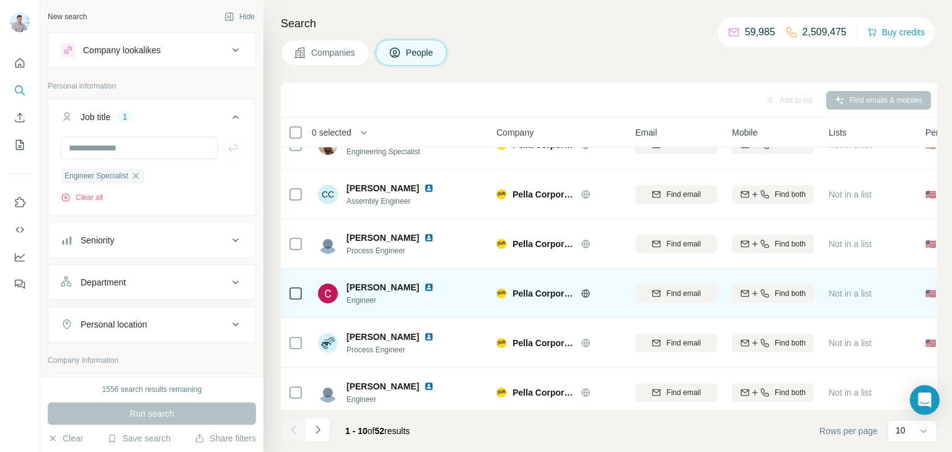
scroll to position [233, 0]
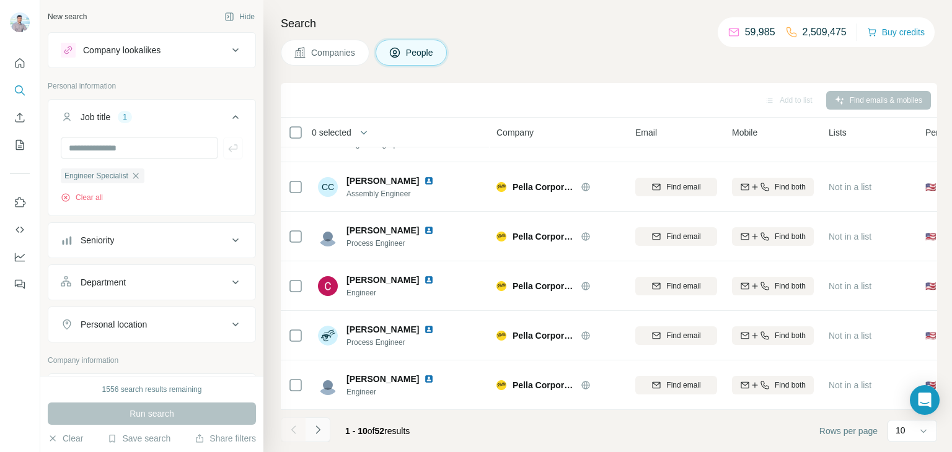
click at [317, 431] on icon "Navigate to next page" at bounding box center [318, 430] width 12 height 12
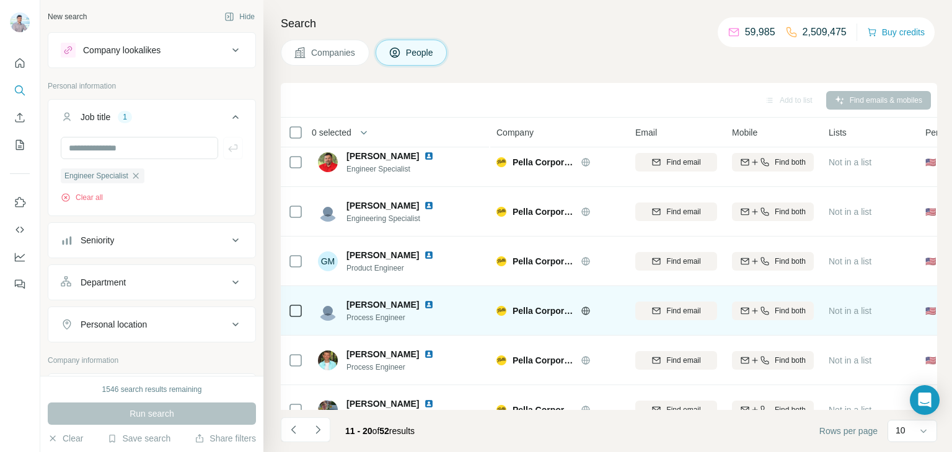
scroll to position [0, 0]
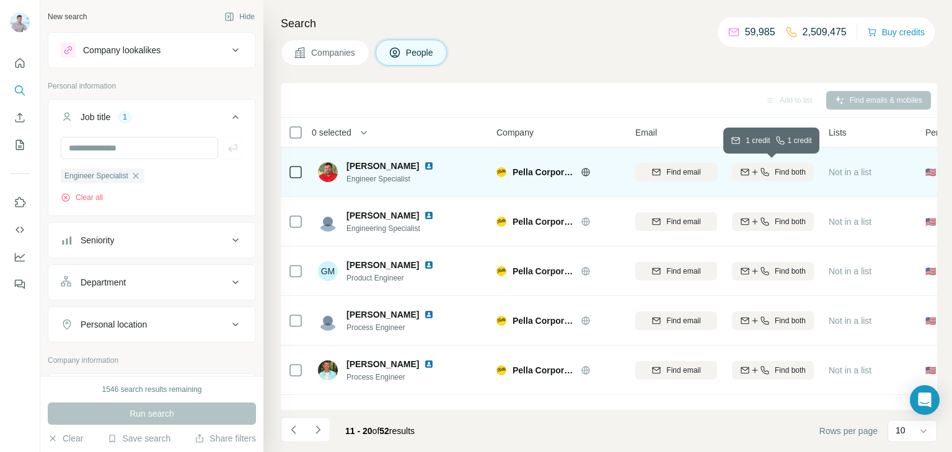
click at [781, 173] on span "Find both" at bounding box center [789, 172] width 31 height 11
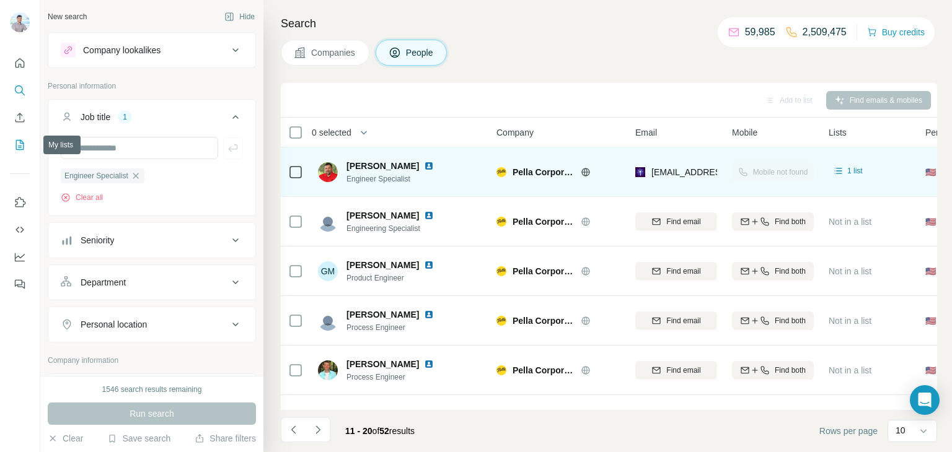
click at [21, 147] on icon "My lists" at bounding box center [20, 145] width 12 height 12
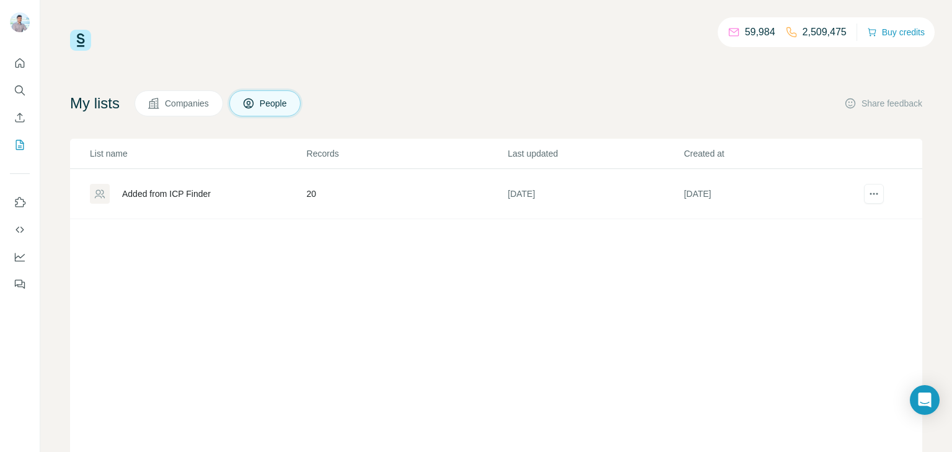
click at [158, 197] on div "Added from ICP Finder" at bounding box center [166, 194] width 89 height 12
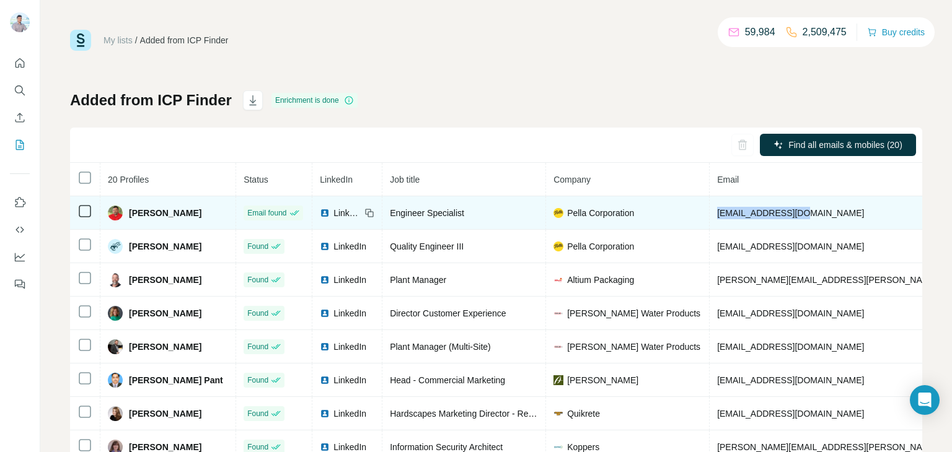
drag, startPoint x: 801, startPoint y: 212, endPoint x: 704, endPoint y: 215, distance: 97.3
click at [709, 215] on td "[EMAIL_ADDRESS][DOMAIN_NAME]" at bounding box center [861, 212] width 305 height 33
copy span "[EMAIL_ADDRESS][DOMAIN_NAME]"
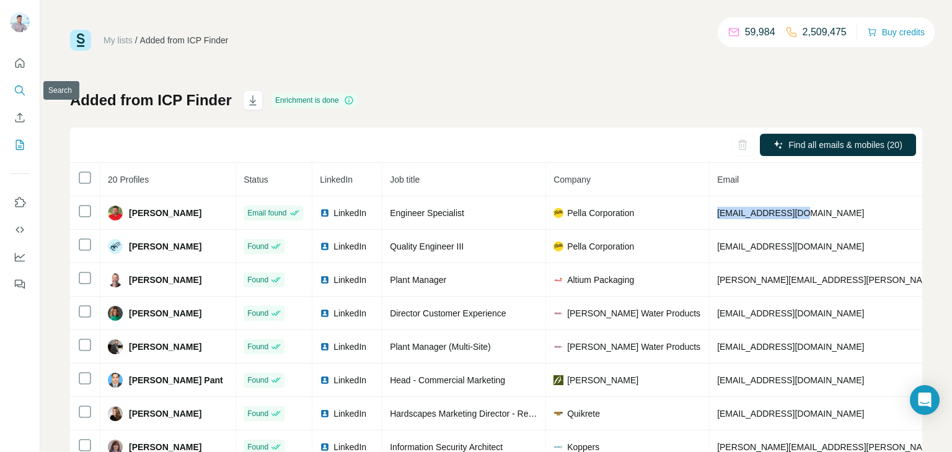
click at [18, 92] on icon "Search" at bounding box center [19, 89] width 8 height 8
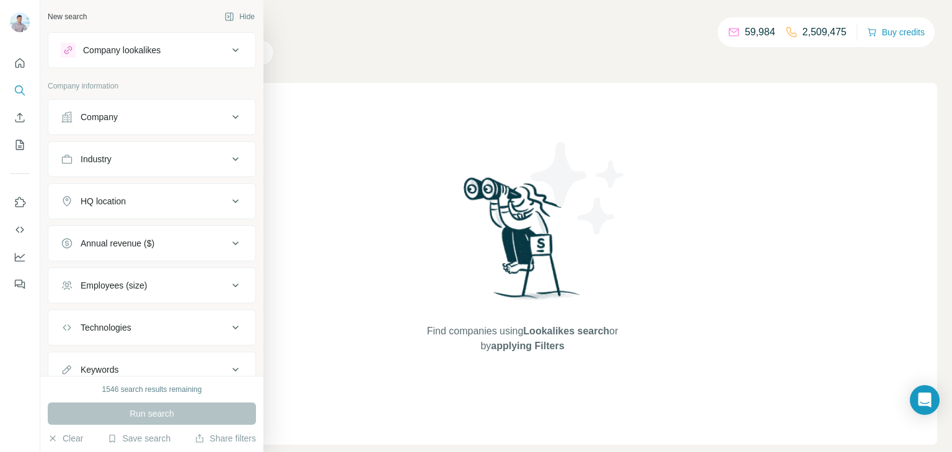
click at [199, 118] on div "Company" at bounding box center [144, 117] width 167 height 12
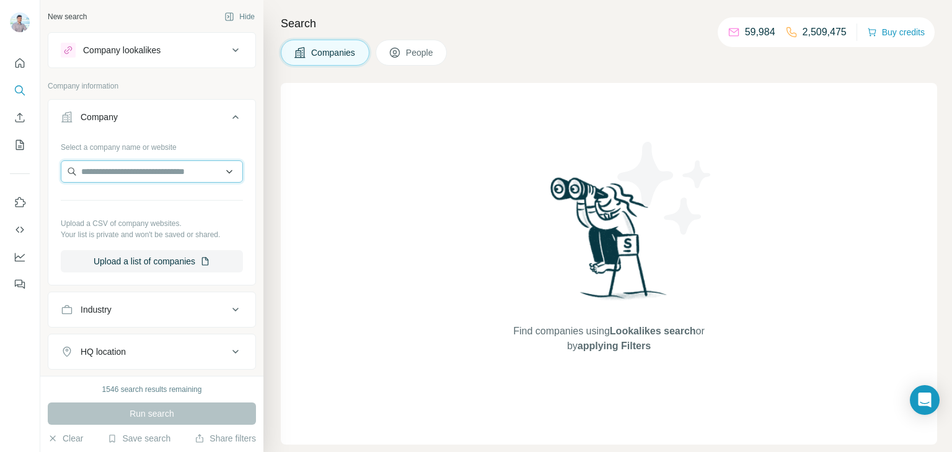
click at [133, 175] on input "text" at bounding box center [152, 171] width 182 height 22
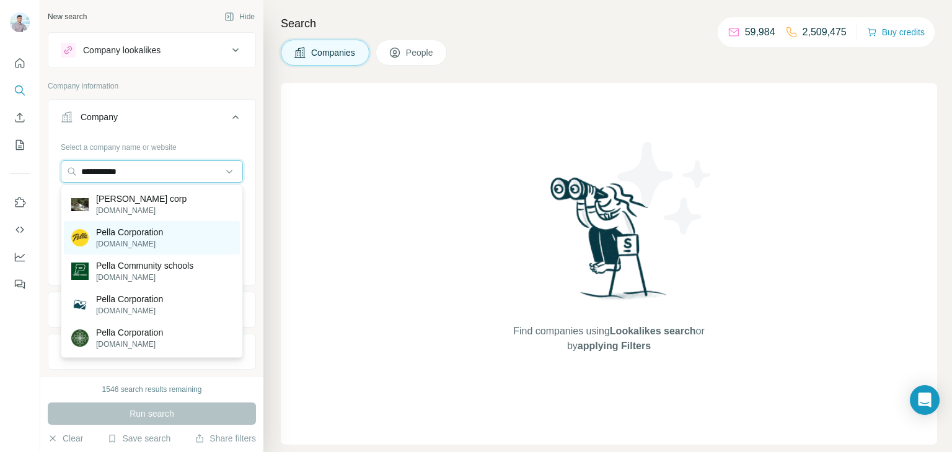
type input "**********"
click at [120, 246] on p "[DOMAIN_NAME]" at bounding box center [129, 244] width 67 height 11
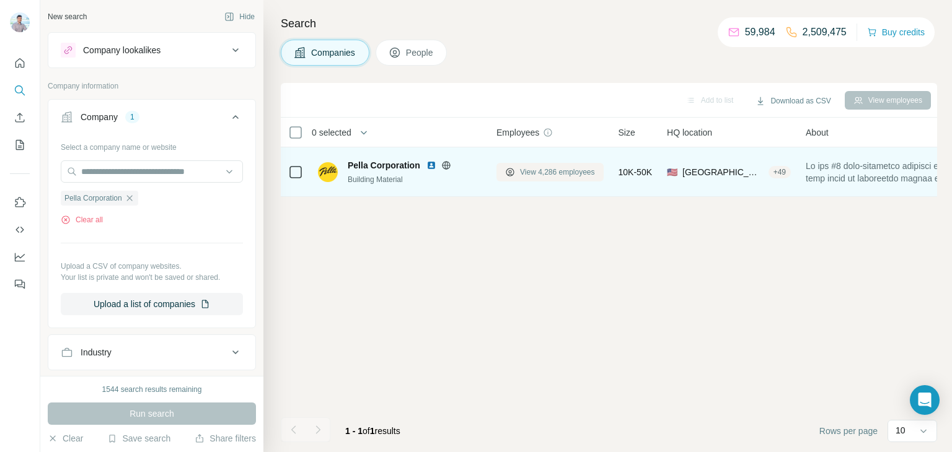
click at [564, 169] on span "View 4,286 employees" at bounding box center [557, 172] width 75 height 11
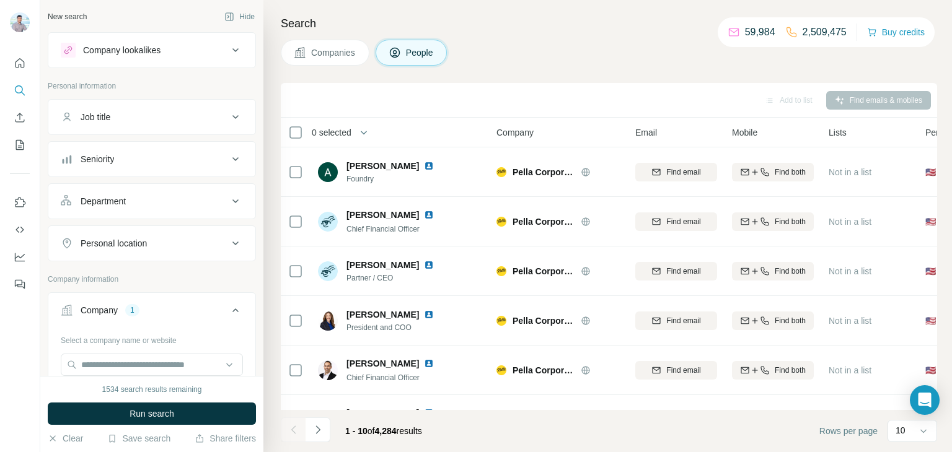
click at [237, 116] on icon at bounding box center [235, 117] width 6 height 4
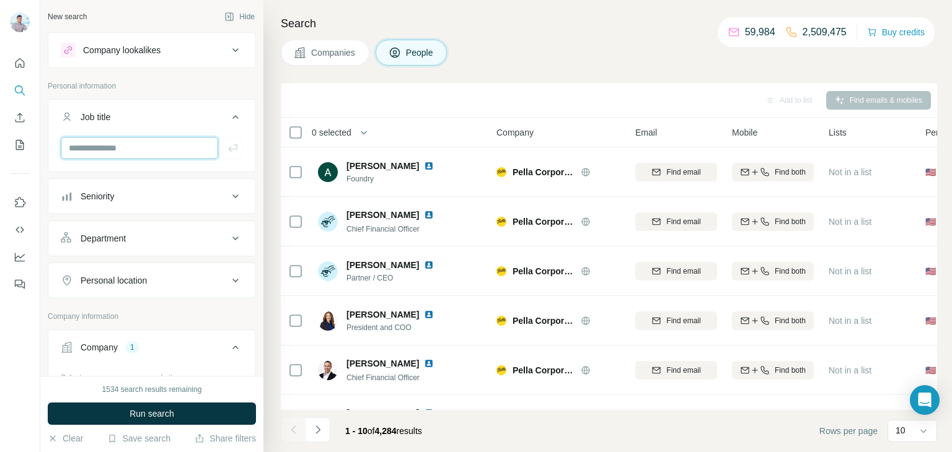
click at [152, 152] on input "text" at bounding box center [139, 148] width 157 height 22
paste input "**********"
type input "**********"
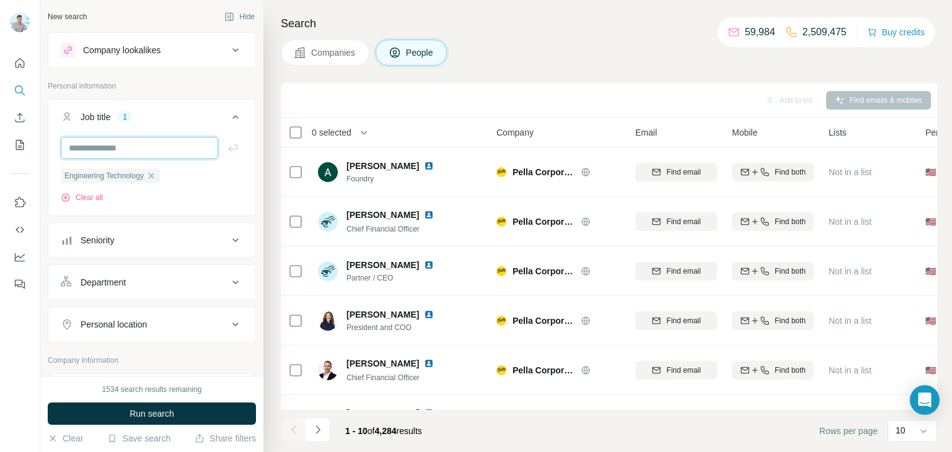
paste input "**********"
type input "**********"
click at [239, 145] on button "button" at bounding box center [233, 148] width 20 height 22
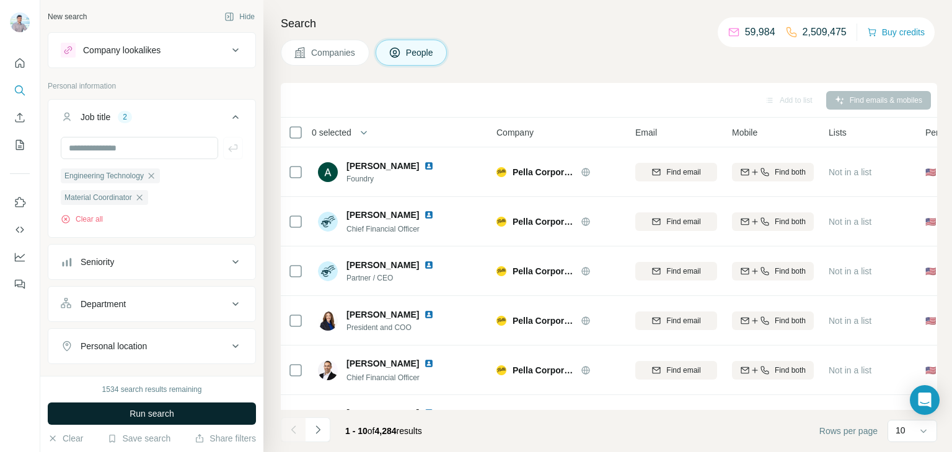
click at [162, 419] on button "Run search" at bounding box center [152, 414] width 208 height 22
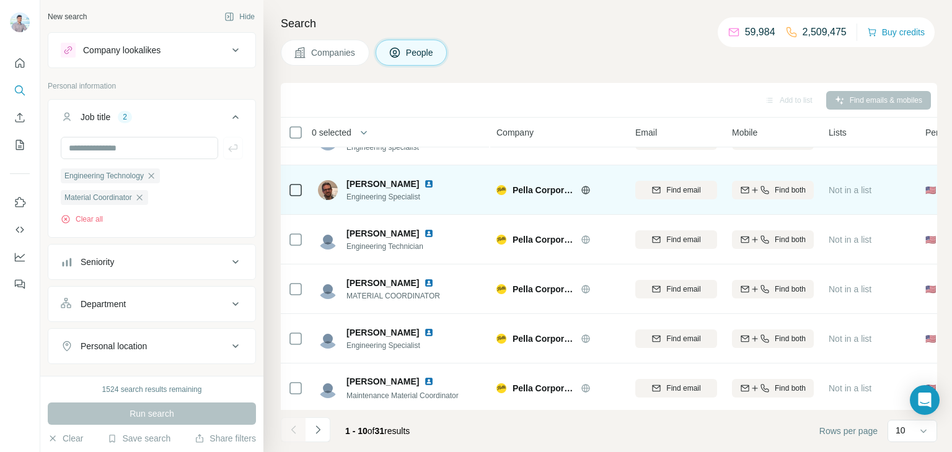
scroll to position [233, 0]
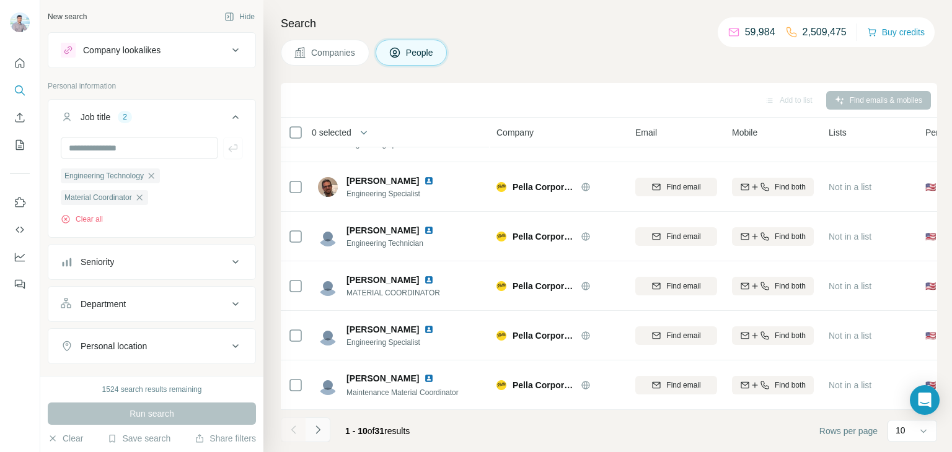
click at [312, 429] on icon "Navigate to next page" at bounding box center [318, 430] width 12 height 12
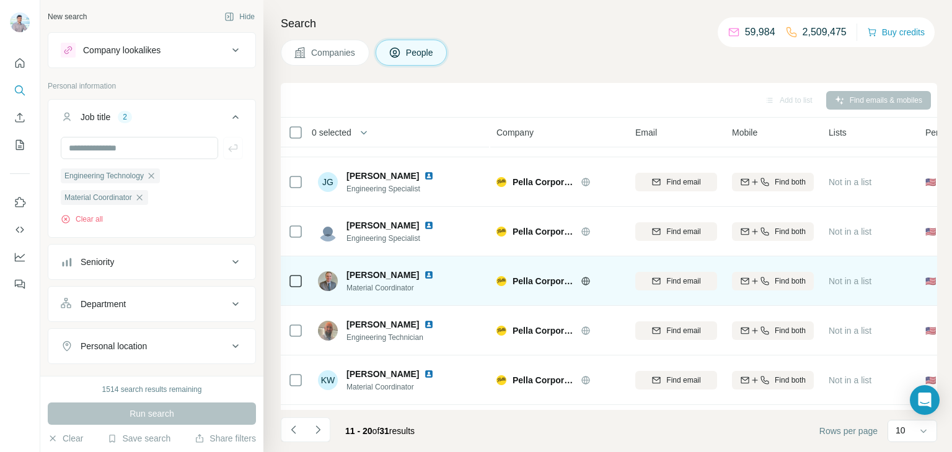
scroll to position [36, 0]
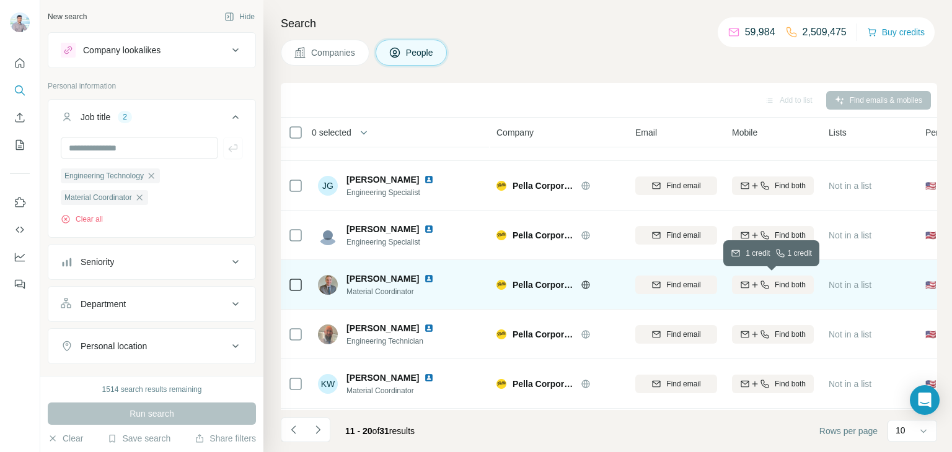
click at [770, 287] on div "Find both" at bounding box center [773, 284] width 82 height 11
